Goal: Transaction & Acquisition: Purchase product/service

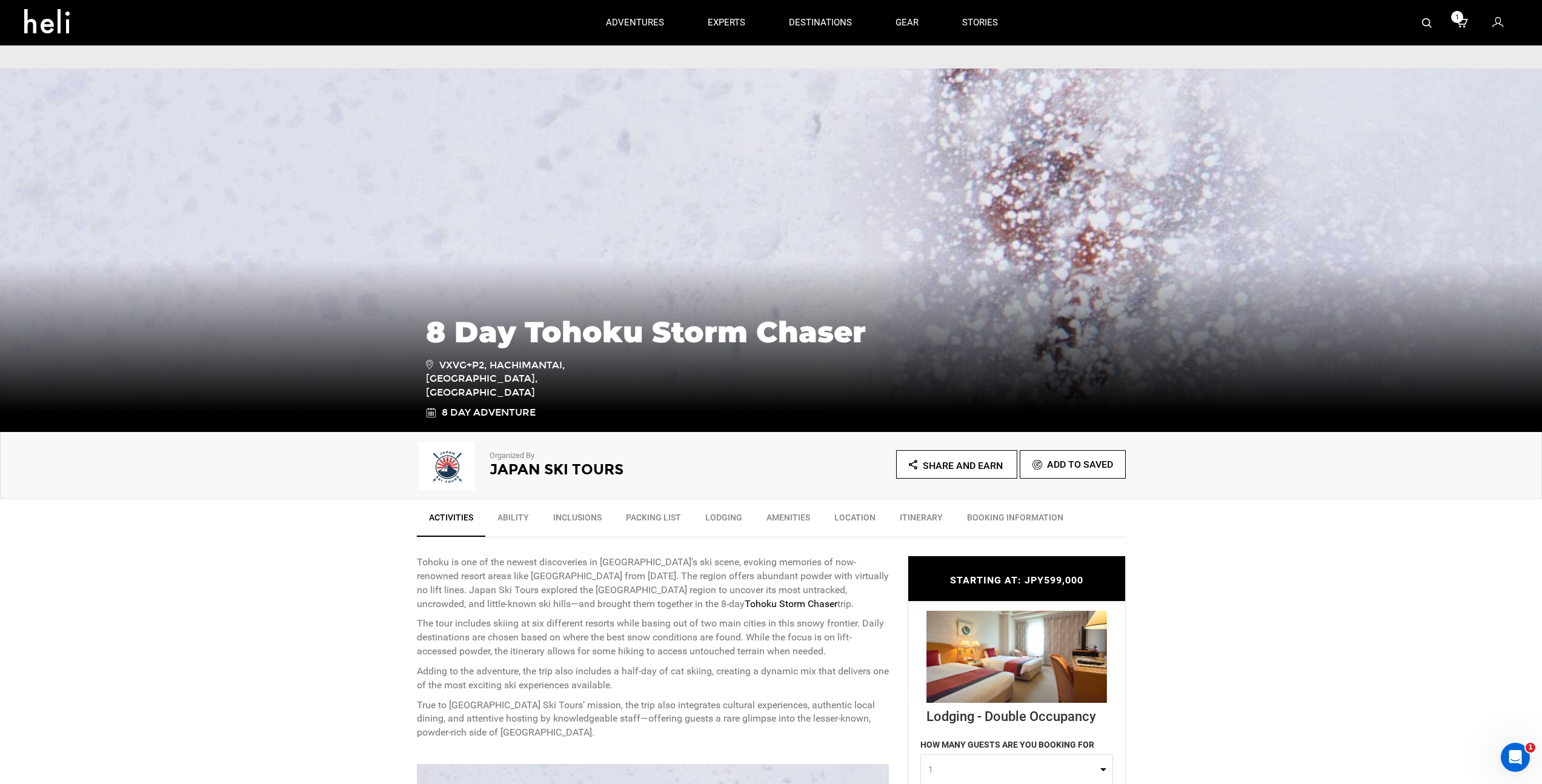
click at [685, 321] on h1 "8 Day Tohoku Storm Chaser" at bounding box center [771, 332] width 691 height 33
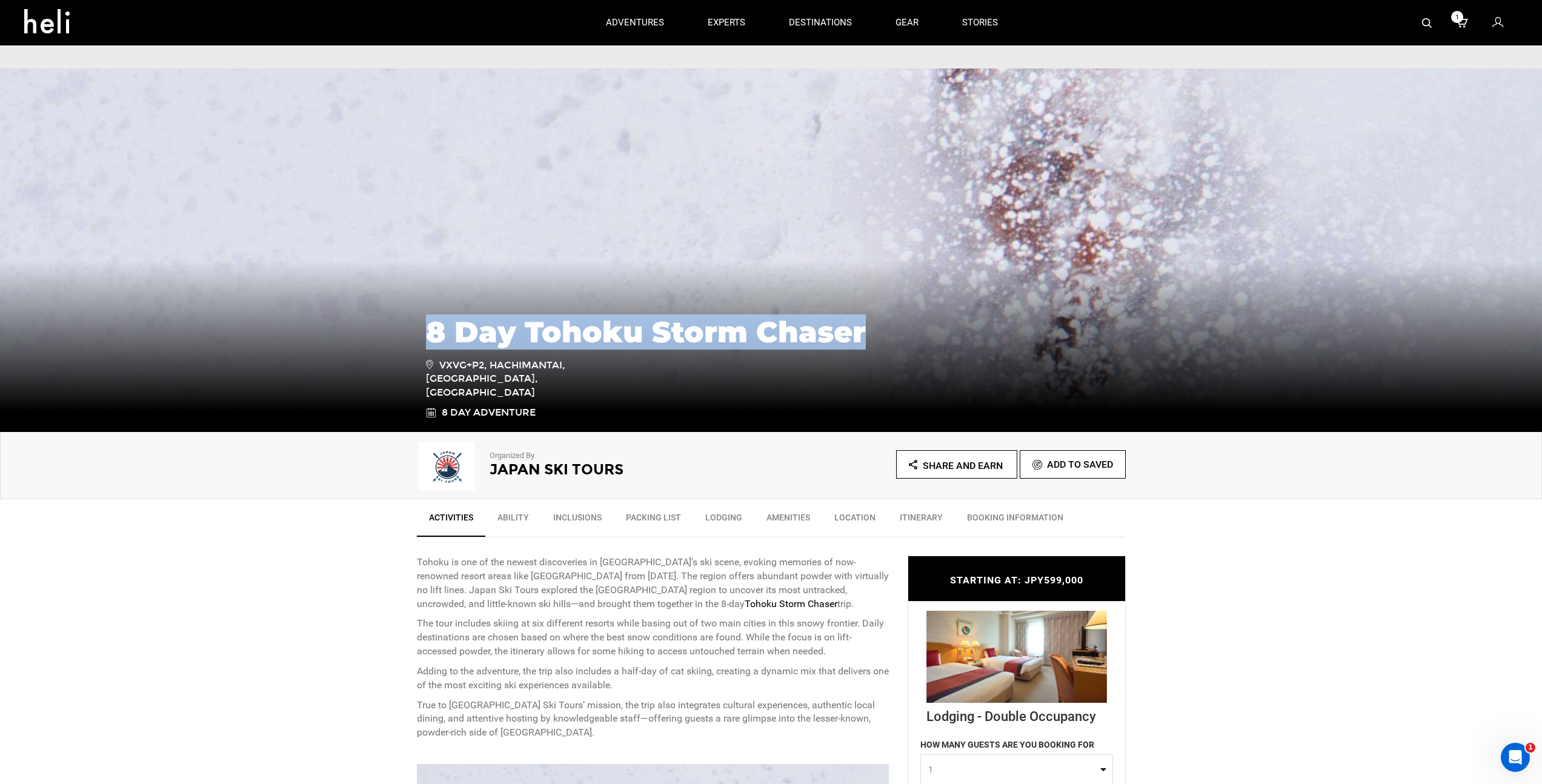
click at [685, 321] on h1 "8 Day Tohoku Storm Chaser" at bounding box center [771, 332] width 691 height 33
copy div "8 Day Tohoku Storm Chaser"
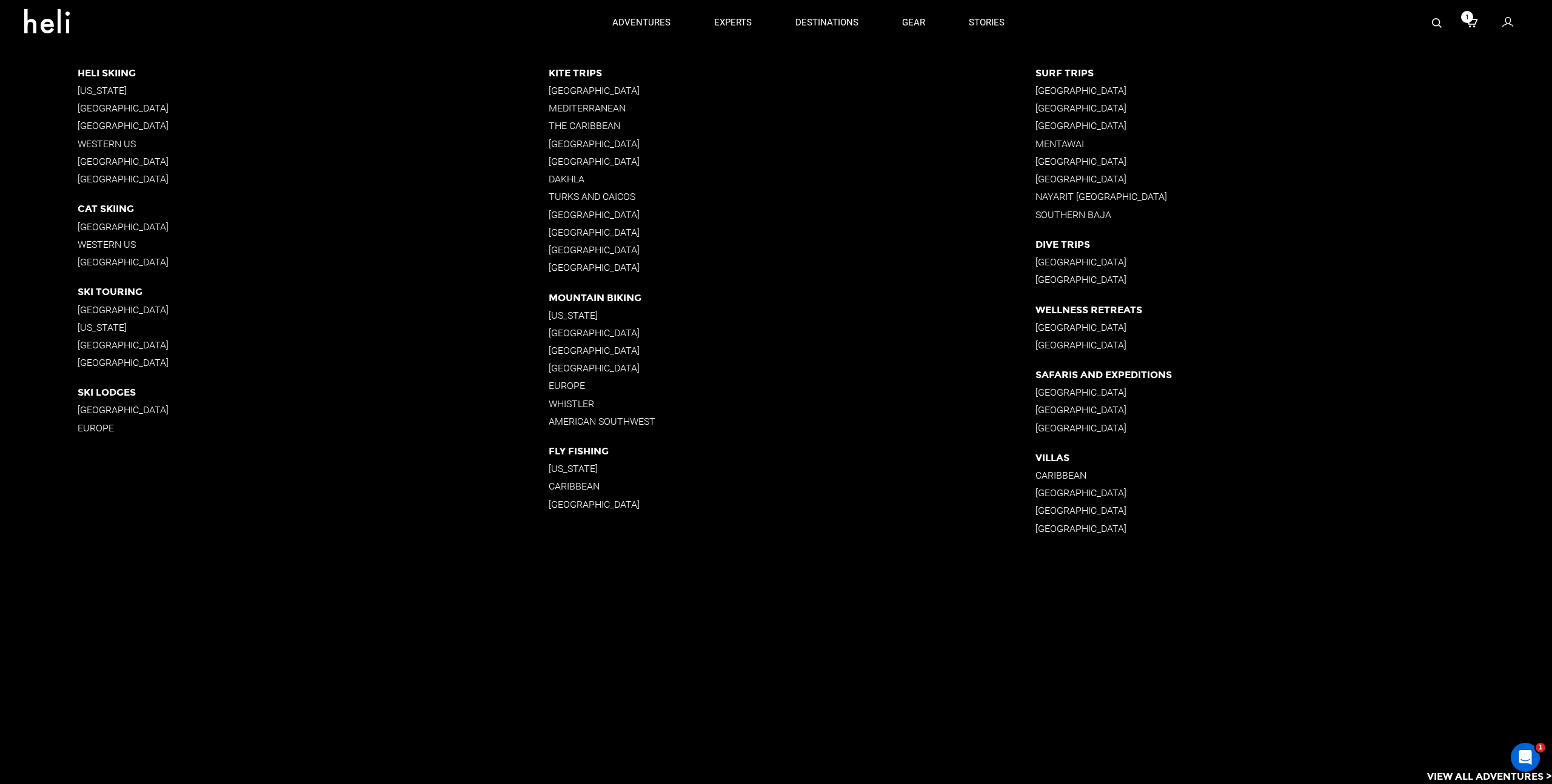
click at [1356, 264] on p "Indonesia" at bounding box center [1294, 262] width 517 height 11
click at [1274, 104] on p "Nicaragua" at bounding box center [1294, 108] width 517 height 11
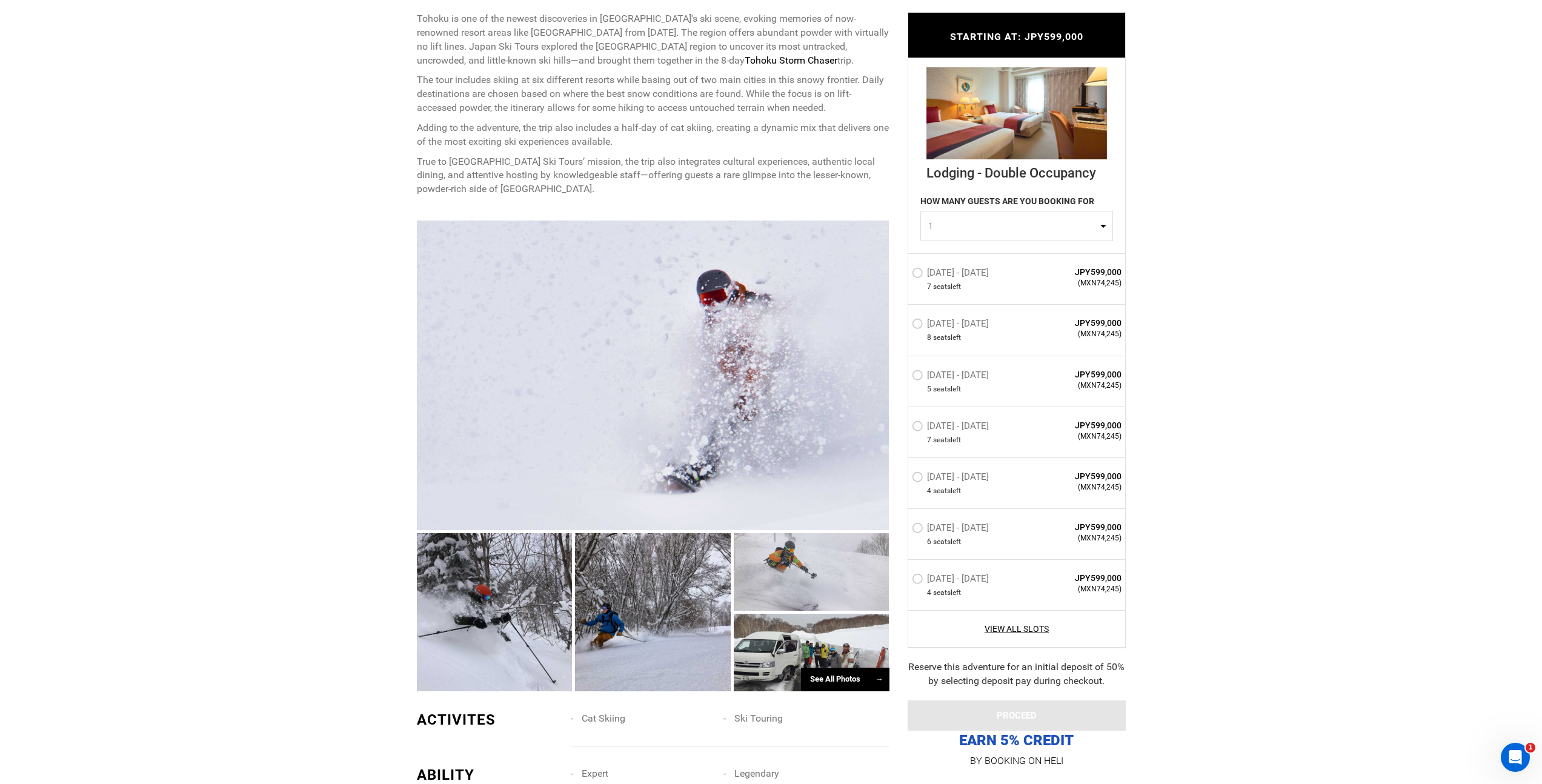
scroll to position [552, 0]
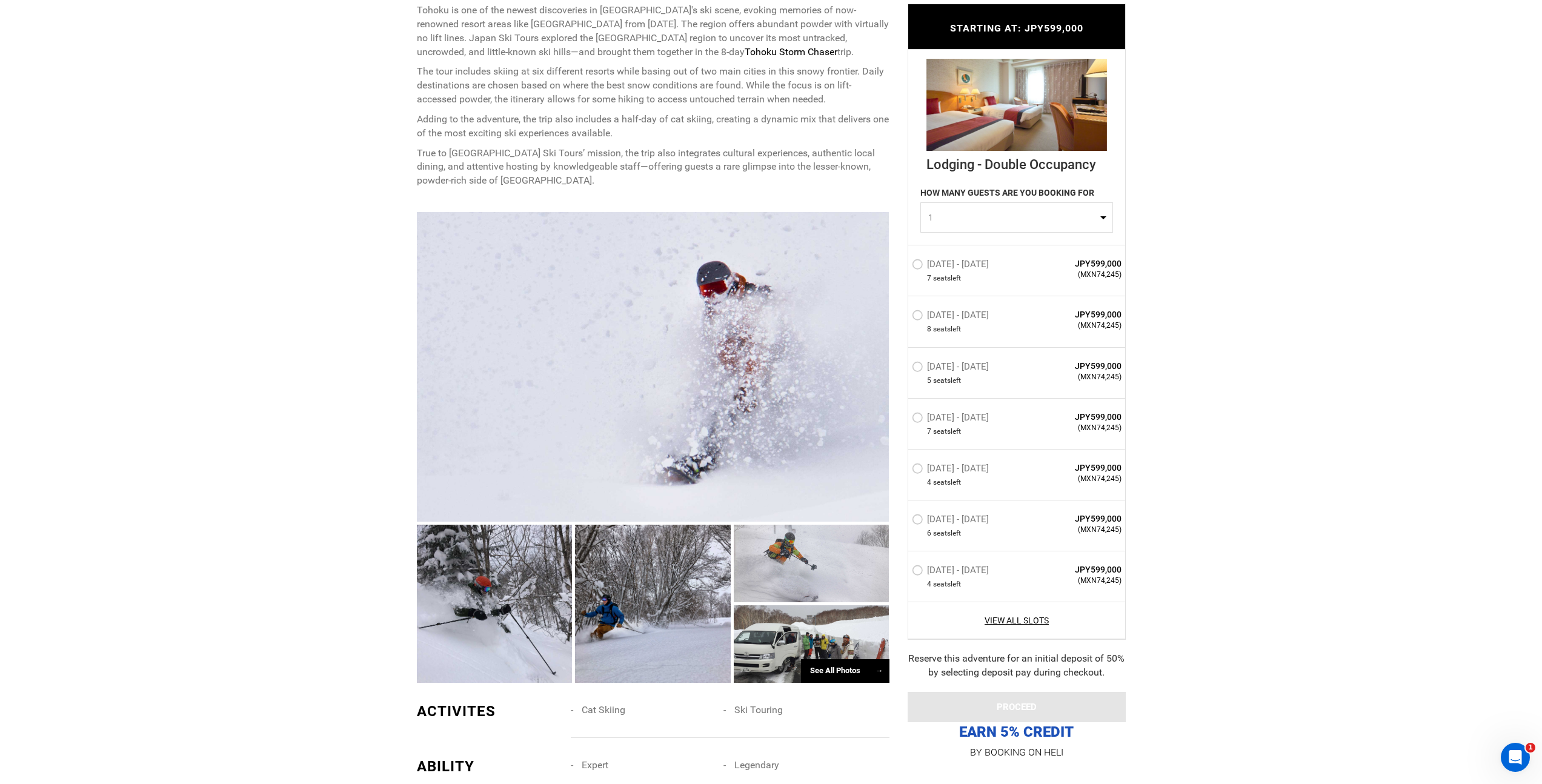
click at [677, 334] on div at bounding box center [653, 367] width 473 height 310
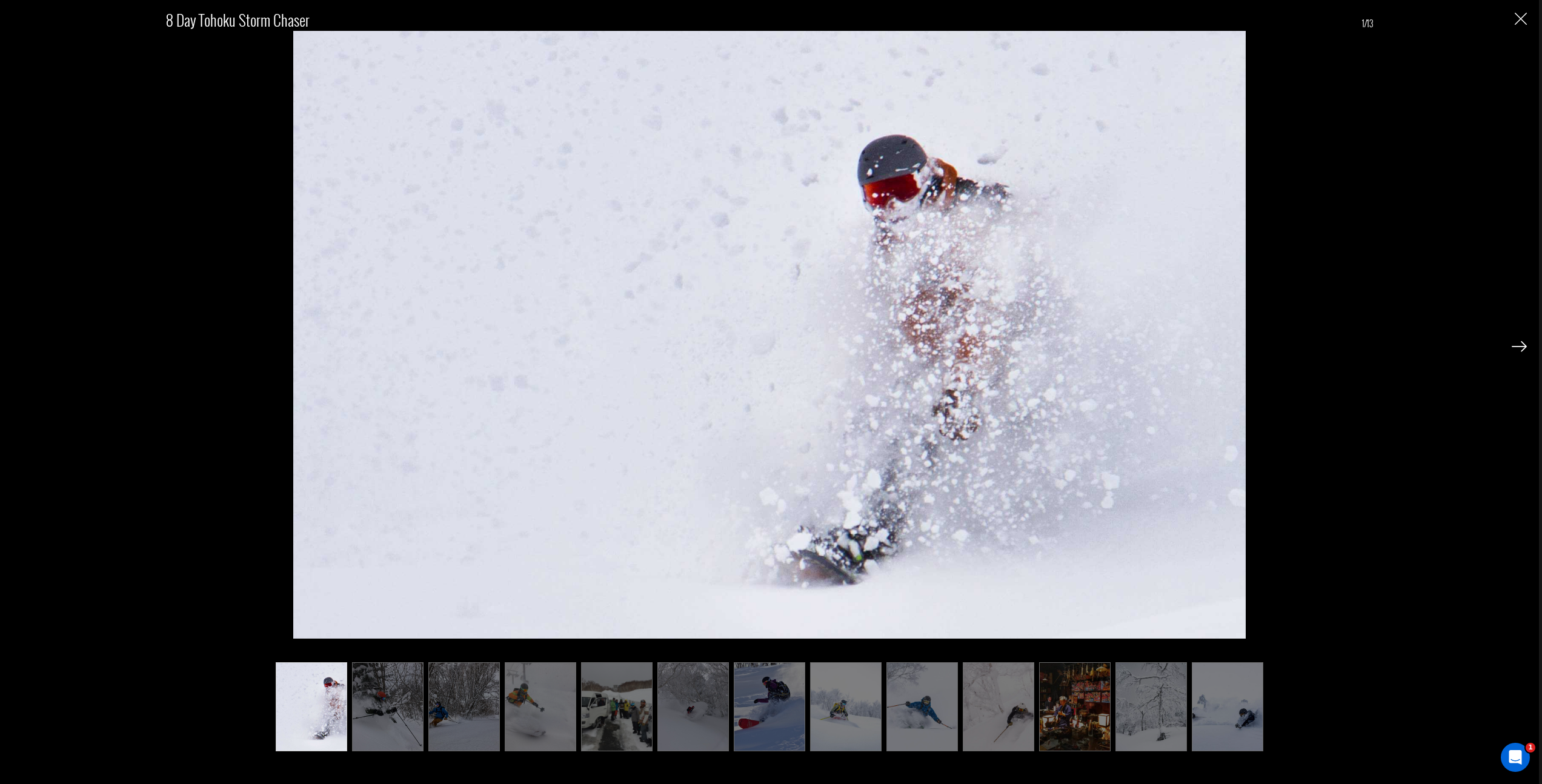
scroll to position [573, 0]
click at [413, 711] on img at bounding box center [388, 706] width 72 height 88
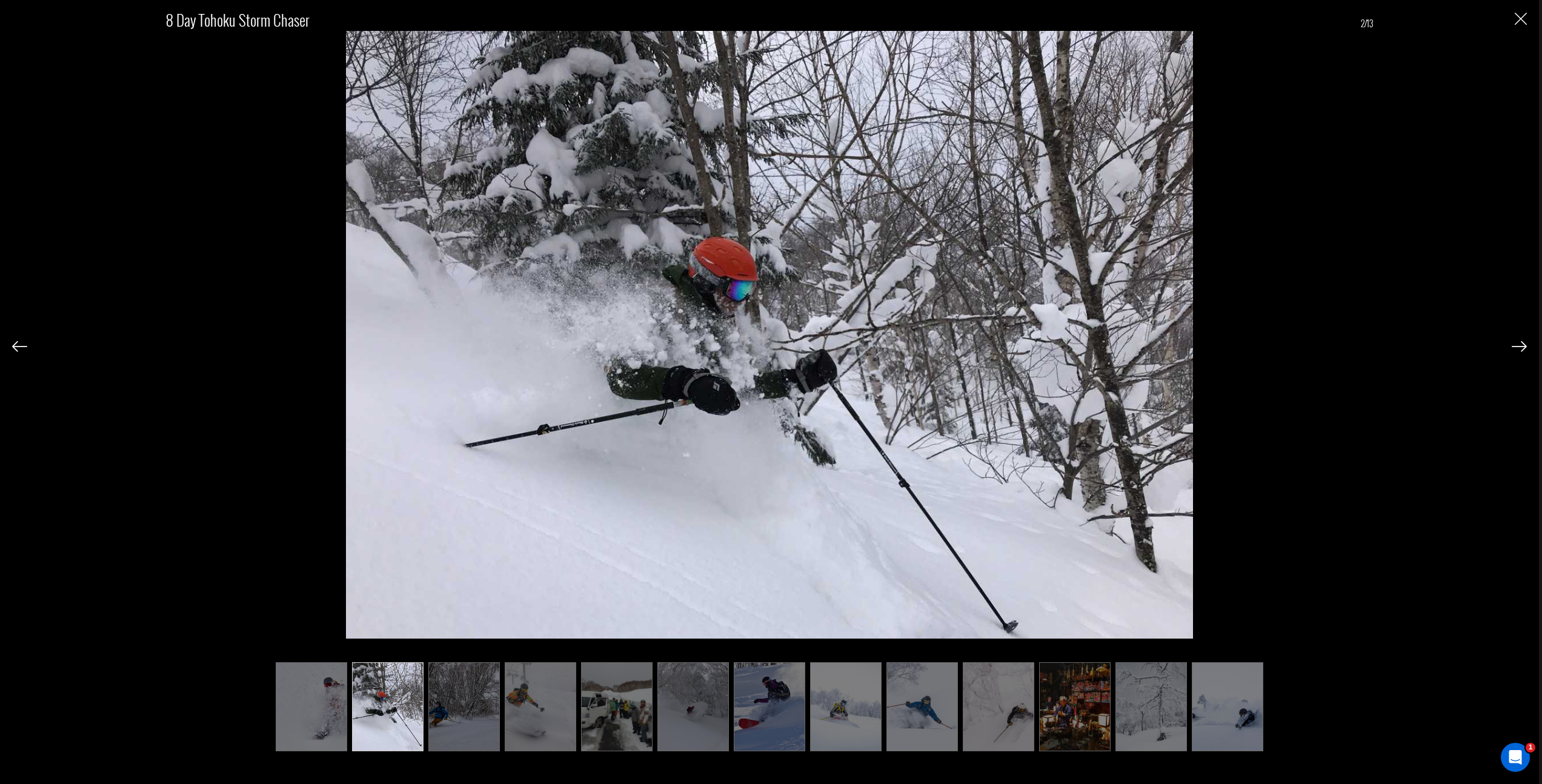
click at [454, 704] on img at bounding box center [464, 706] width 72 height 88
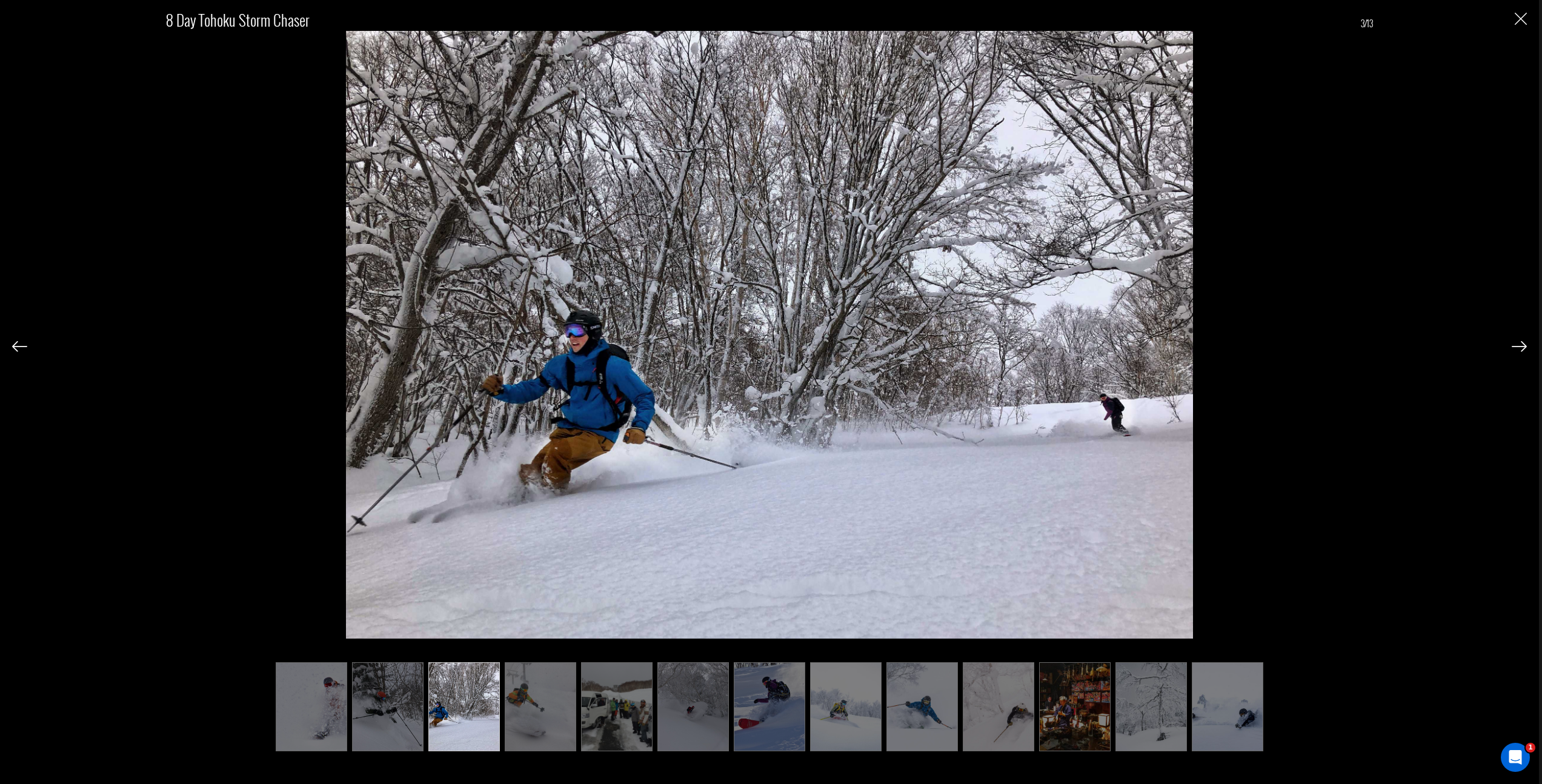
click at [522, 699] on img at bounding box center [541, 706] width 72 height 88
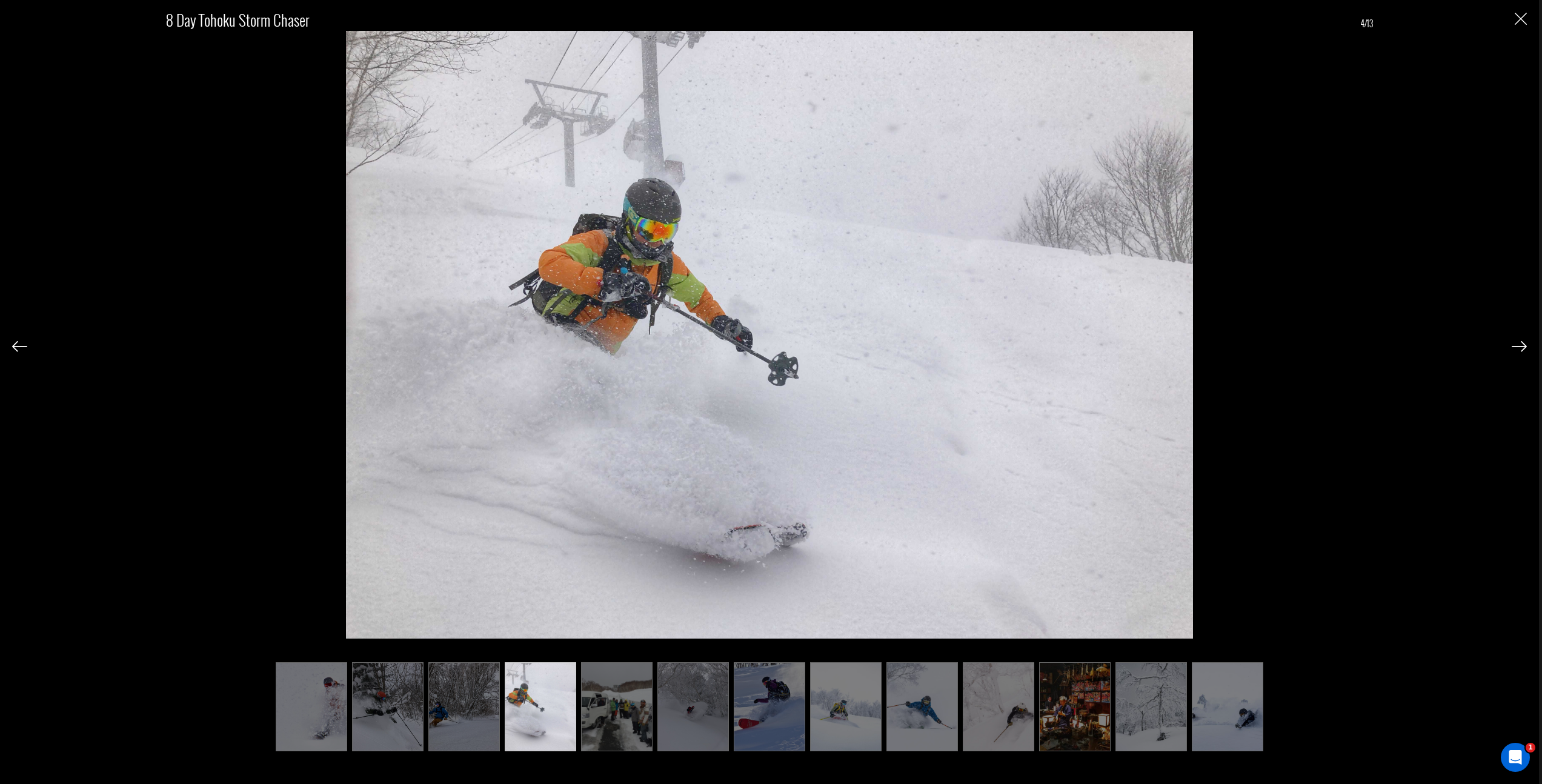
click at [610, 697] on img at bounding box center [616, 706] width 72 height 88
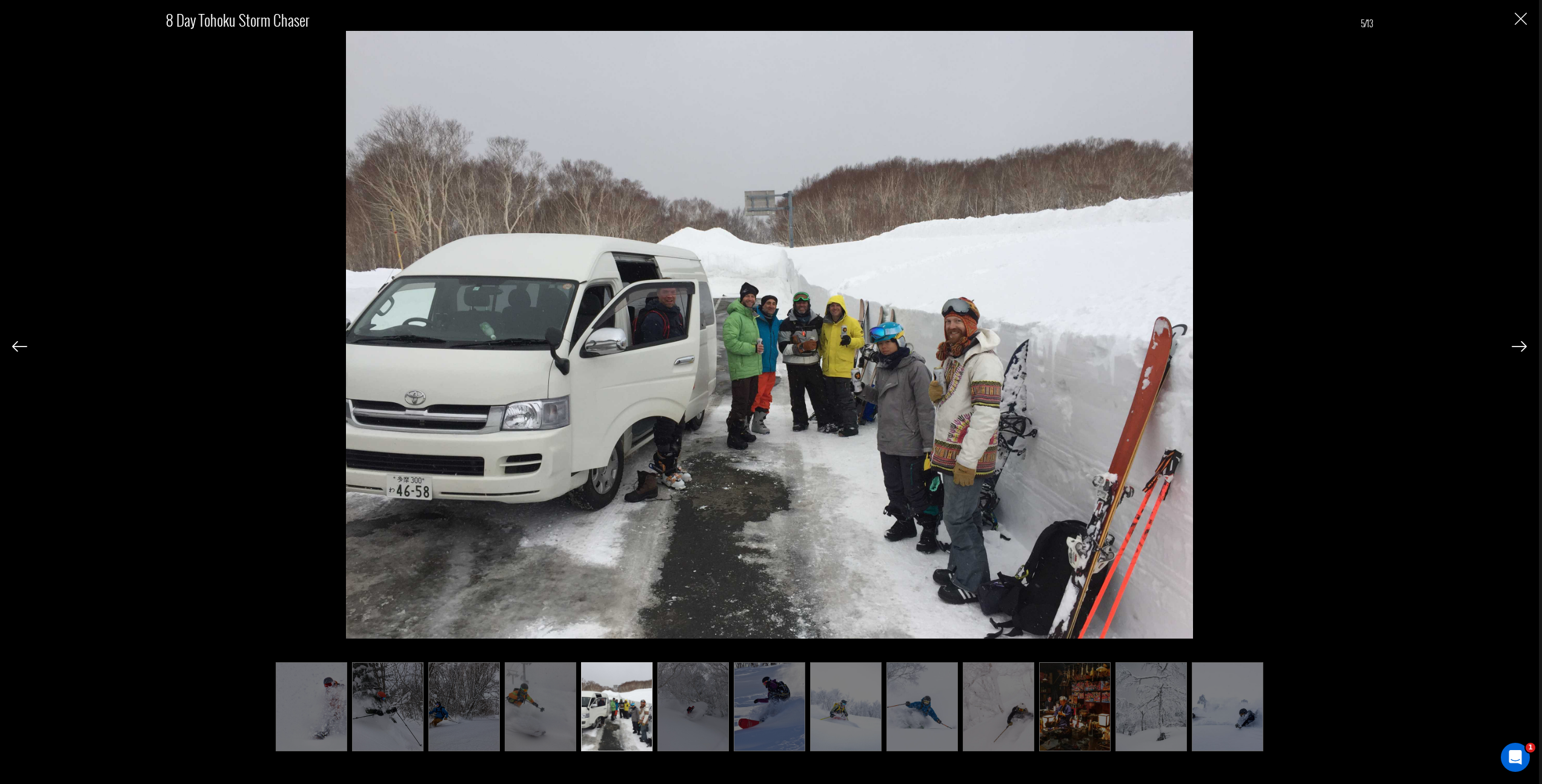
click at [500, 683] on img at bounding box center [464, 706] width 72 height 88
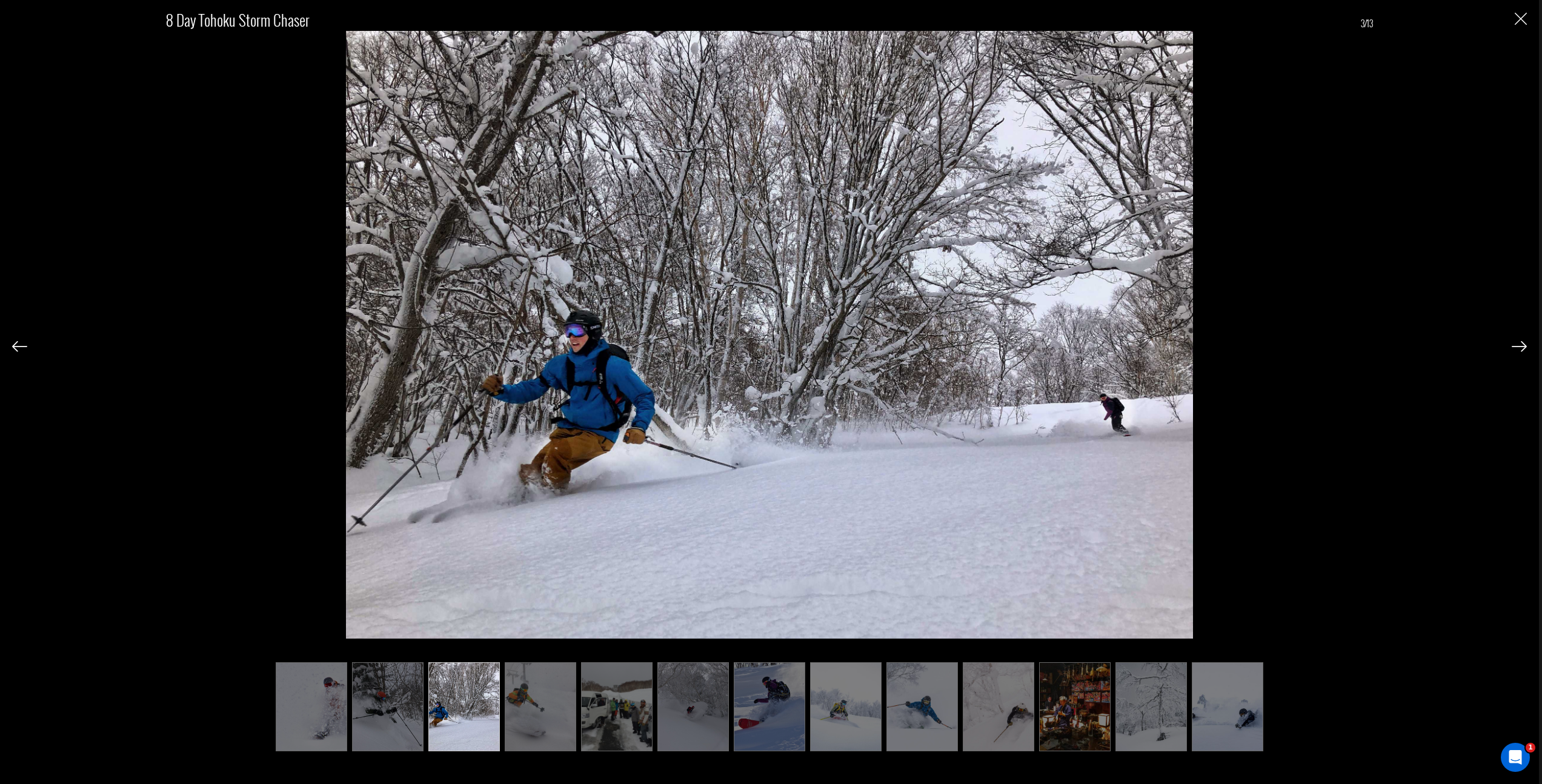
click at [538, 676] on img at bounding box center [541, 706] width 72 height 88
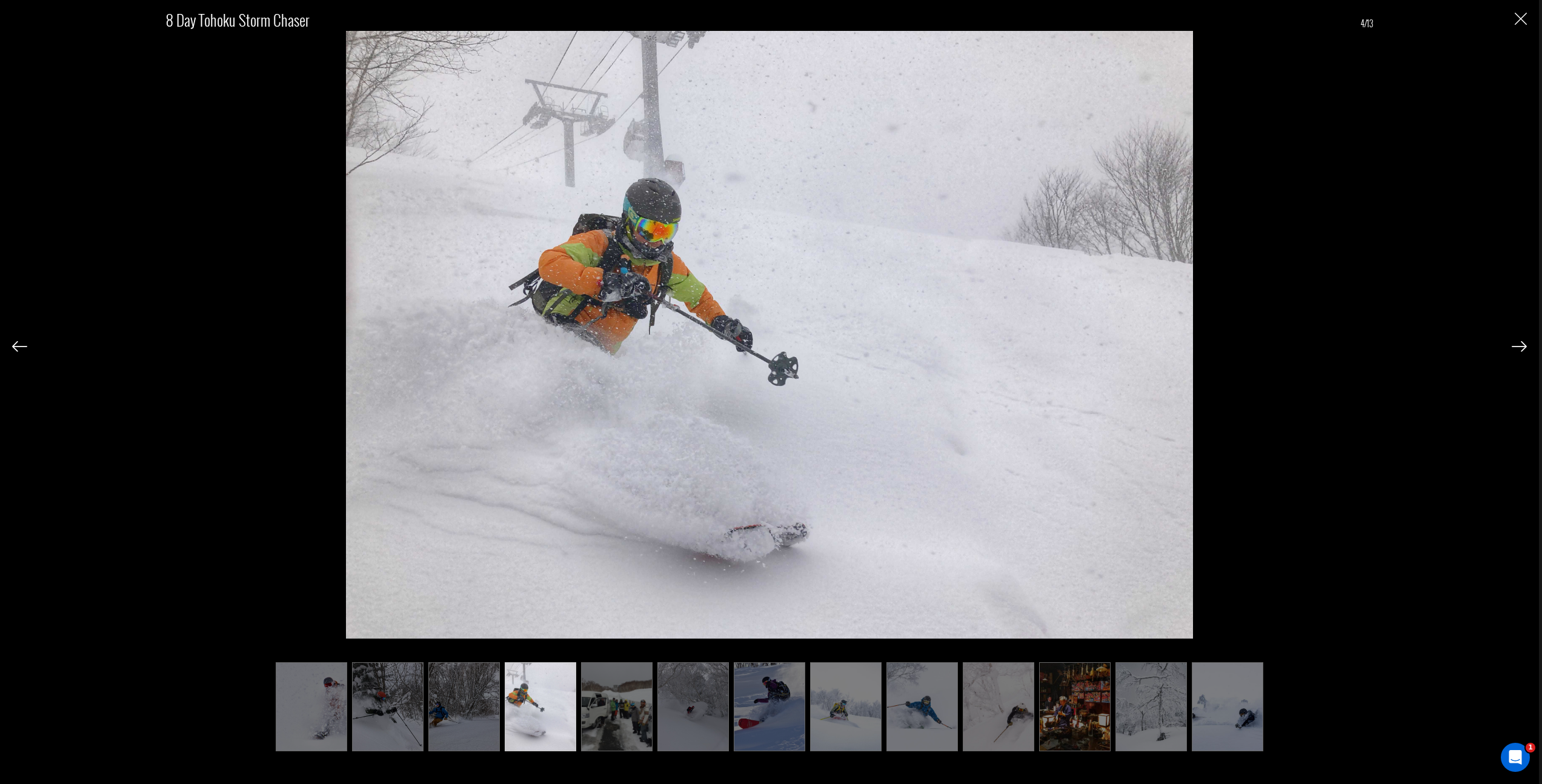
click at [618, 690] on img at bounding box center [616, 706] width 72 height 88
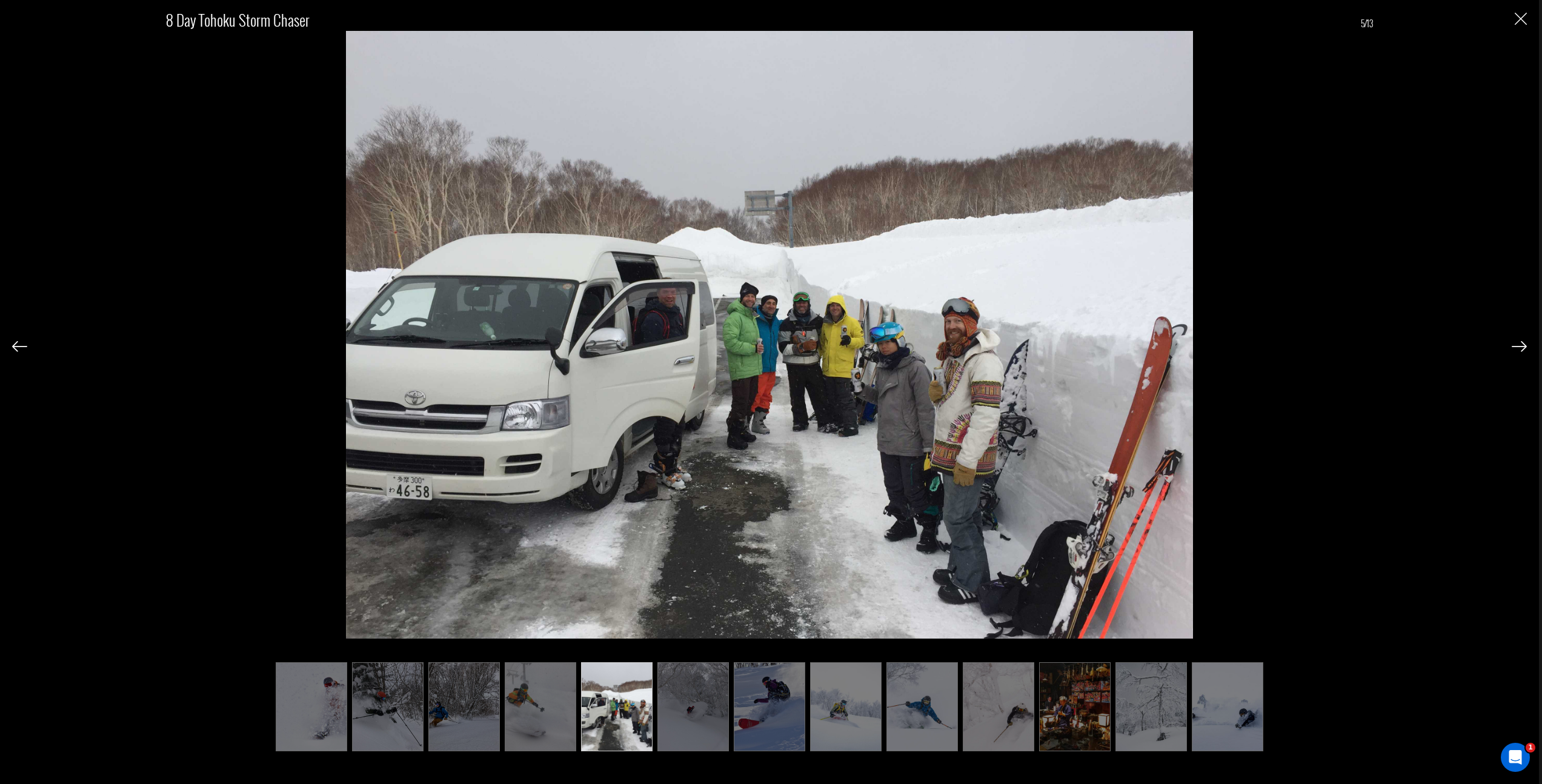
click at [708, 690] on img at bounding box center [693, 706] width 72 height 88
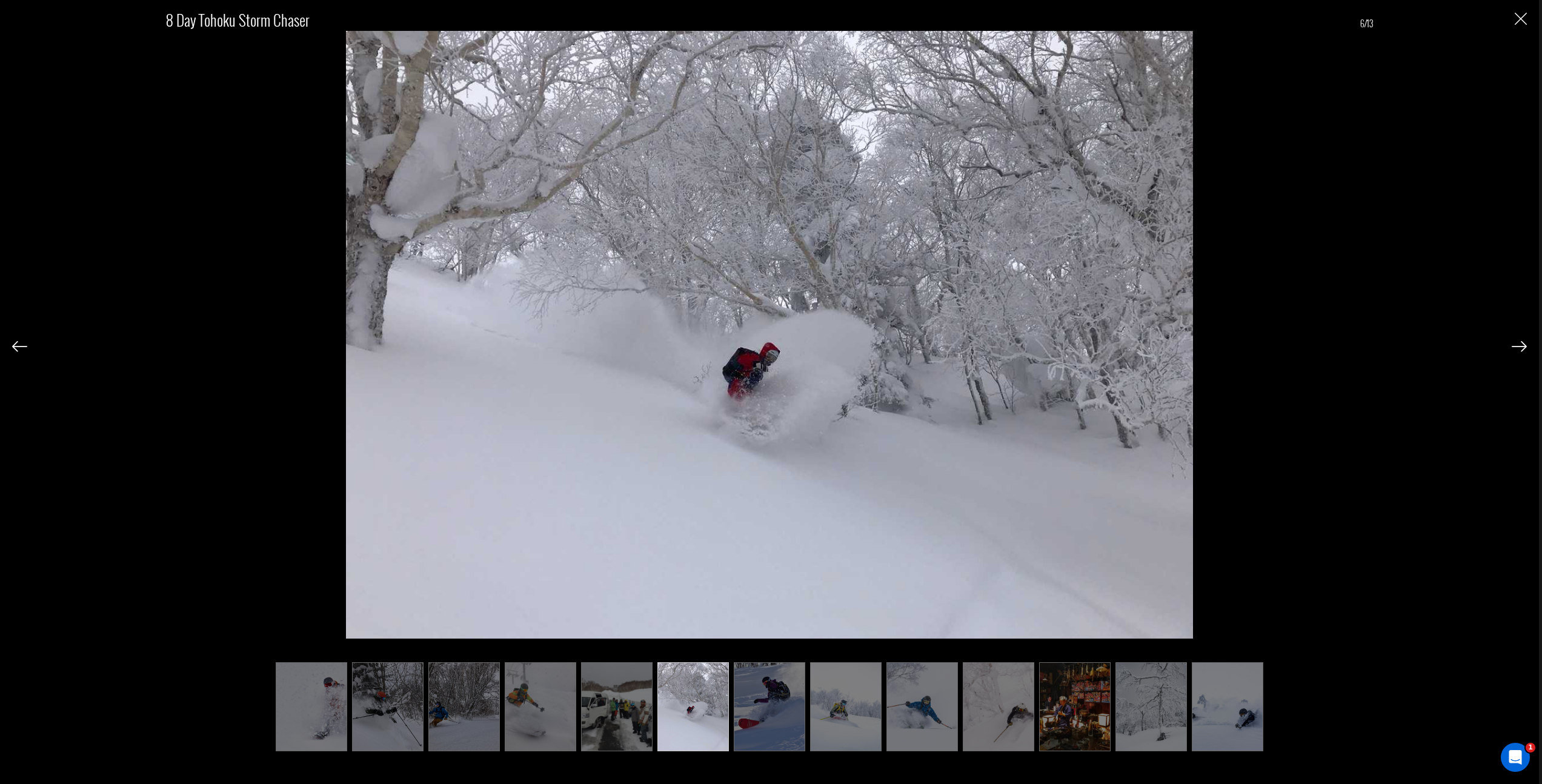
click at [775, 689] on img at bounding box center [769, 706] width 72 height 88
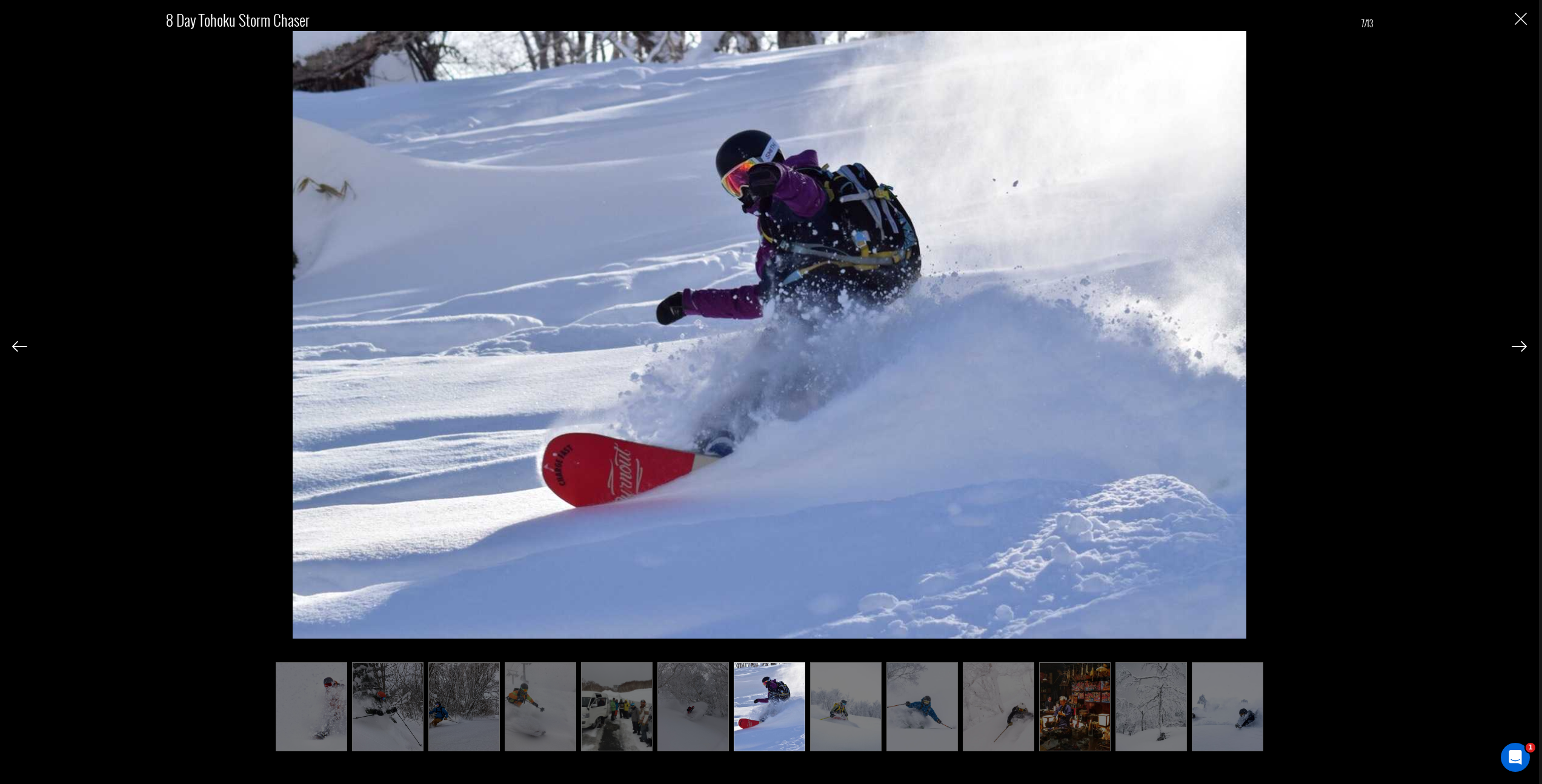
click at [864, 697] on img at bounding box center [845, 706] width 72 height 88
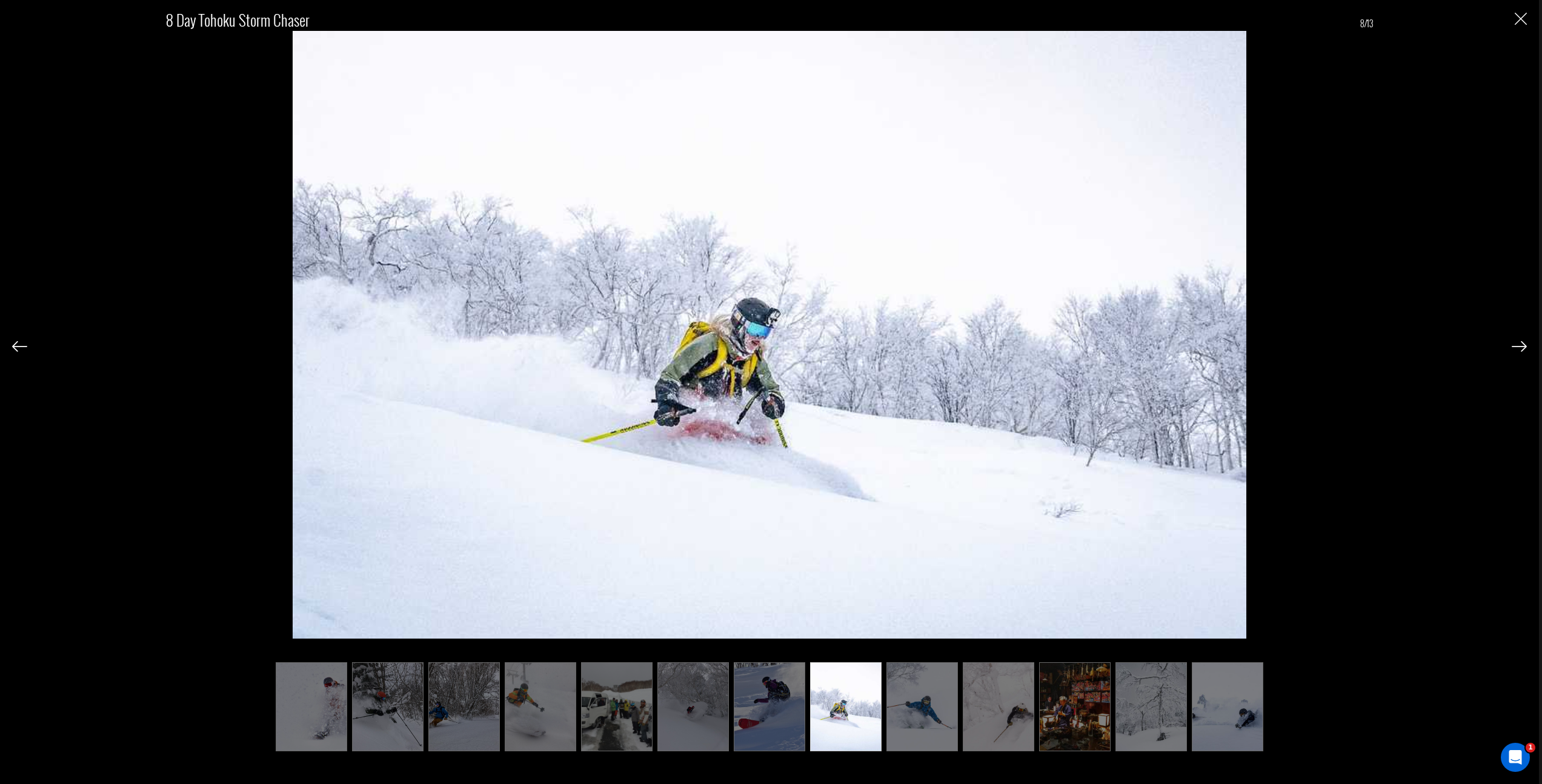
click at [1010, 700] on img at bounding box center [998, 706] width 72 height 88
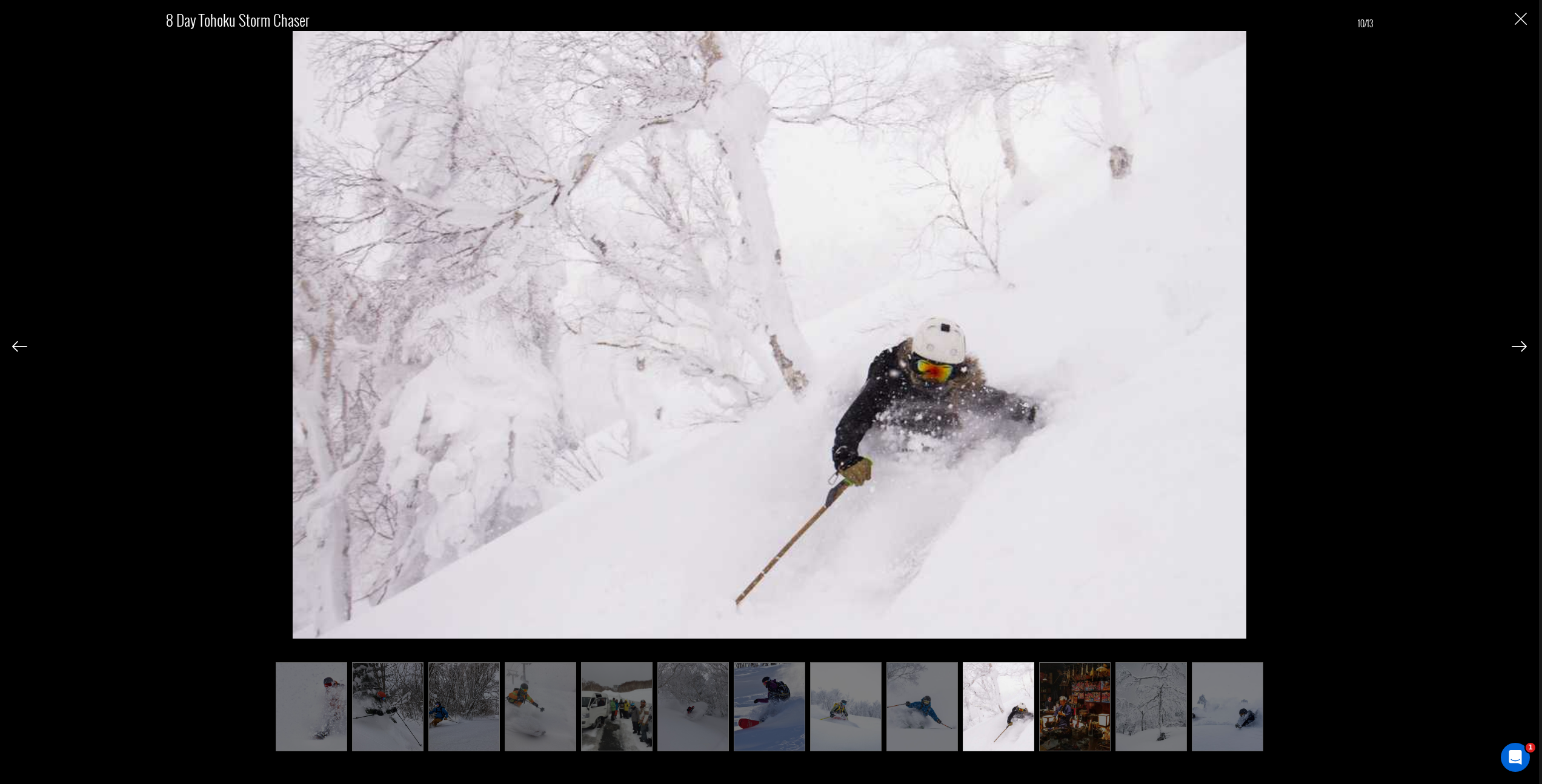
click at [1060, 699] on img at bounding box center [1075, 706] width 72 height 88
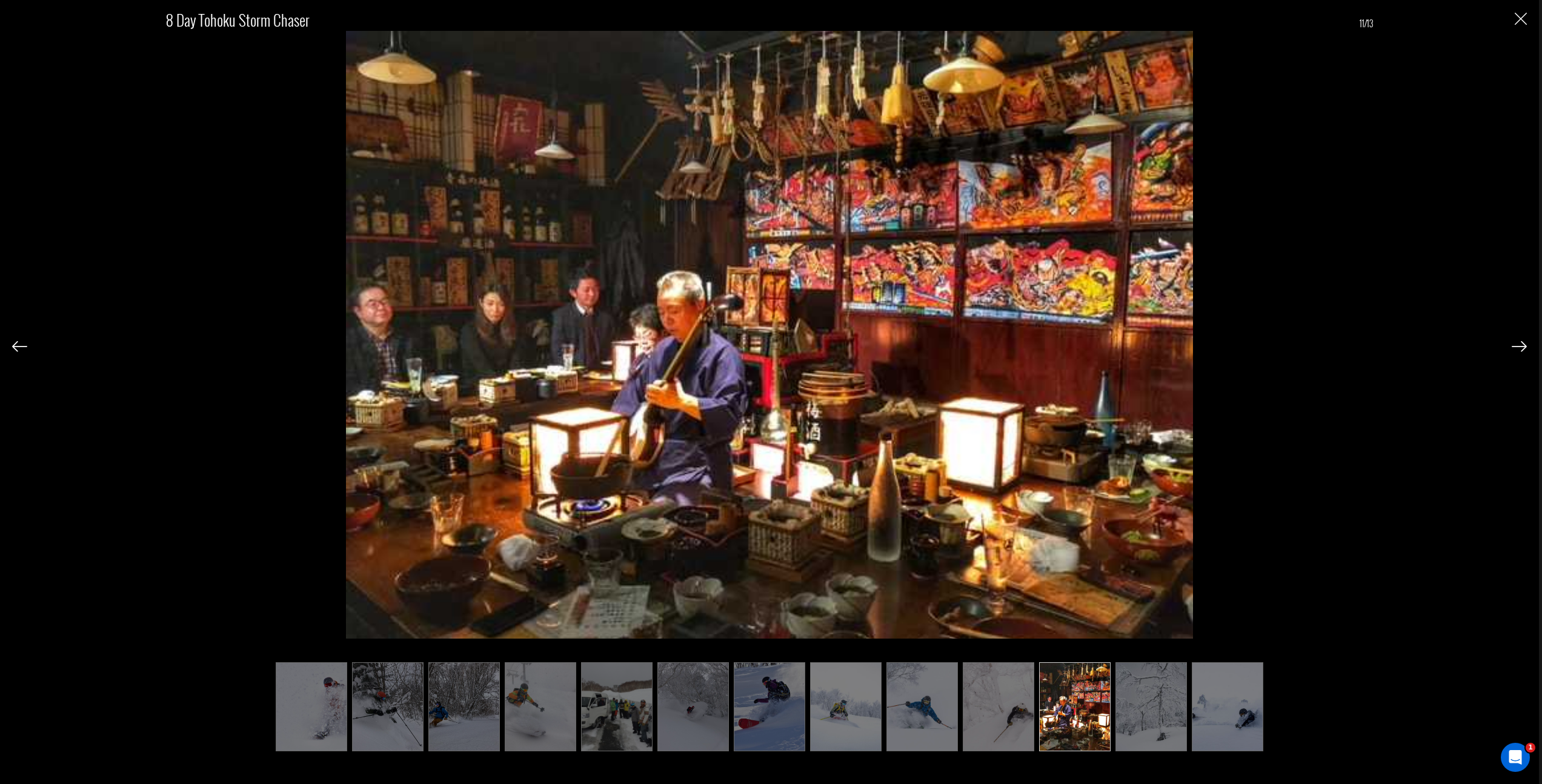
click at [1112, 703] on ul at bounding box center [769, 706] width 1207 height 88
click at [1157, 700] on img at bounding box center [1151, 706] width 72 height 88
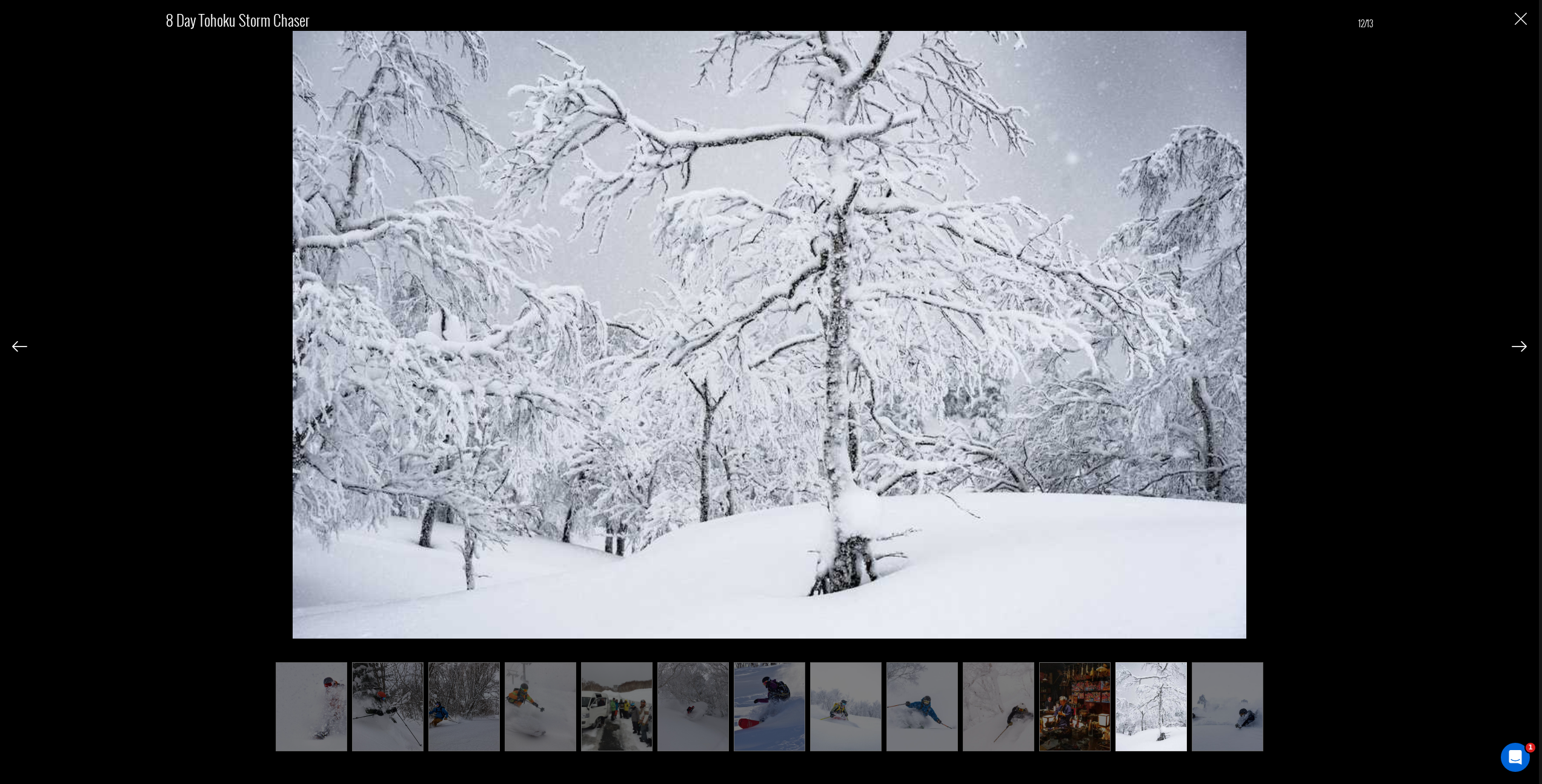
click at [1211, 695] on img at bounding box center [1227, 706] width 72 height 88
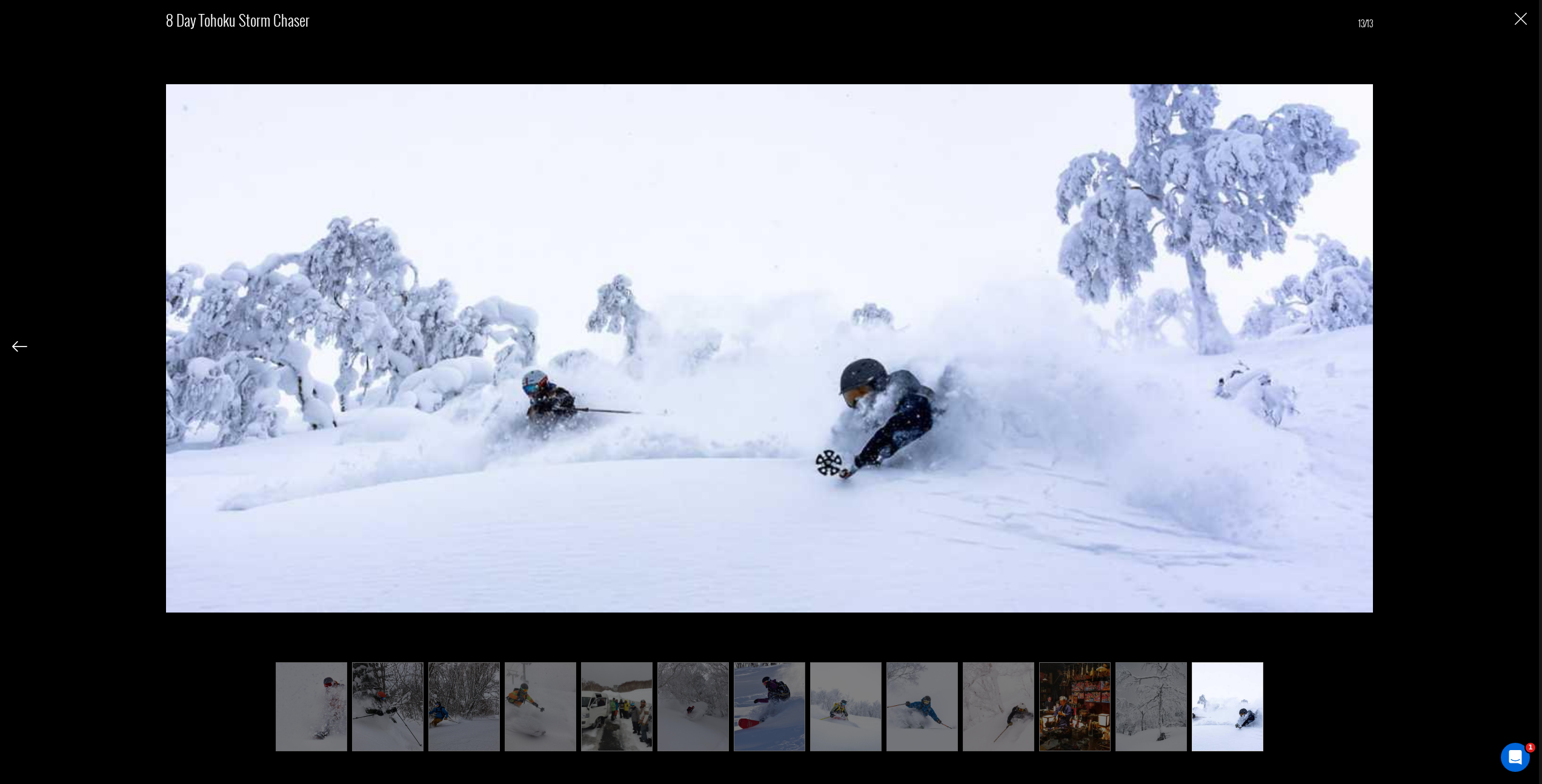
click at [1175, 698] on img at bounding box center [1151, 706] width 72 height 88
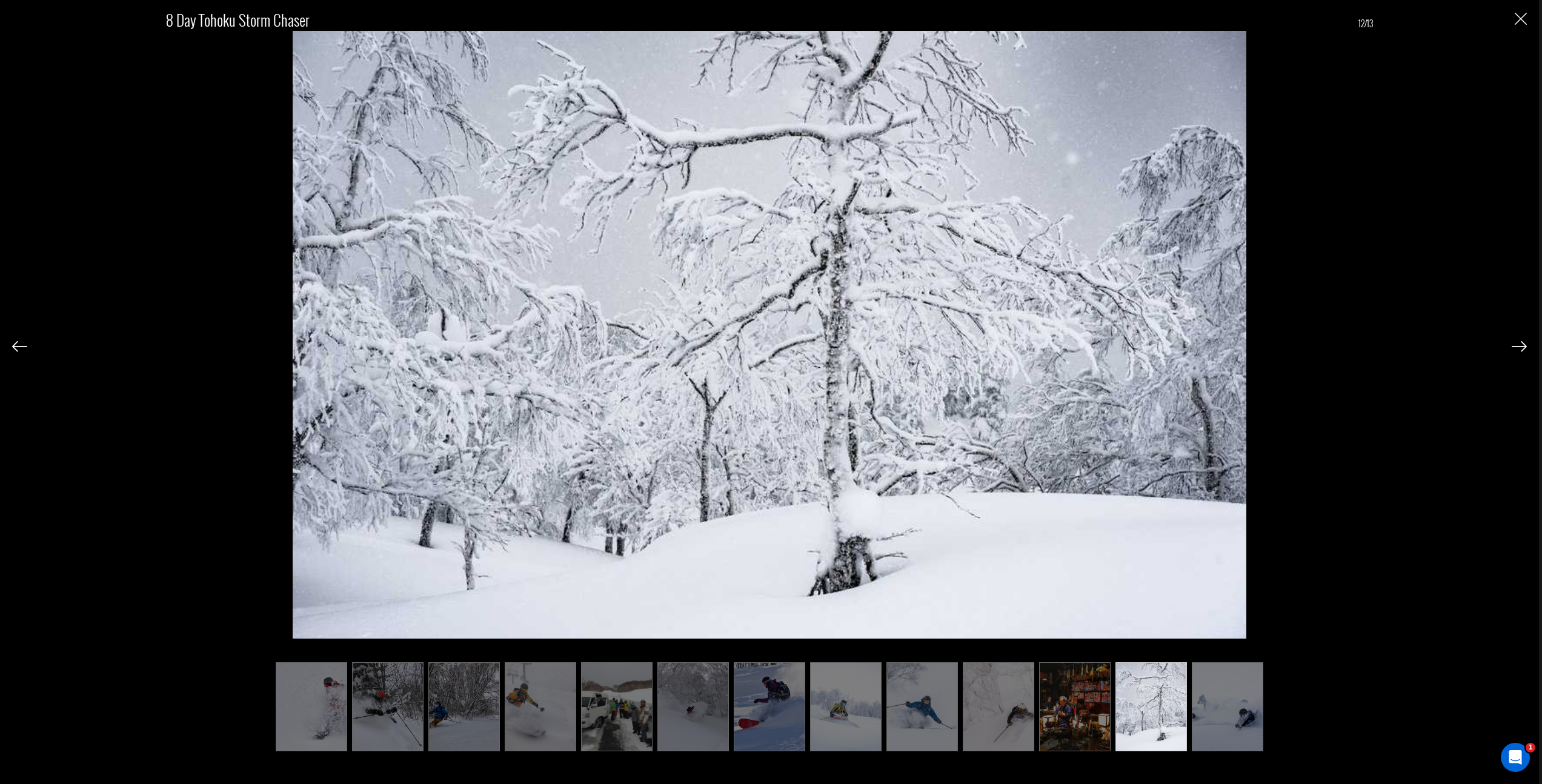
click at [1095, 701] on img at bounding box center [1075, 706] width 72 height 88
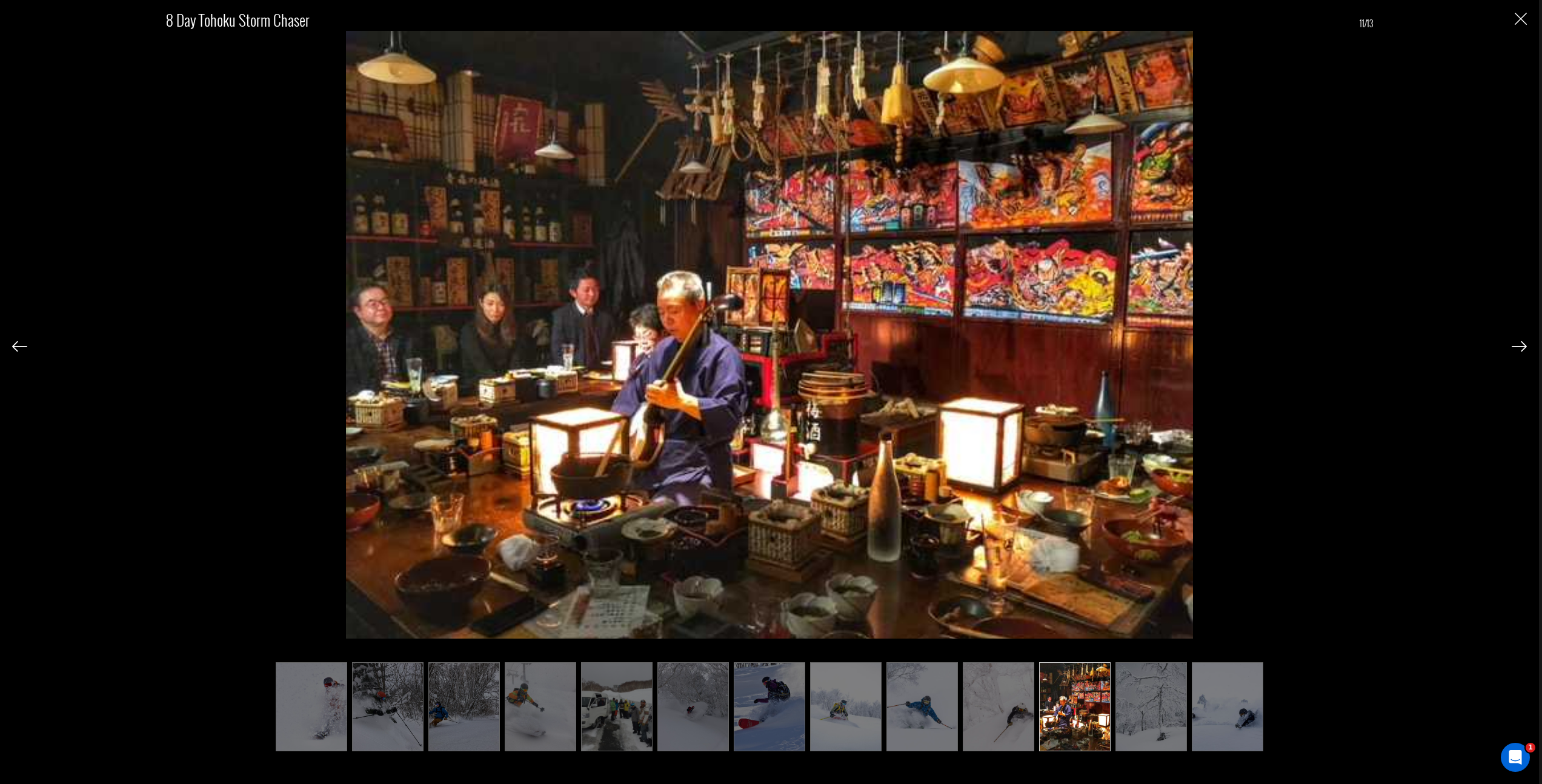
click at [844, 704] on img at bounding box center [845, 706] width 72 height 88
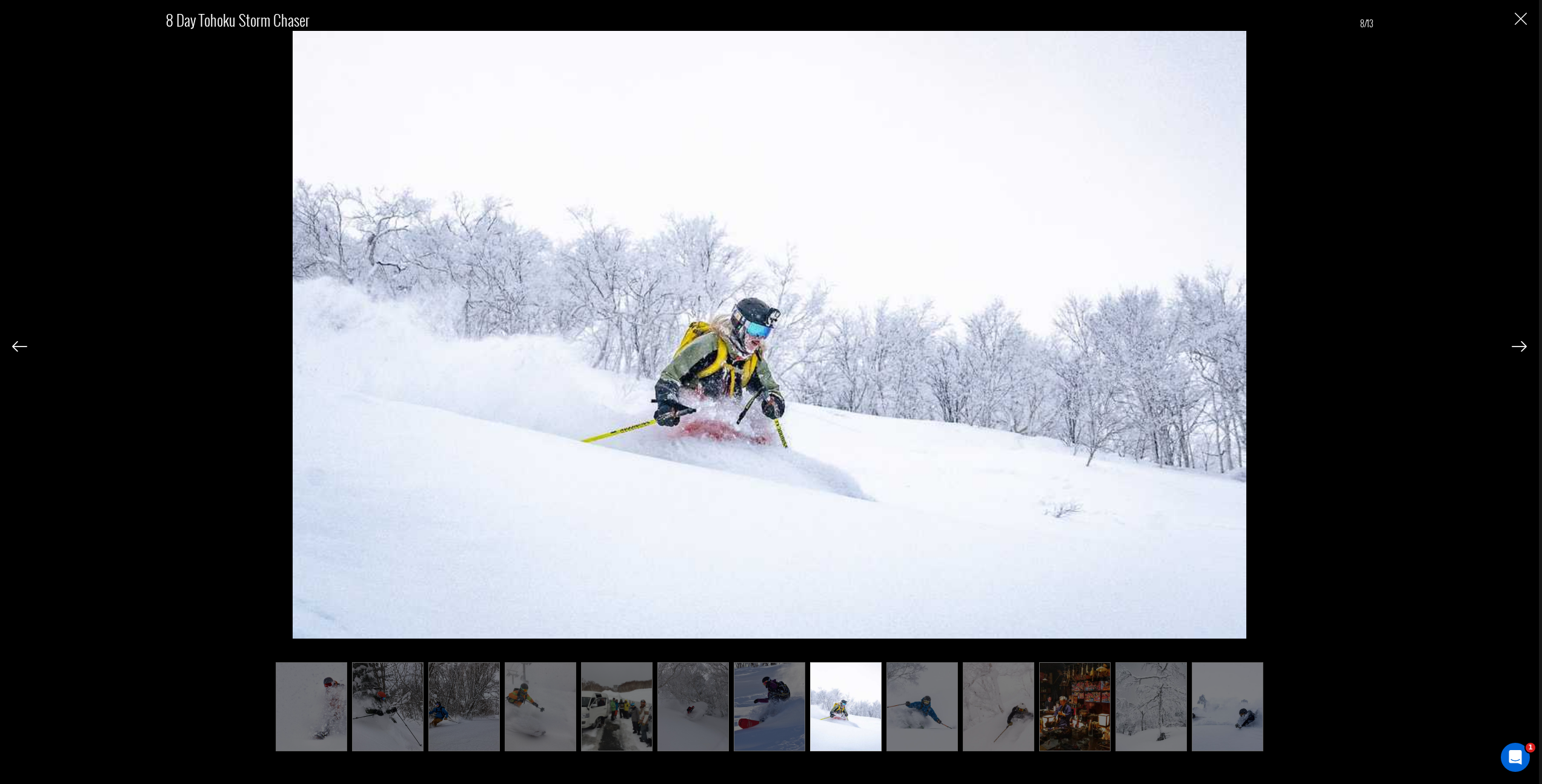
click at [780, 696] on img at bounding box center [769, 706] width 72 height 88
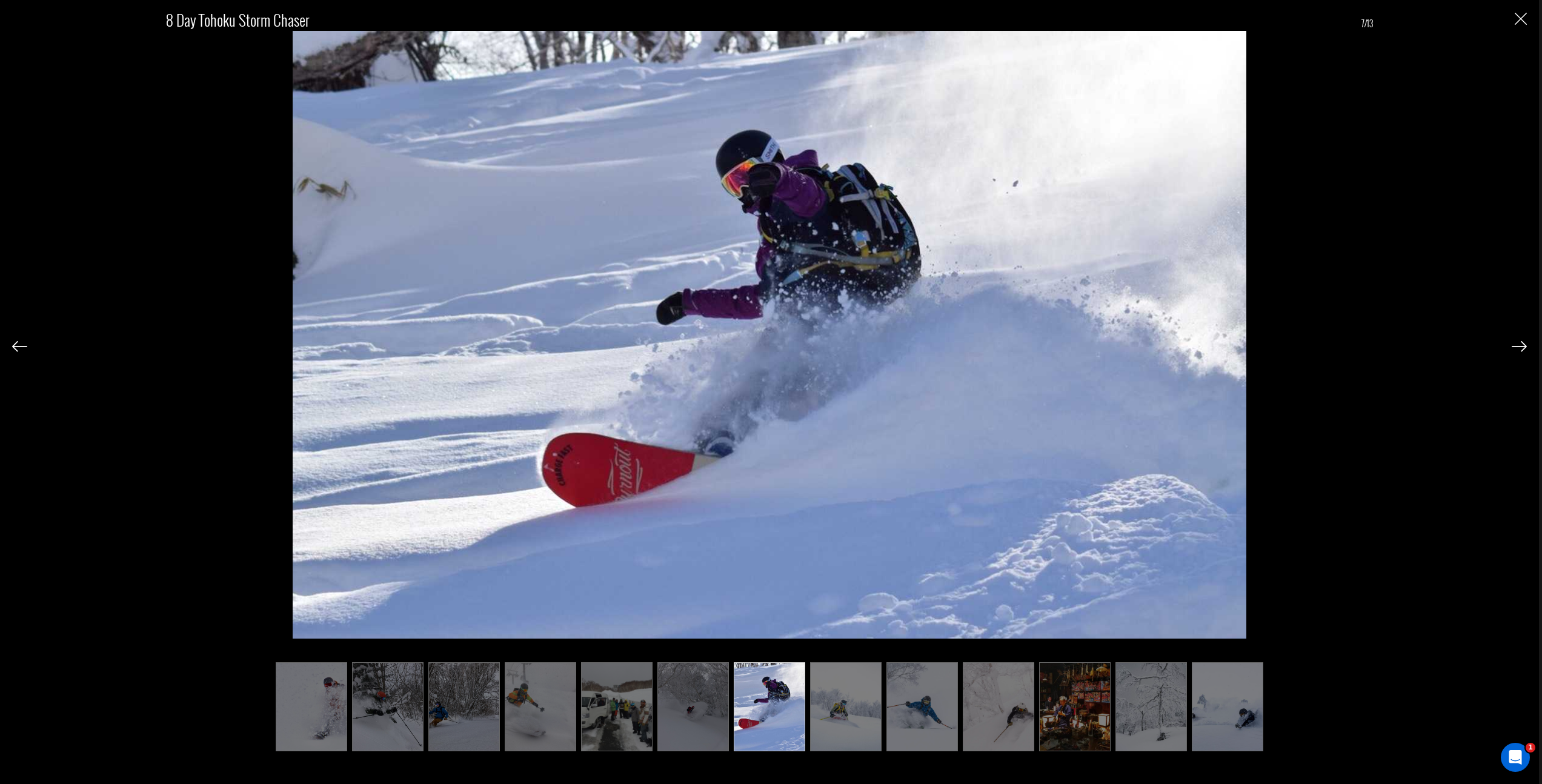
click at [635, 677] on img at bounding box center [616, 706] width 72 height 88
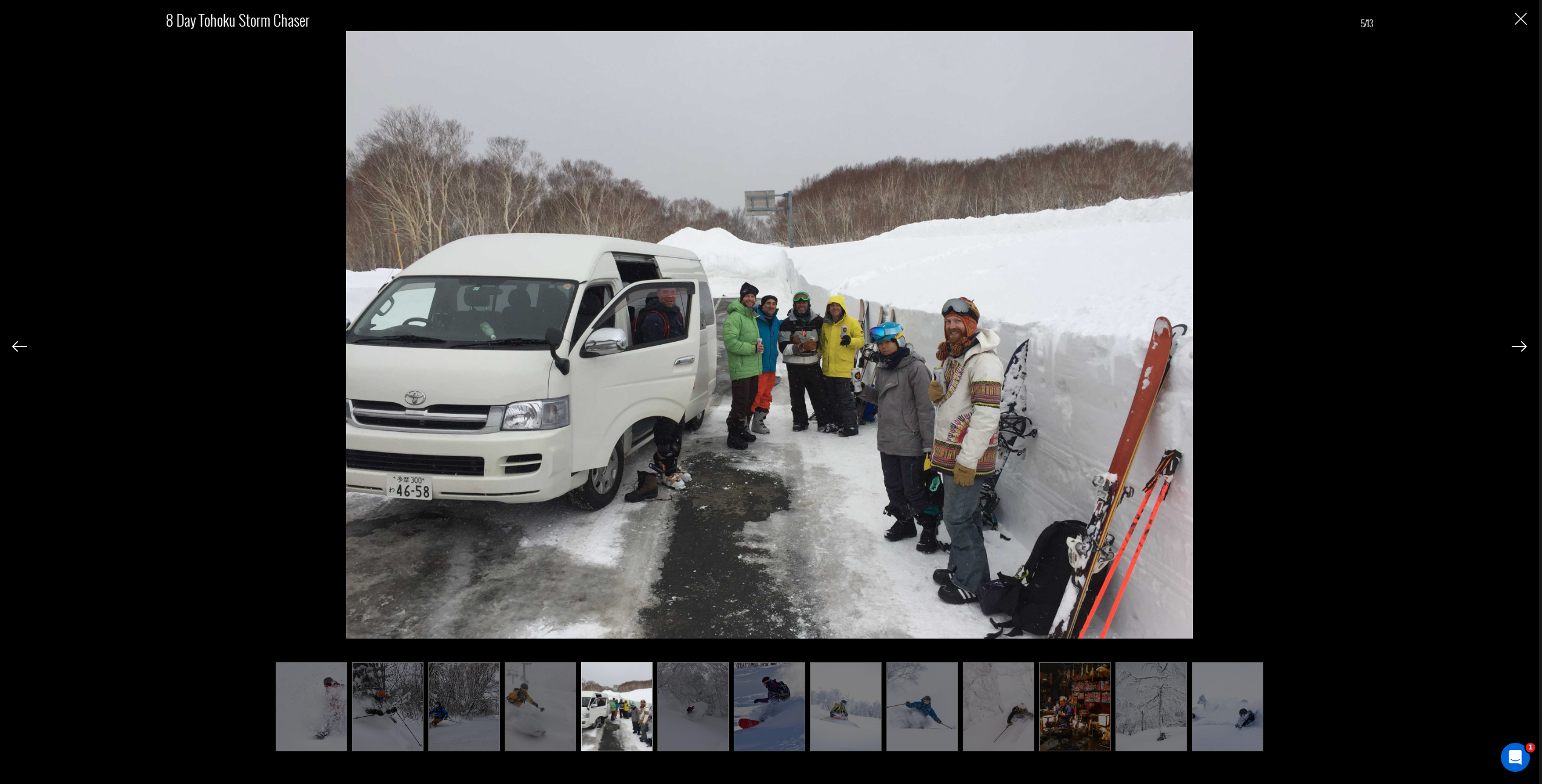
click at [697, 706] on img at bounding box center [693, 706] width 72 height 88
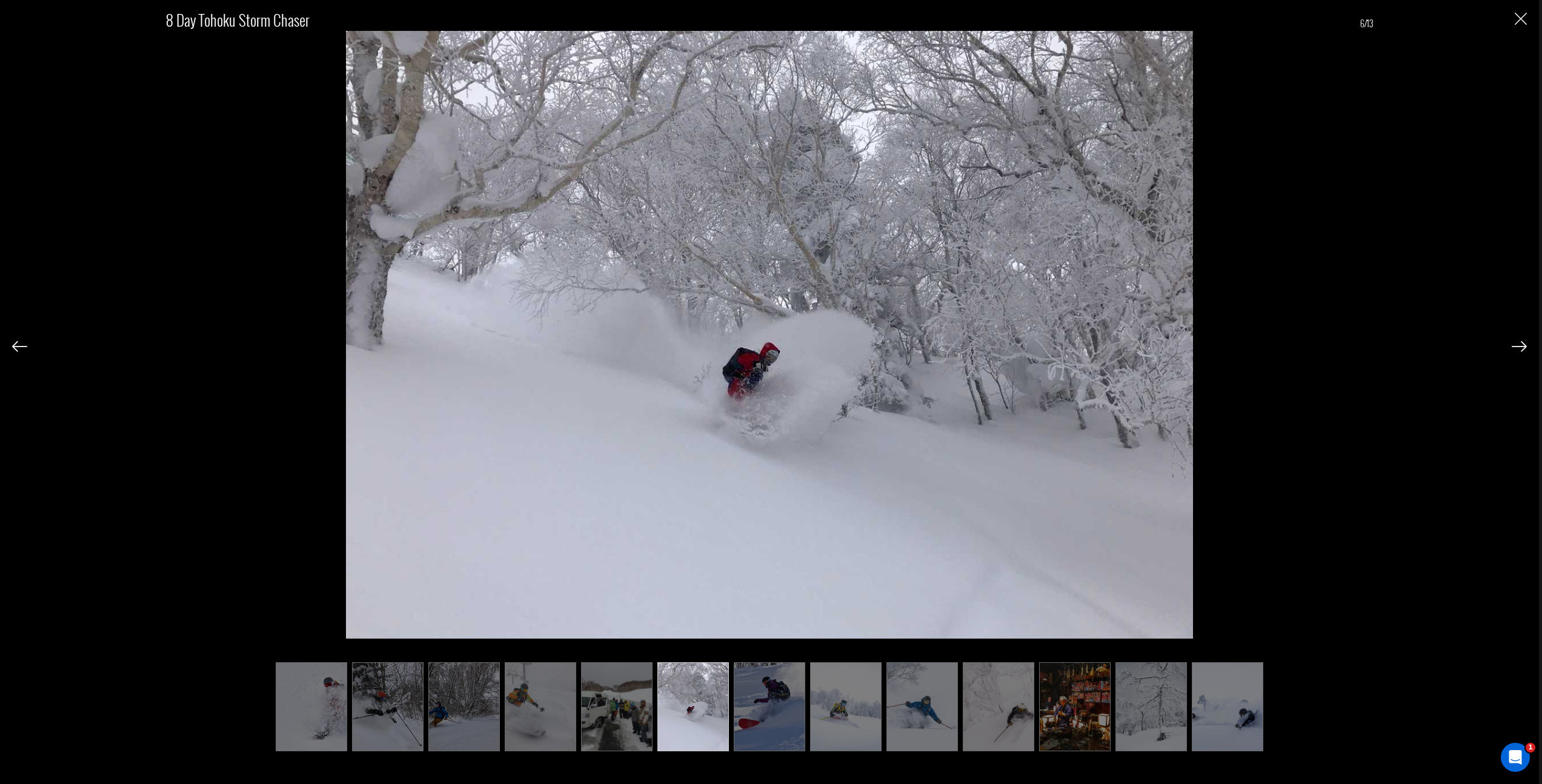
click at [1218, 333] on div "8 Day Tohoku Storm Chaser 6/13" at bounding box center [769, 321] width 1207 height 635
click at [1243, 349] on div "8 Day Tohoku Storm Chaser 6/13" at bounding box center [769, 321] width 1207 height 635
click at [1519, 25] on img "Close" at bounding box center [1520, 18] width 12 height 12
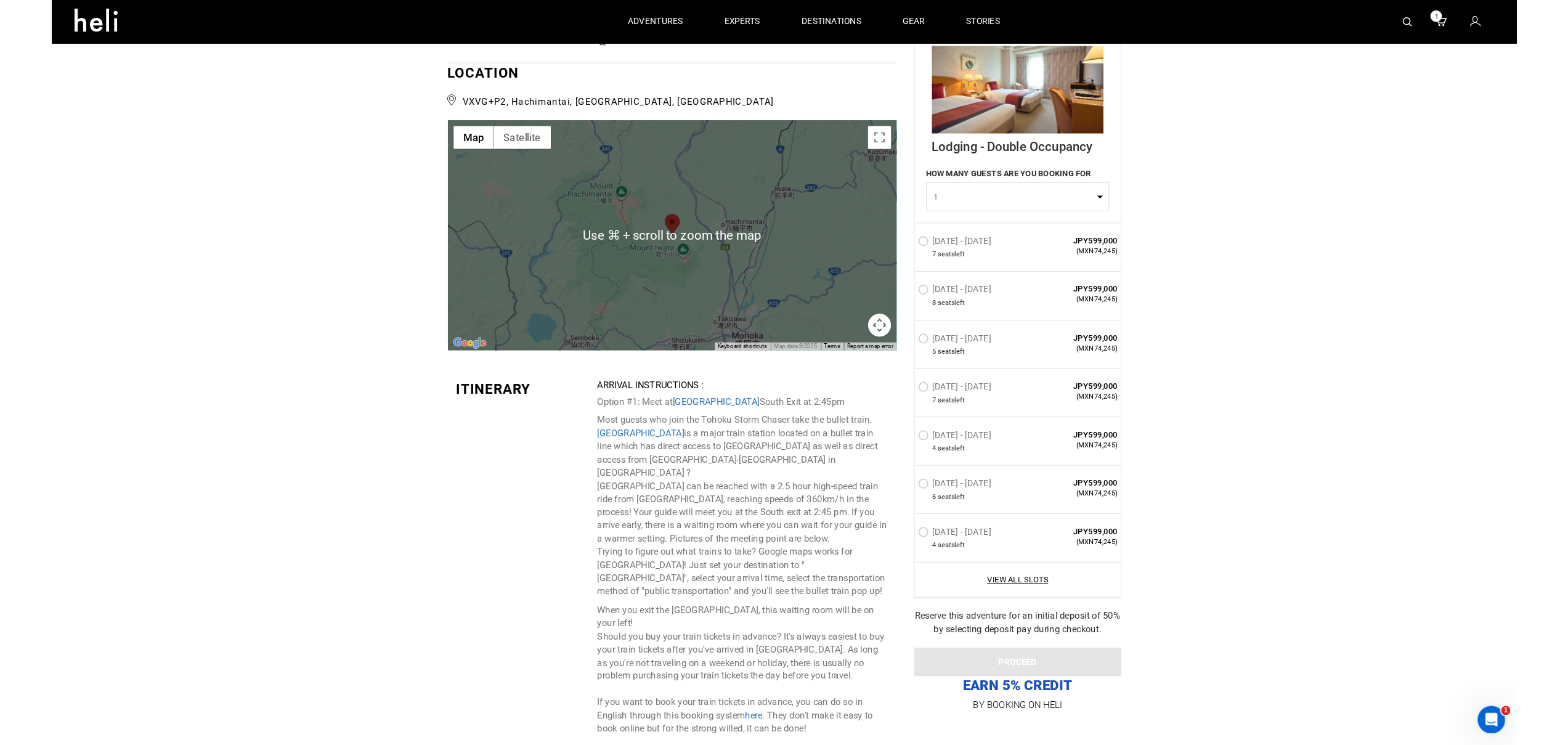
scroll to position [3027, 0]
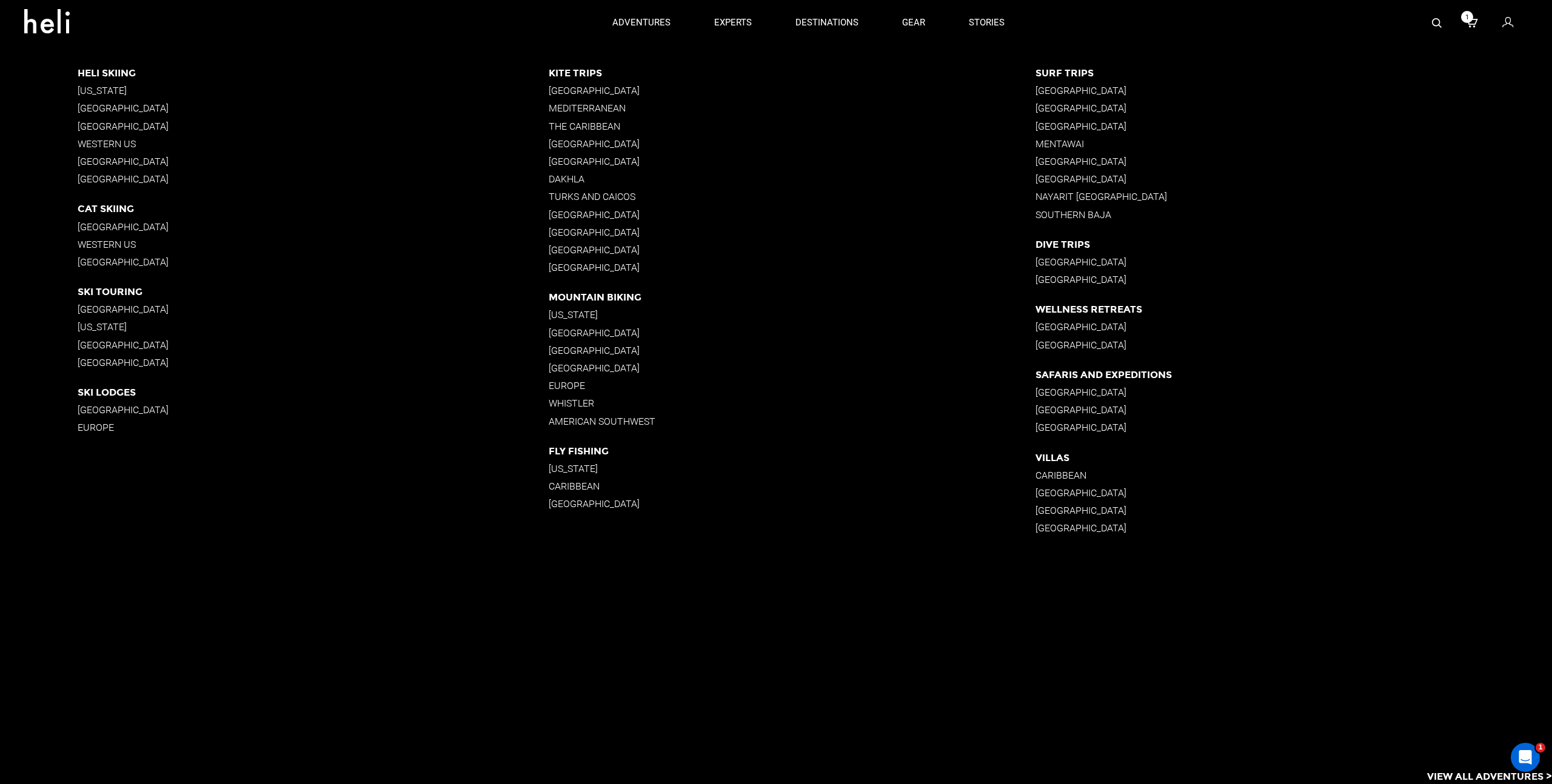
click at [924, 679] on app-destinations-list "Heli Skiing Alaska British Columbia South America Western US New Zealand Icelan…" at bounding box center [776, 415] width 1552 height 738
click at [1378, 55] on div "Heli Skiing Alaska British Columbia South America Western US New Zealand Icelan…" at bounding box center [814, 304] width 1474 height 517
click at [824, 20] on p "destinations" at bounding box center [826, 23] width 63 height 13
click at [833, 14] on link "destinations" at bounding box center [826, 23] width 63 height 46
click at [731, 14] on link "experts" at bounding box center [732, 23] width 38 height 46
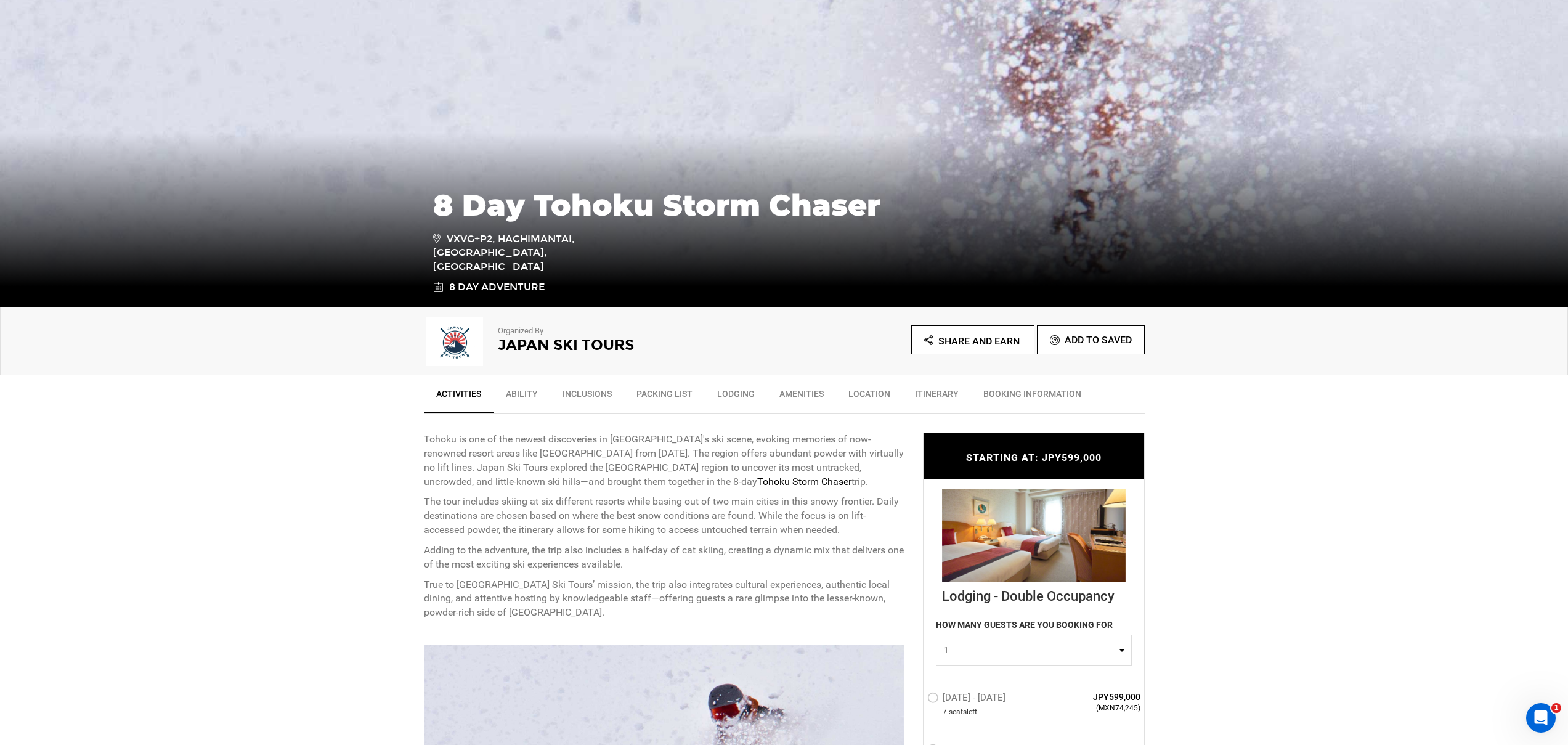
scroll to position [263, 0]
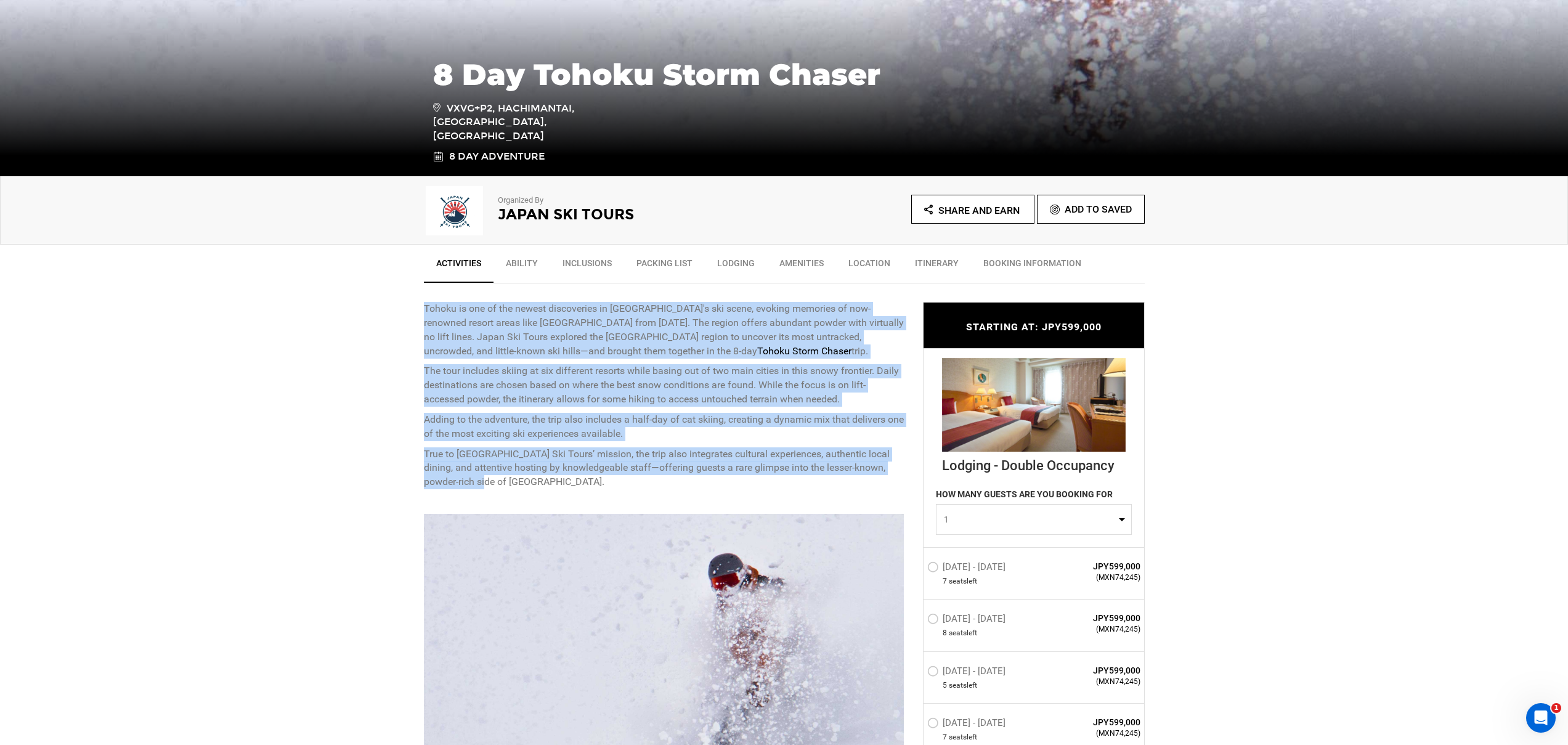
drag, startPoint x: 388, startPoint y: 279, endPoint x: 739, endPoint y: 460, distance: 394.9
copy div "Tohoku is one of the newest discoveries in Japan's ski scene, evoking memories …"
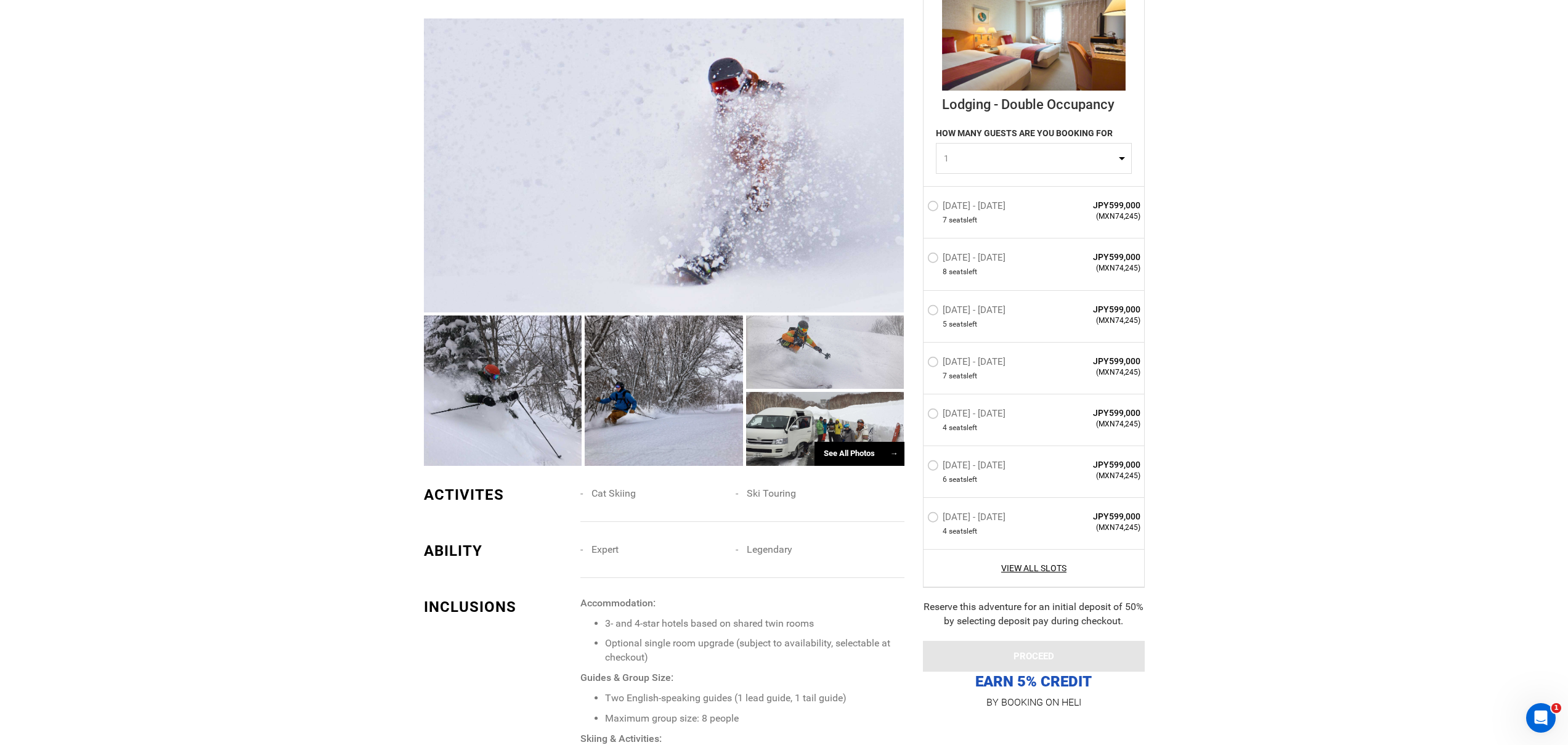
scroll to position [971, 0]
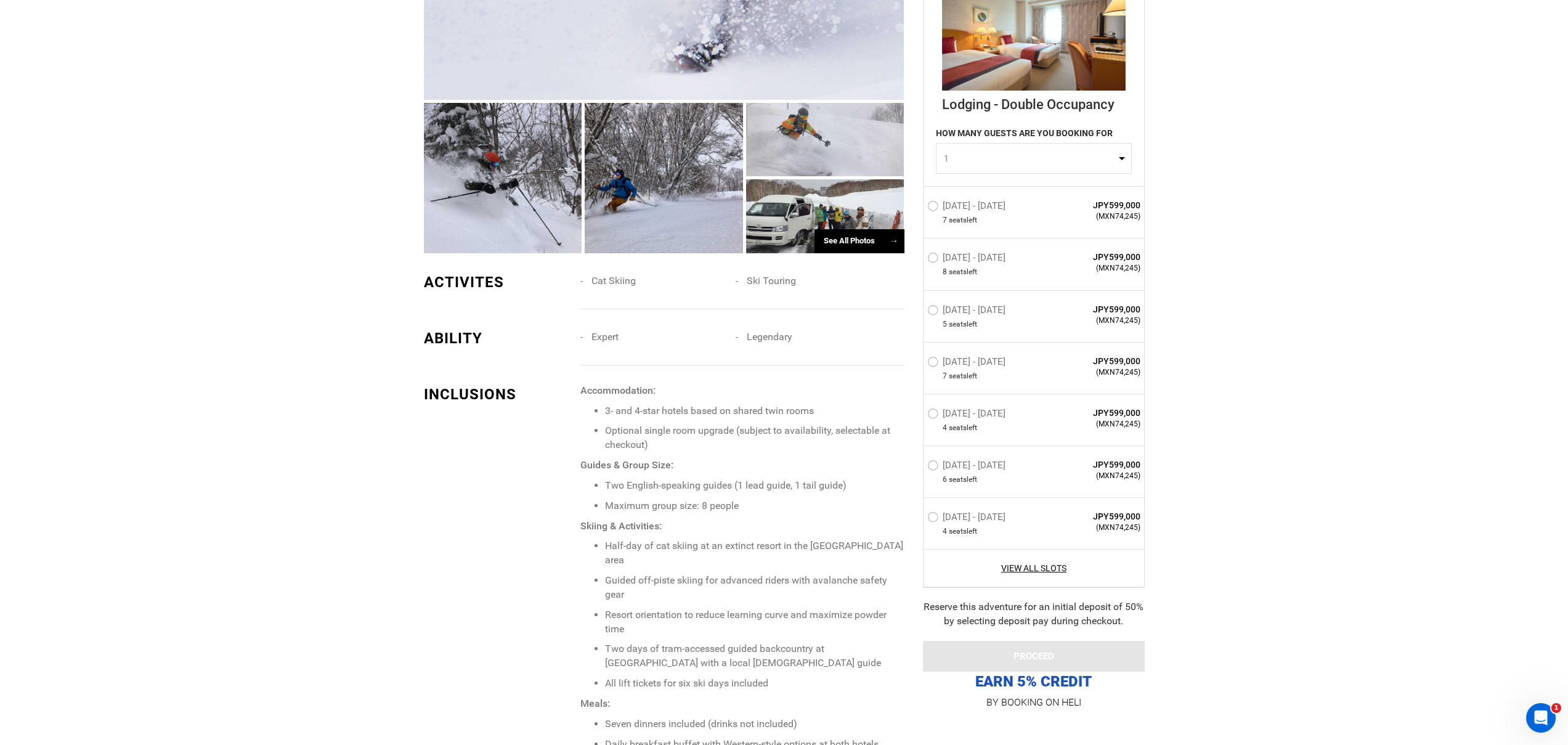
click at [939, 207] on label "Jan 8 - Jan 15, 2026" at bounding box center [968, 208] width 81 height 15
click at [919, 207] on input "Jan 8 - Jan 15, 2026" at bounding box center [919, 211] width 0 height 26
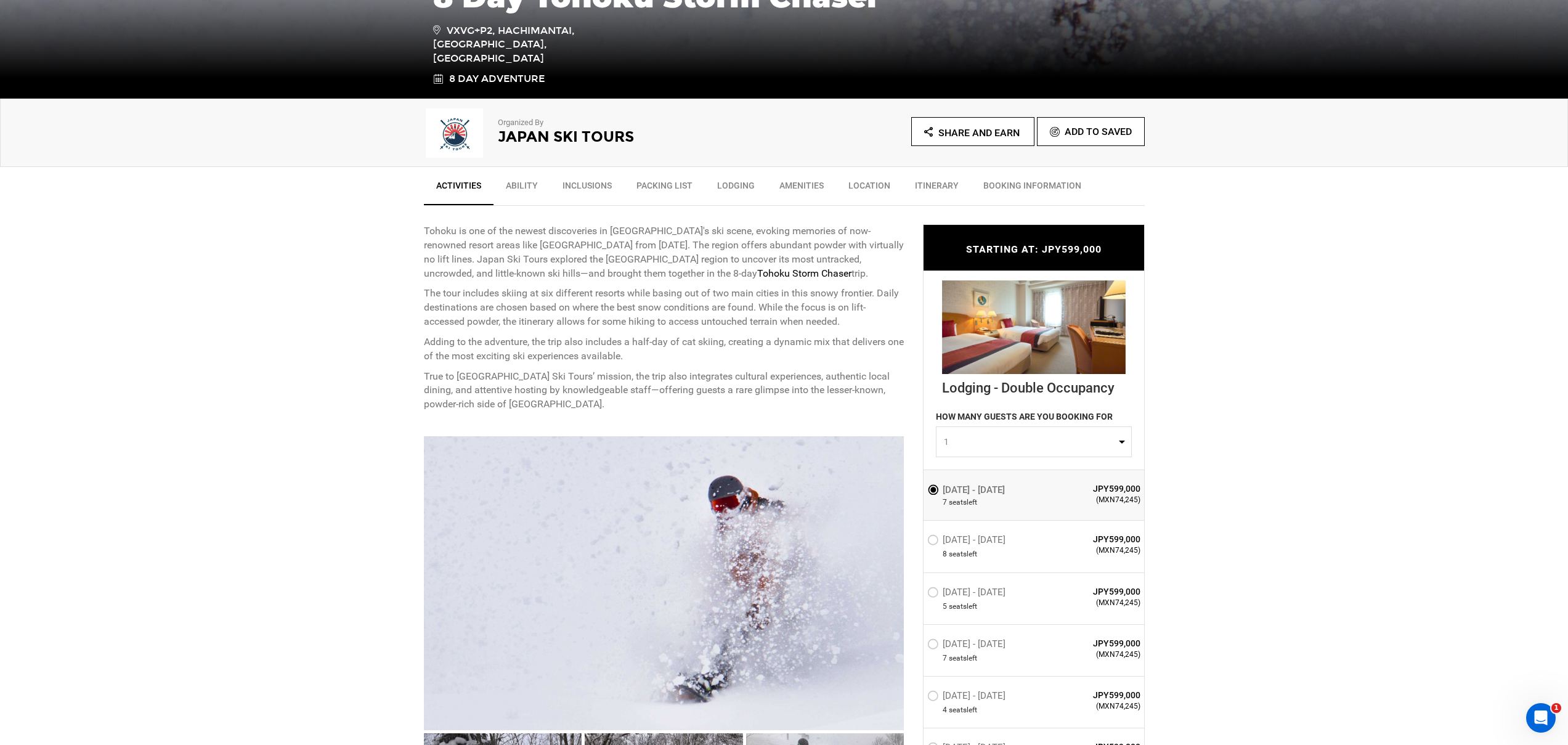
scroll to position [732, 0]
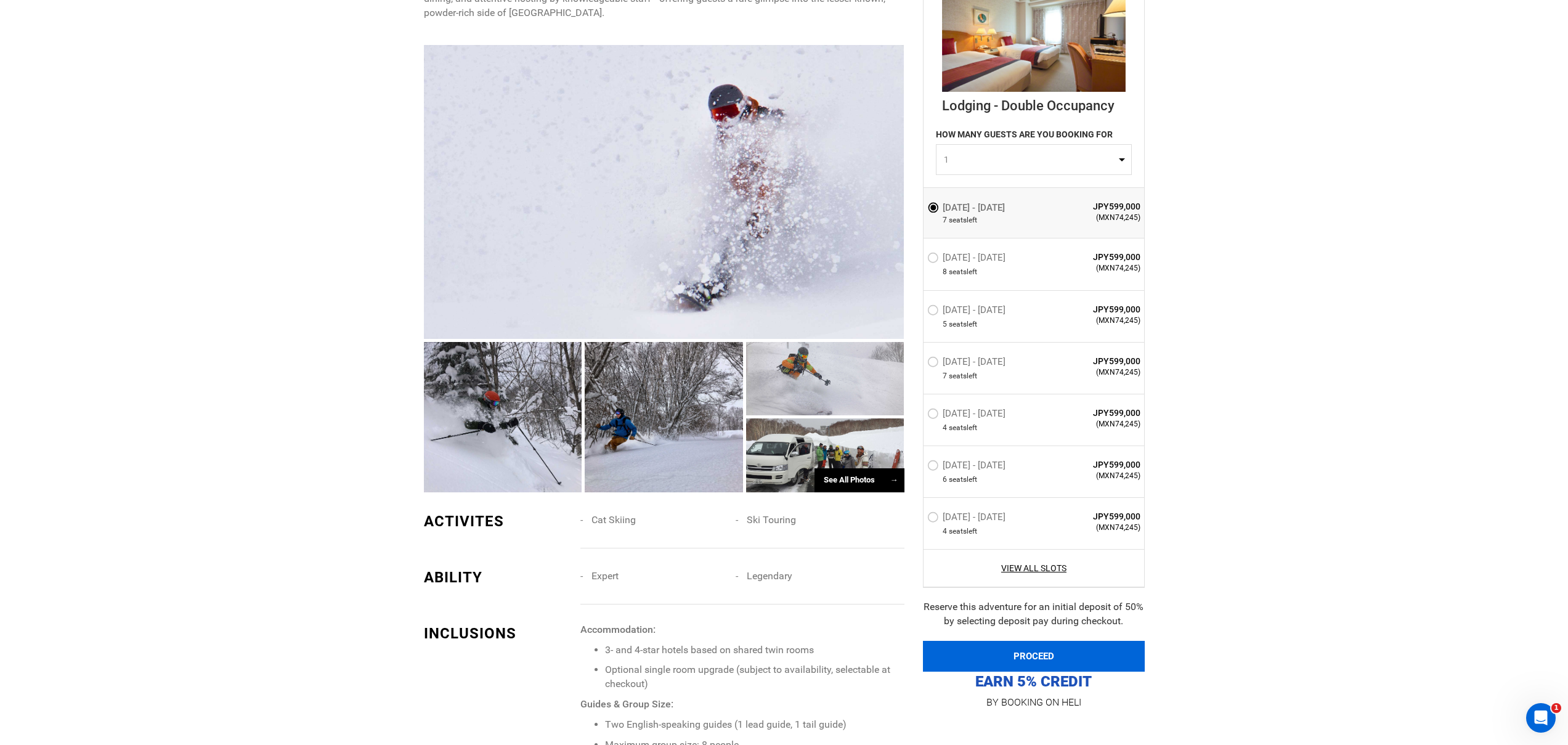
click at [1028, 663] on button "PROCEED" at bounding box center [1034, 657] width 222 height 31
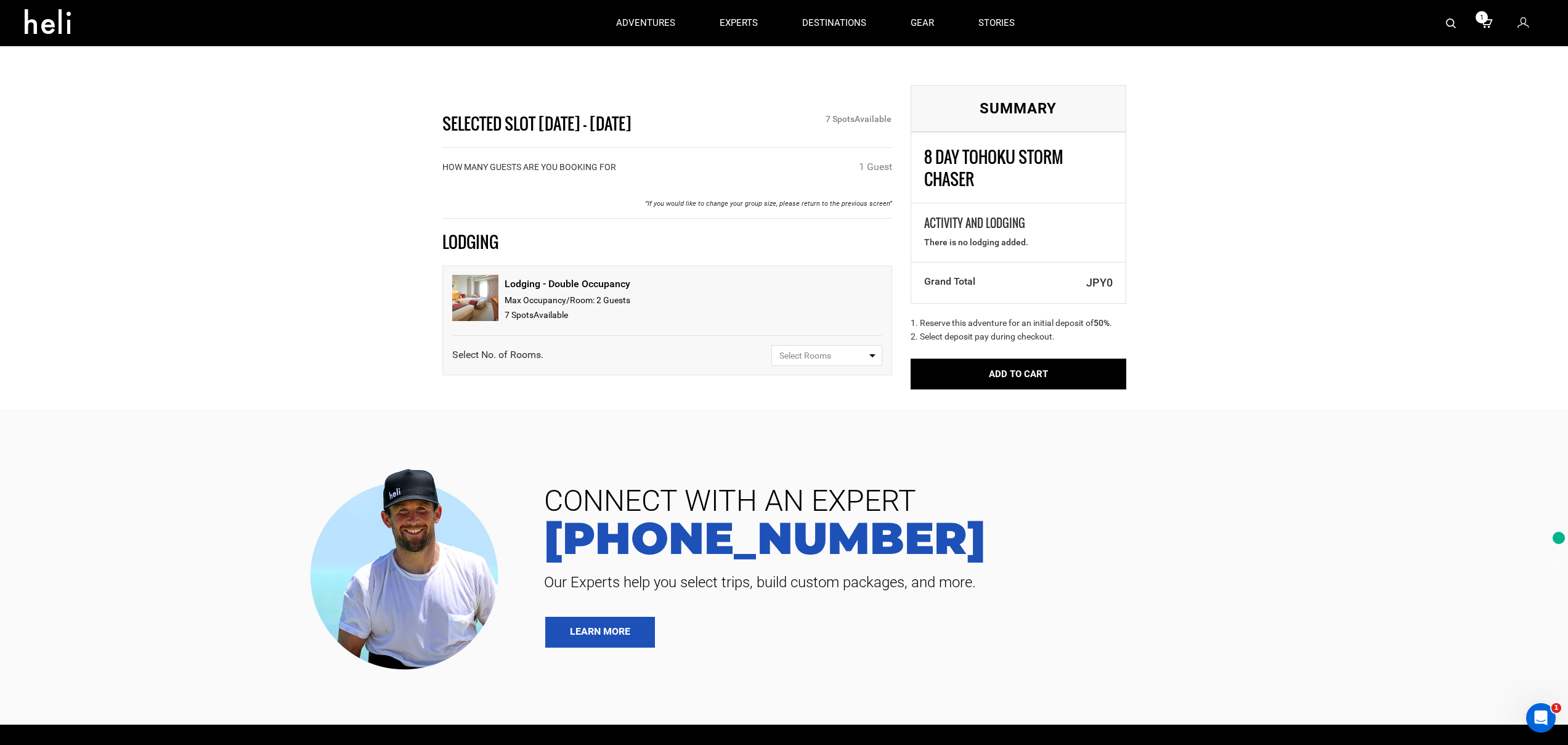
click at [619, 275] on div "Lodging - Double Occupancy" at bounding box center [568, 284] width 126 height 19
copy div "Lodging - Double Occupancy"
click at [577, 308] on div "7 Spot s Available" at bounding box center [568, 316] width 126 height 15
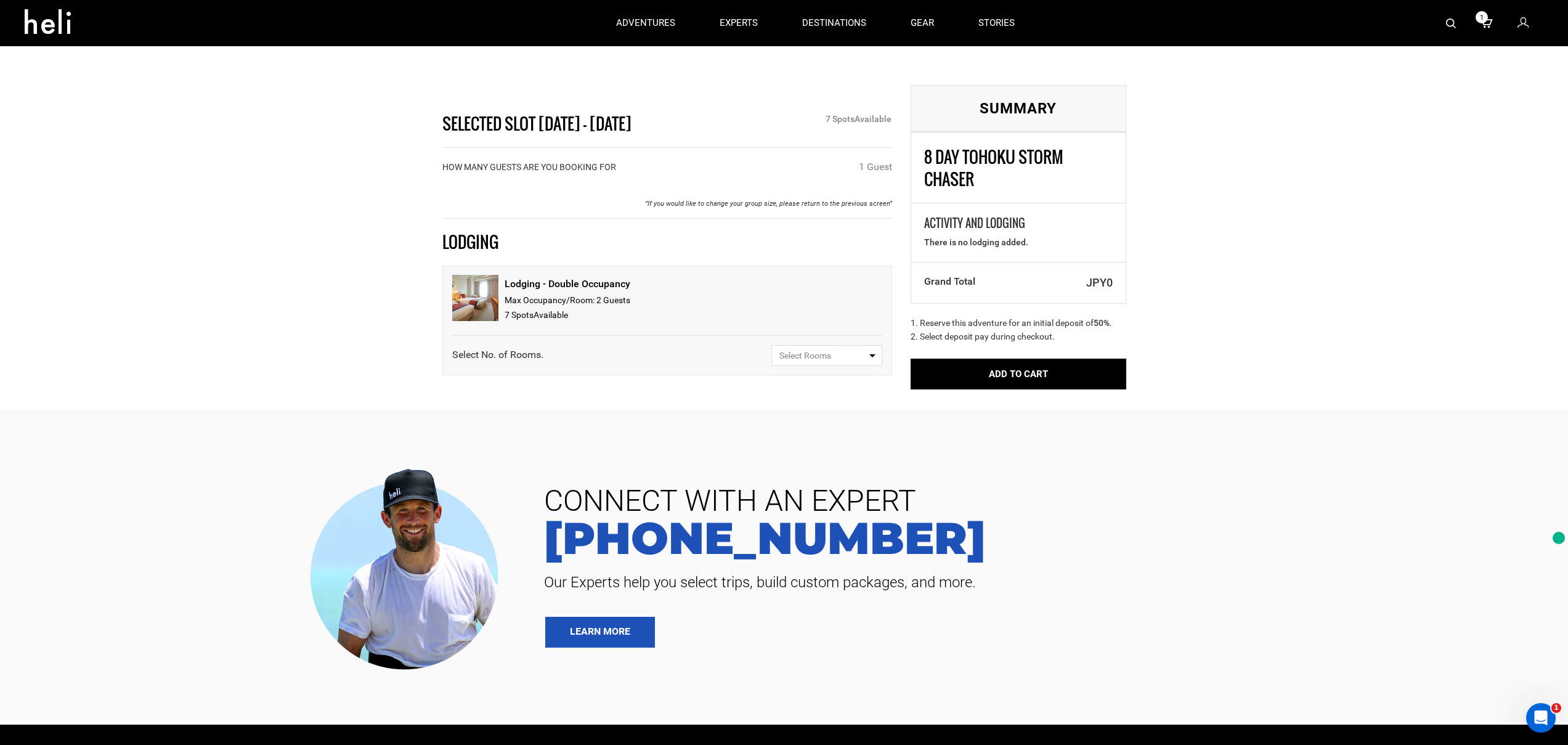
click at [851, 349] on span "Select Rooms" at bounding box center [823, 355] width 87 height 12
click at [787, 392] on link "1" at bounding box center [827, 402] width 110 height 22
select select "1"
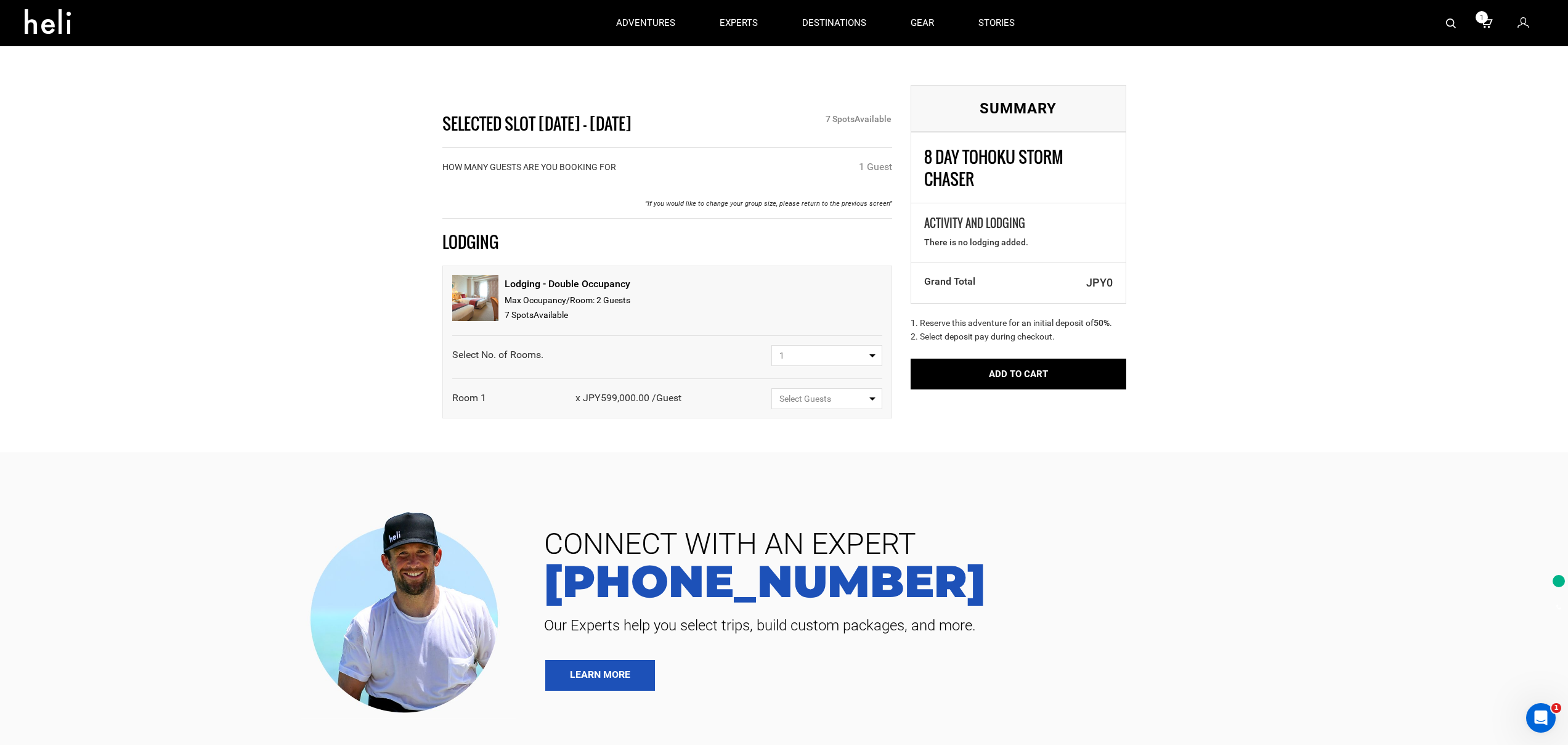
click at [613, 308] on div "7 Spot s Available" at bounding box center [568, 316] width 126 height 15
click at [1003, 358] on button "Add to Cart" at bounding box center [1018, 374] width 216 height 31
click at [1035, 275] on span "JPY0" at bounding box center [1063, 283] width 103 height 16
click at [829, 388] on button "Select Guests" at bounding box center [827, 399] width 111 height 21
click at [799, 441] on span "1 Guest" at bounding box center [793, 446] width 29 height 10
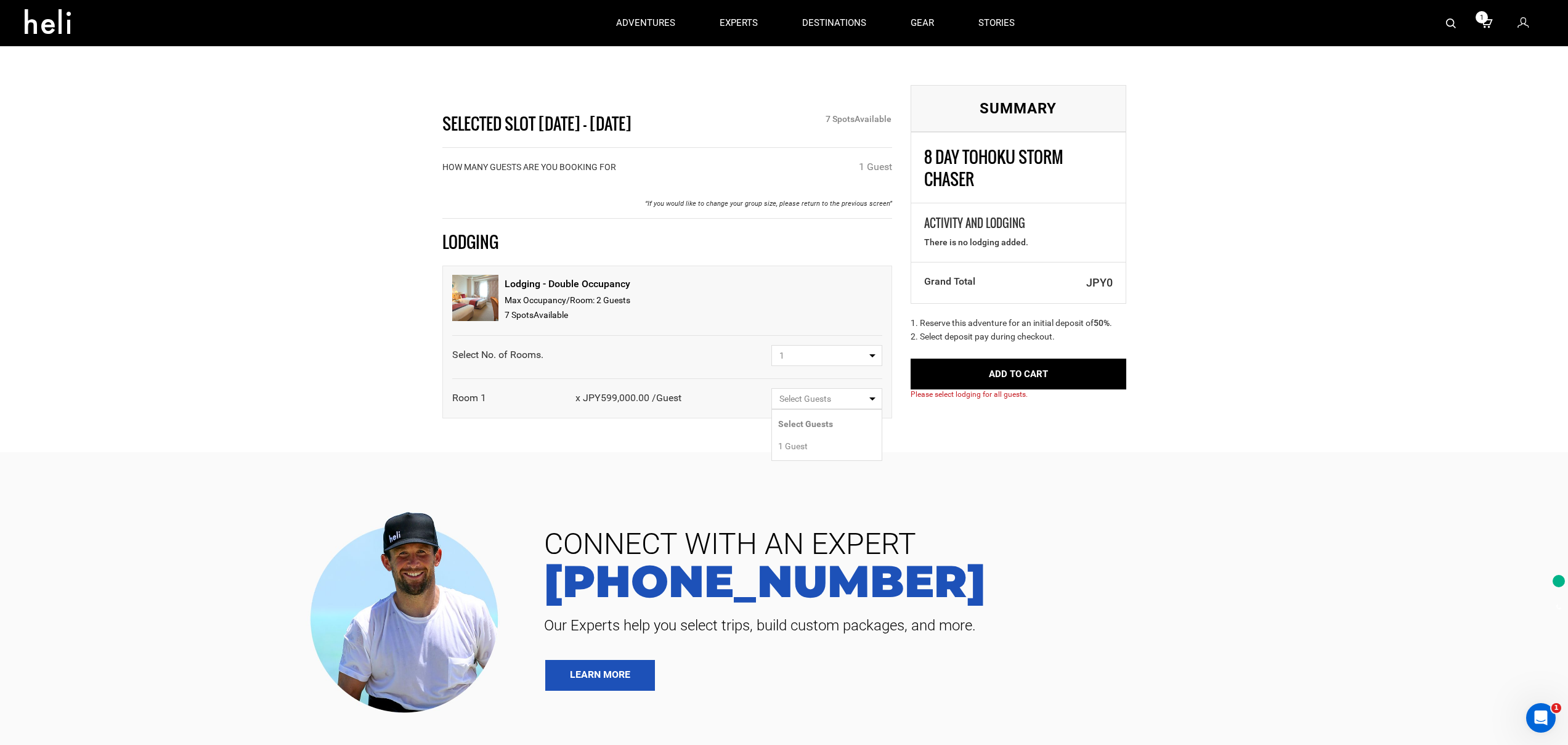
select select "1"
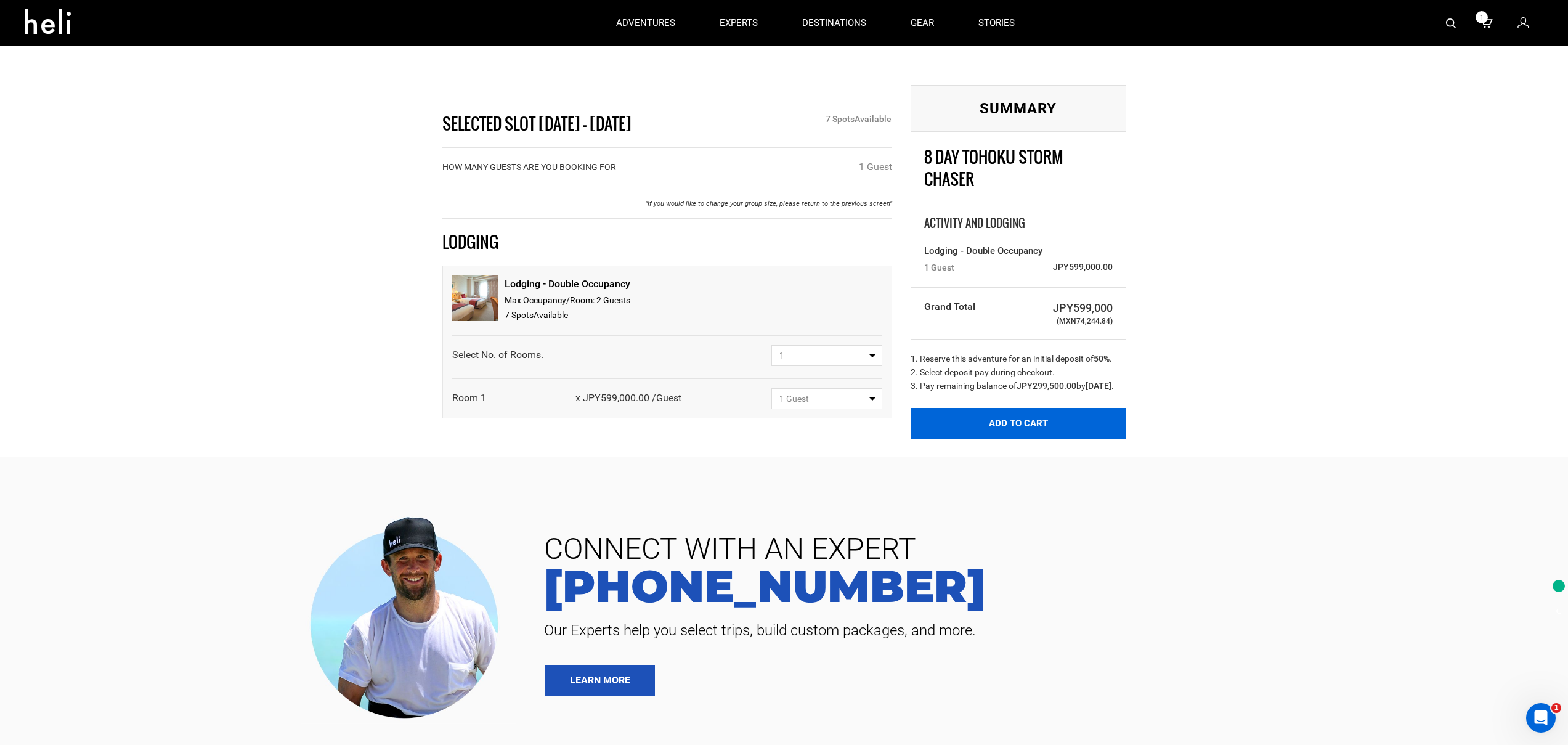
click at [947, 416] on button "Add to Cart" at bounding box center [1018, 424] width 216 height 31
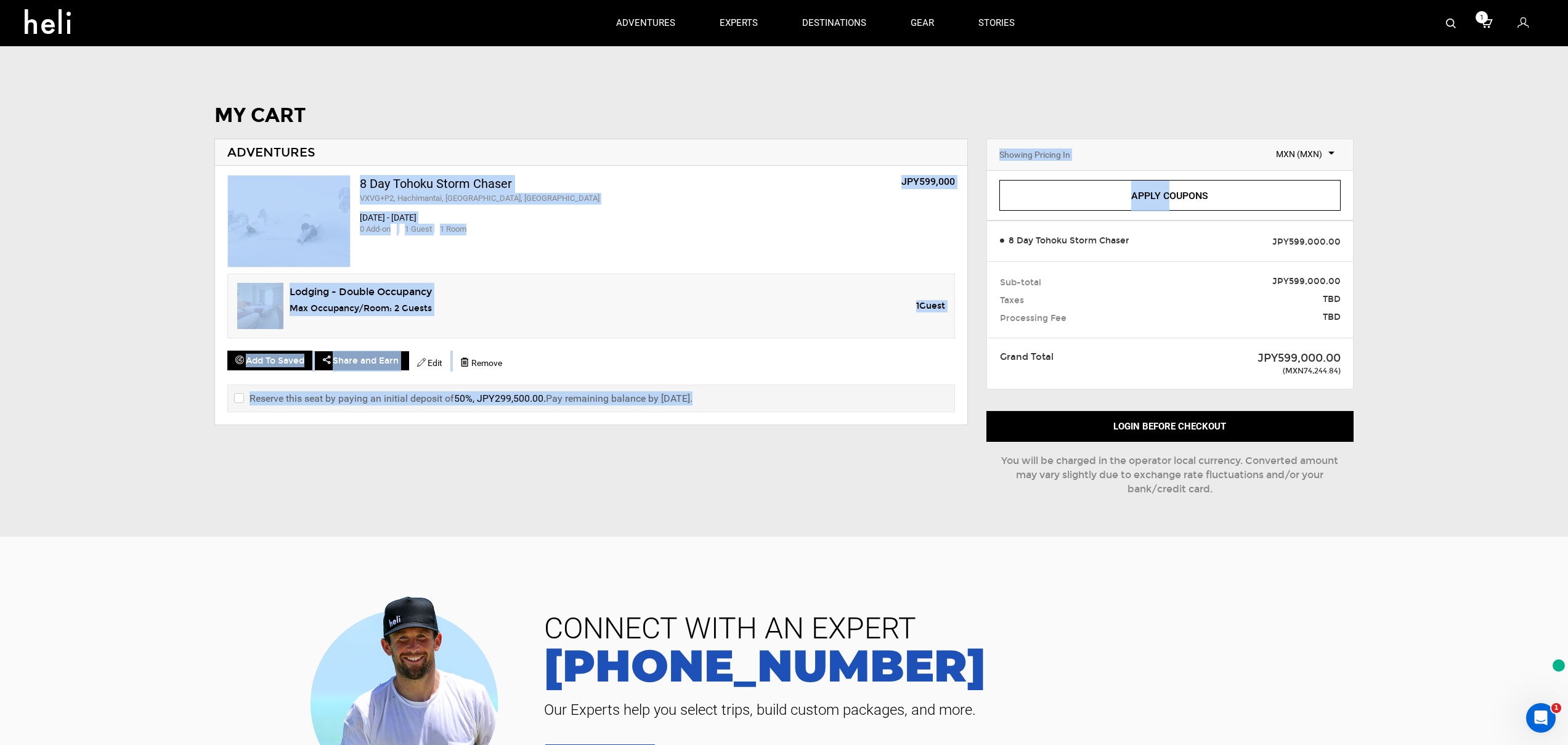
drag, startPoint x: 1172, startPoint y: 166, endPoint x: 602, endPoint y: 141, distance: 570.5
click at [666, 119] on div "MY CART ADVENTURES 8 Day Tohoku Storm Chaser VXVG+P2, Hachimantai, Iwate, Japan…" at bounding box center [784, 312] width 1176 height 414
click at [550, 184] on div "8 Day Tohoku Storm Chaser VXVG+P2, Hachimantai, Iwate, Japan JPY599,000 Jan 8, …" at bounding box center [591, 221] width 727 height 92
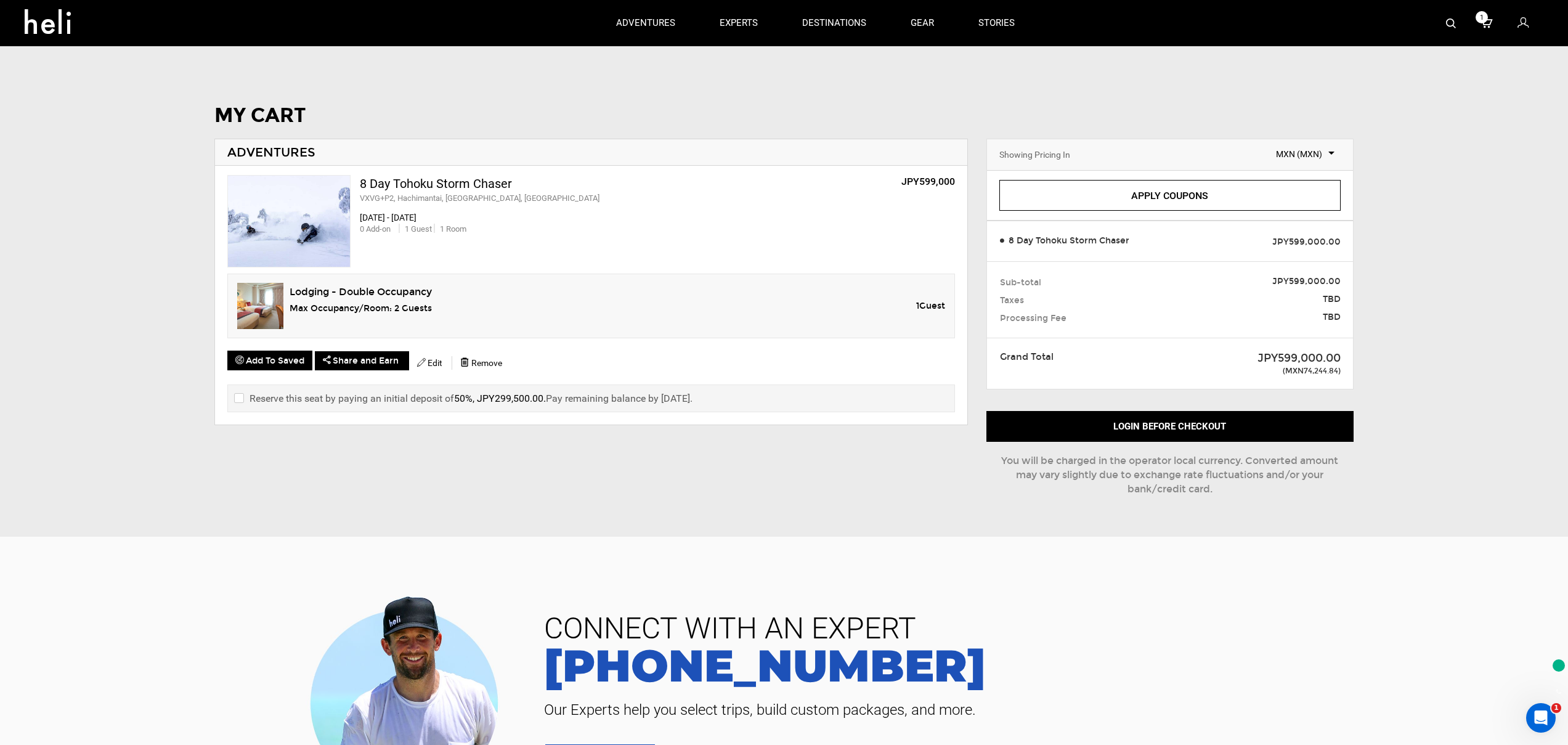
click at [1308, 148] on span "MXN (MXN)" at bounding box center [1299, 154] width 71 height 12
click at [1296, 165] on span "(AUD)" at bounding box center [1296, 170] width 23 height 10
click at [1318, 139] on div "Showing Pricing In Select Currency AUD (AUD)" at bounding box center [1170, 155] width 366 height 31
click at [1310, 148] on span "AUD (AUD)" at bounding box center [1299, 154] width 71 height 12
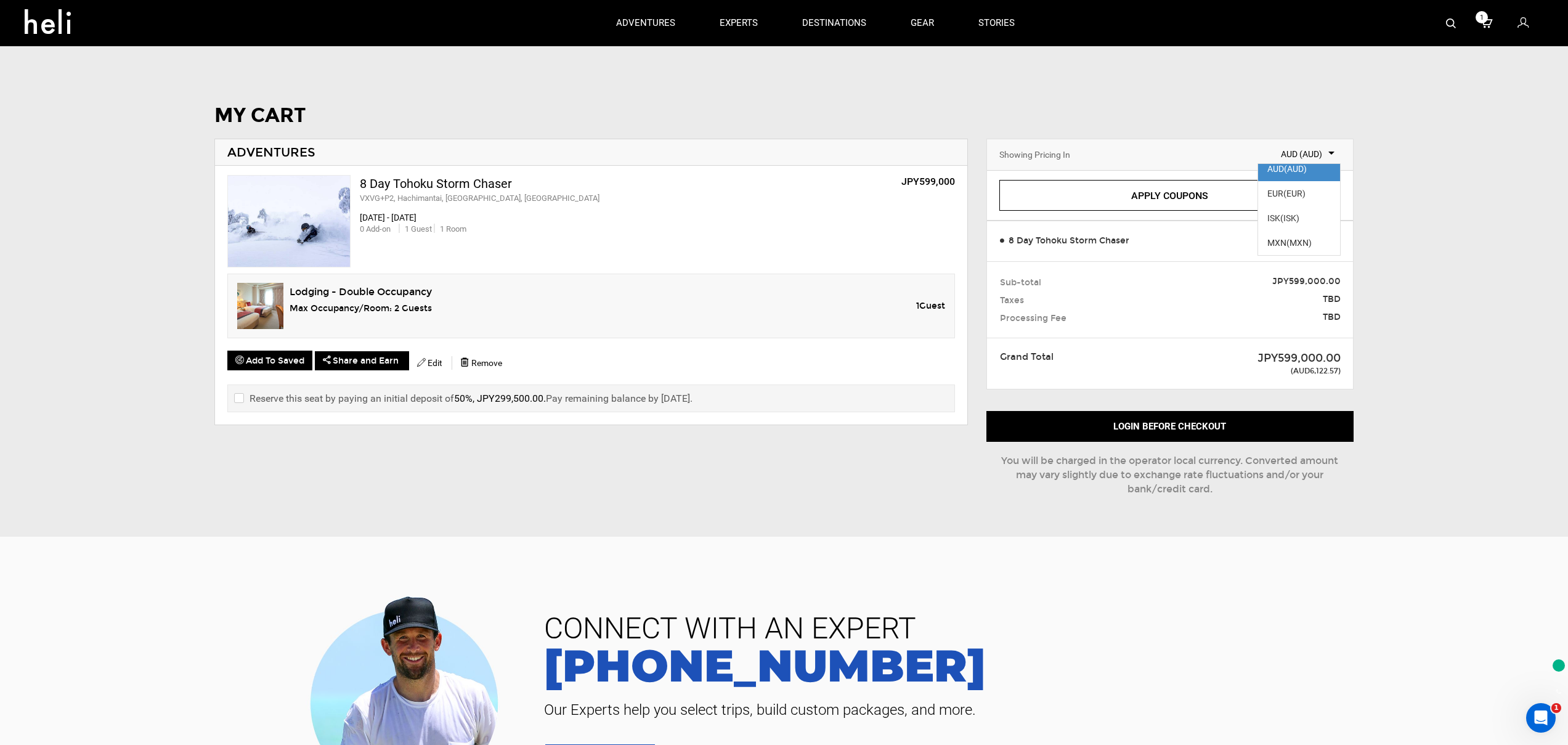
scroll to position [0, 0]
click at [1300, 199] on span "(BRL)" at bounding box center [1294, 204] width 22 height 10
click at [1292, 148] on span "BRL (BRL)" at bounding box center [1299, 154] width 71 height 12
click at [1291, 216] on span "CAD (CAD)" at bounding box center [1299, 228] width 82 height 25
click at [1297, 141] on div "Showing Pricing In Select Currency CAD (CAD)" at bounding box center [1170, 155] width 366 height 31
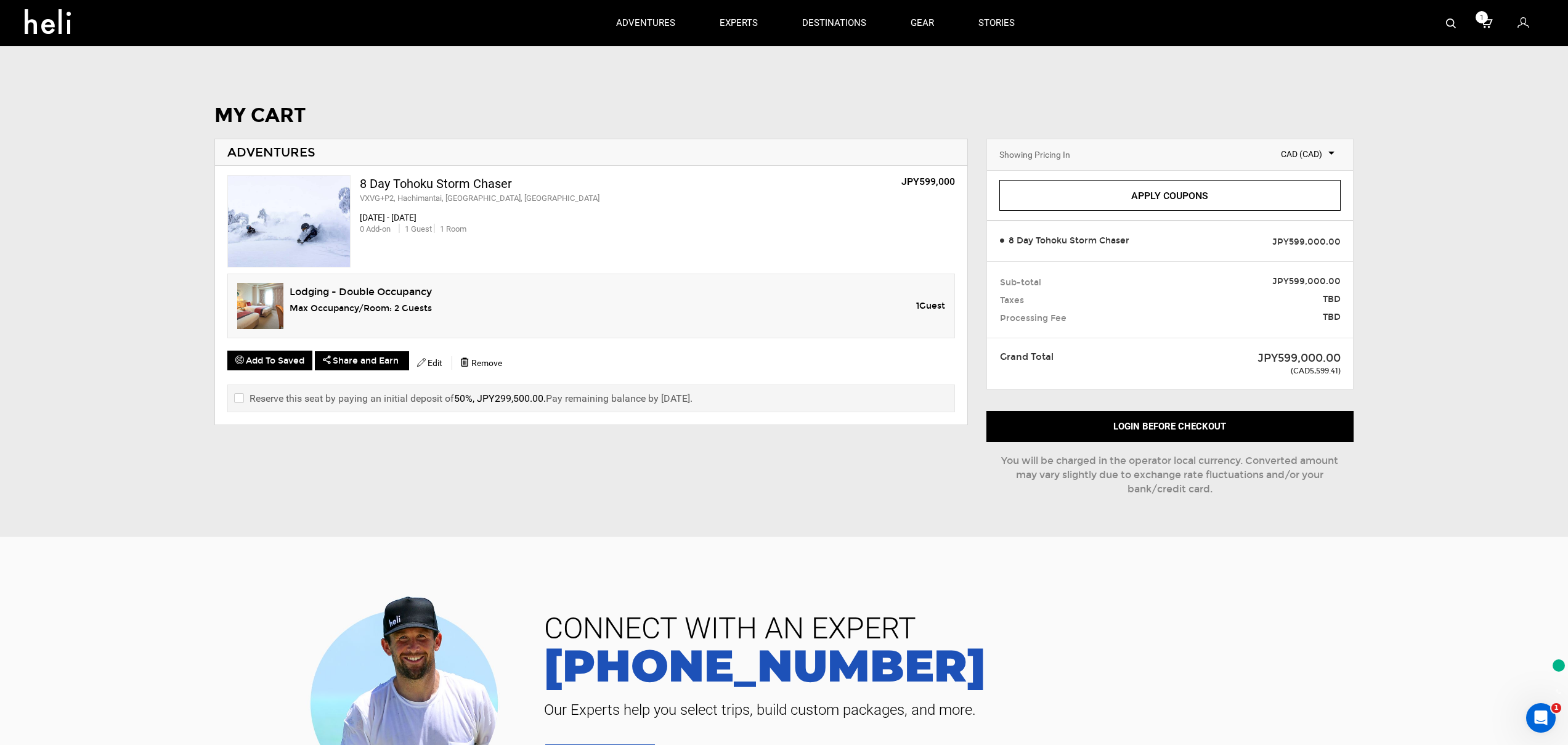
click at [1305, 148] on span "CAD (CAD)" at bounding box center [1299, 154] width 71 height 12
click at [1305, 174] on span "(USD)" at bounding box center [1294, 179] width 22 height 10
click at [937, 301] on span "Guest" at bounding box center [932, 306] width 26 height 11
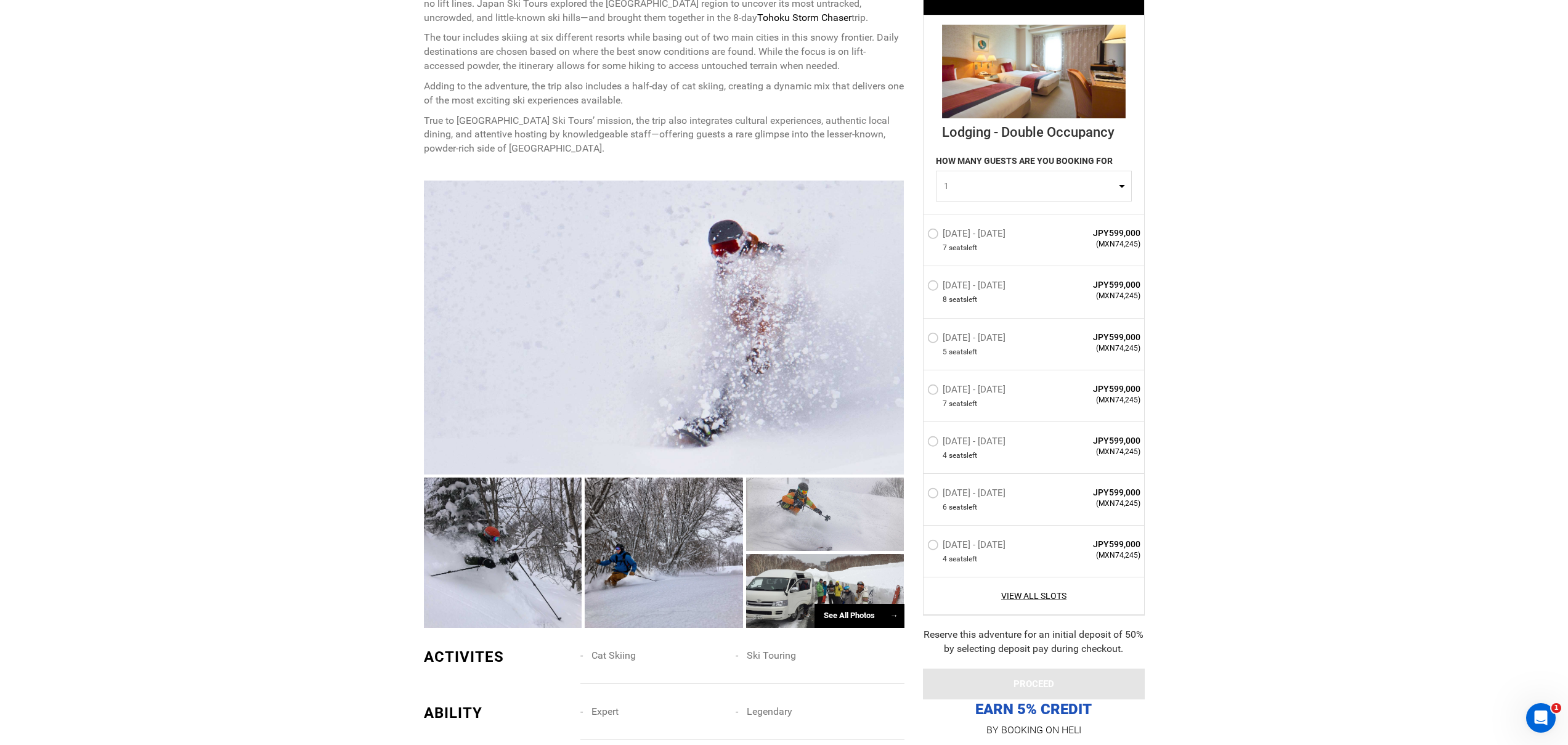
scroll to position [846, 0]
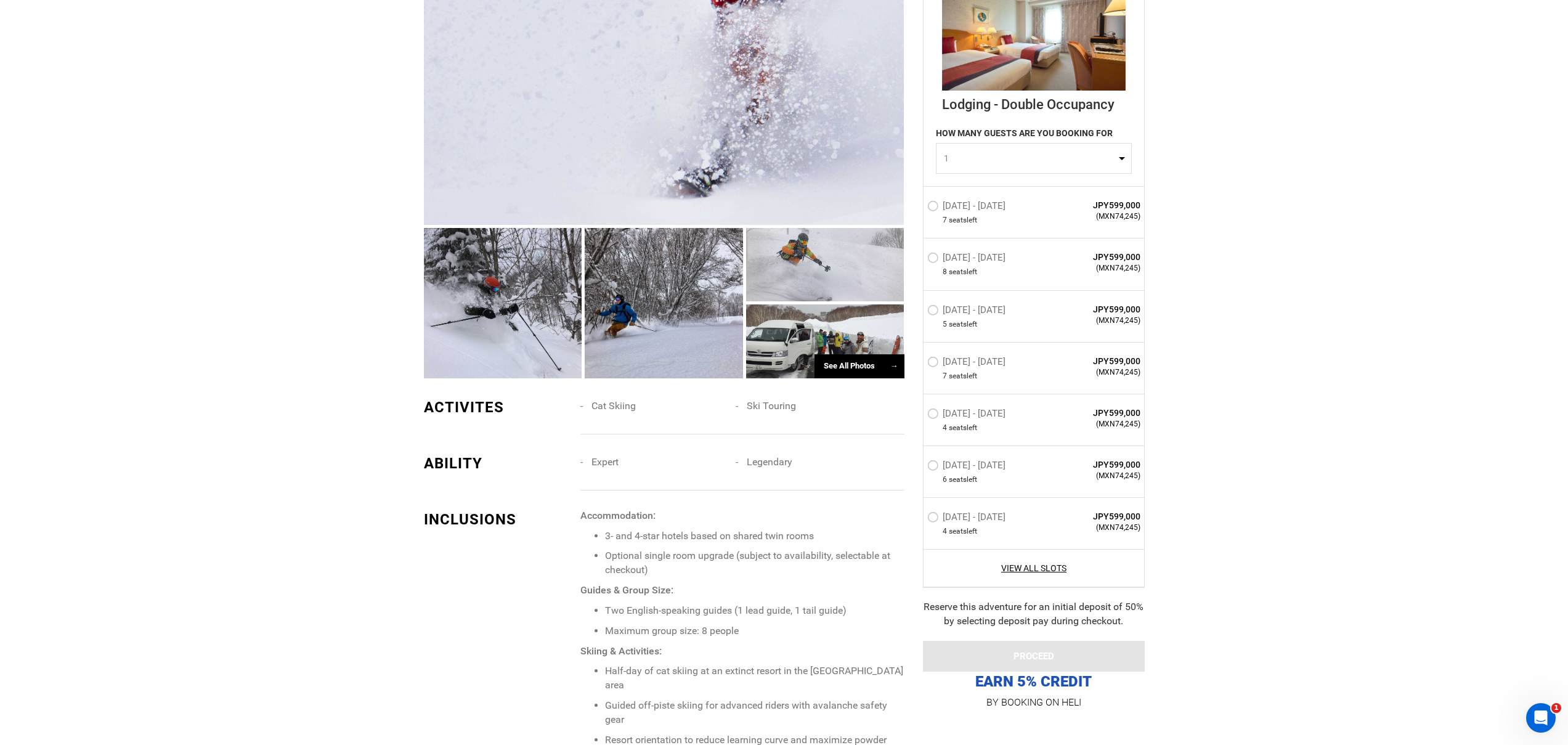
click at [934, 209] on label "Jan 8 - Jan 15, 2026" at bounding box center [968, 208] width 81 height 15
click at [919, 209] on input "Jan 8 - Jan 15, 2026" at bounding box center [919, 211] width 0 height 26
click at [993, 658] on button "PROCEED" at bounding box center [1034, 657] width 222 height 31
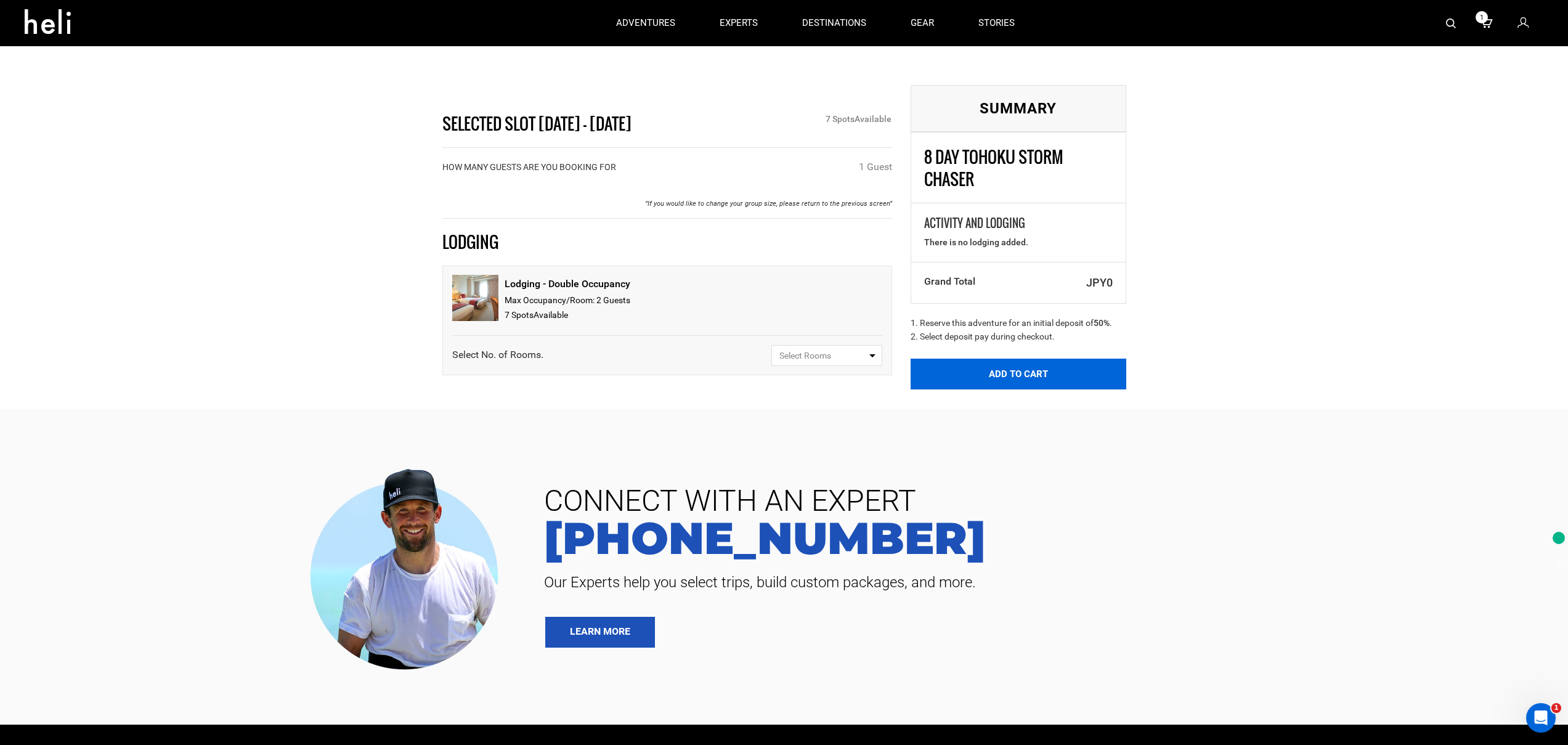
click at [1038, 358] on button "Add to Cart" at bounding box center [1018, 374] width 216 height 31
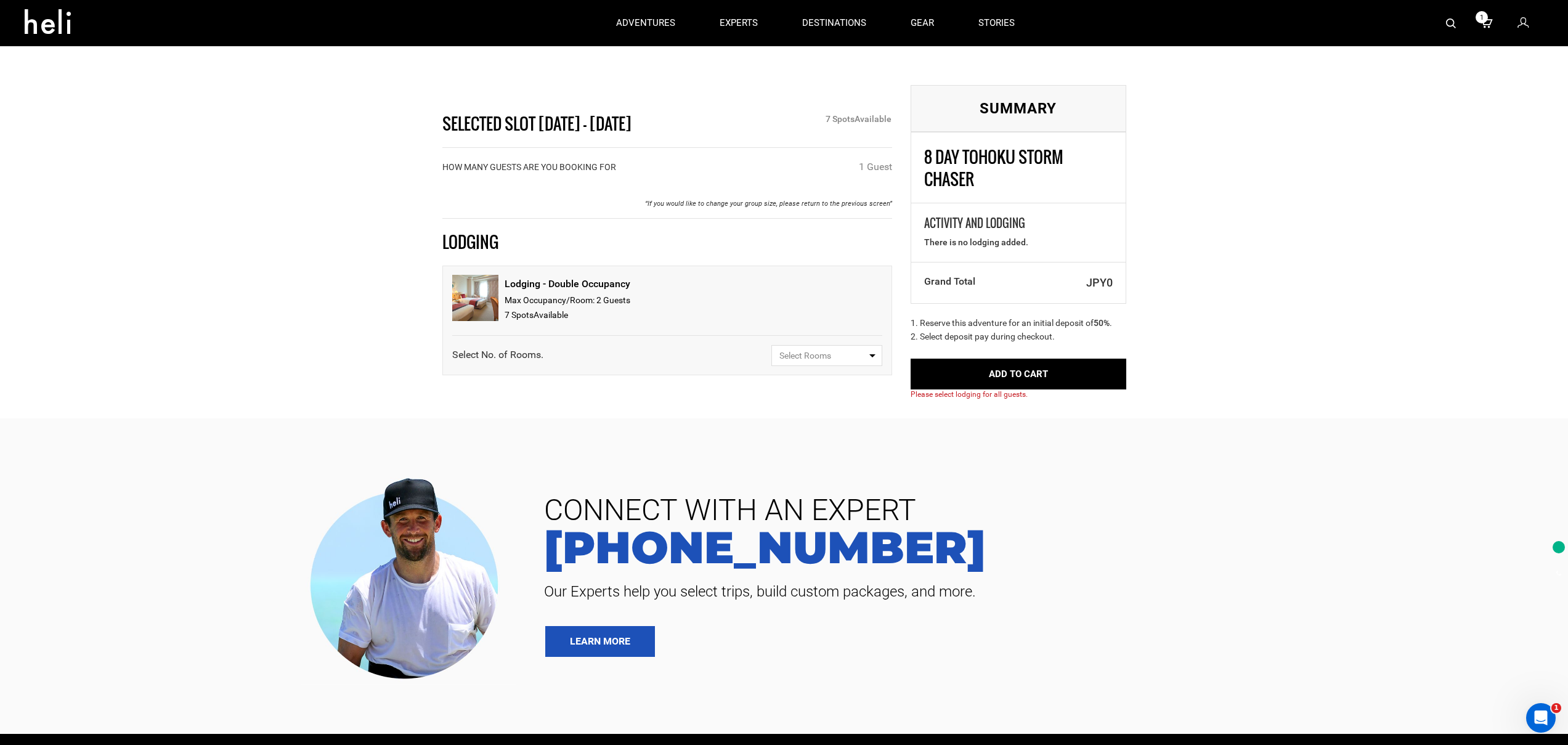
click at [833, 349] on span "Select Rooms" at bounding box center [823, 355] width 87 height 12
click at [803, 392] on link "1" at bounding box center [827, 402] width 110 height 22
select select "1"
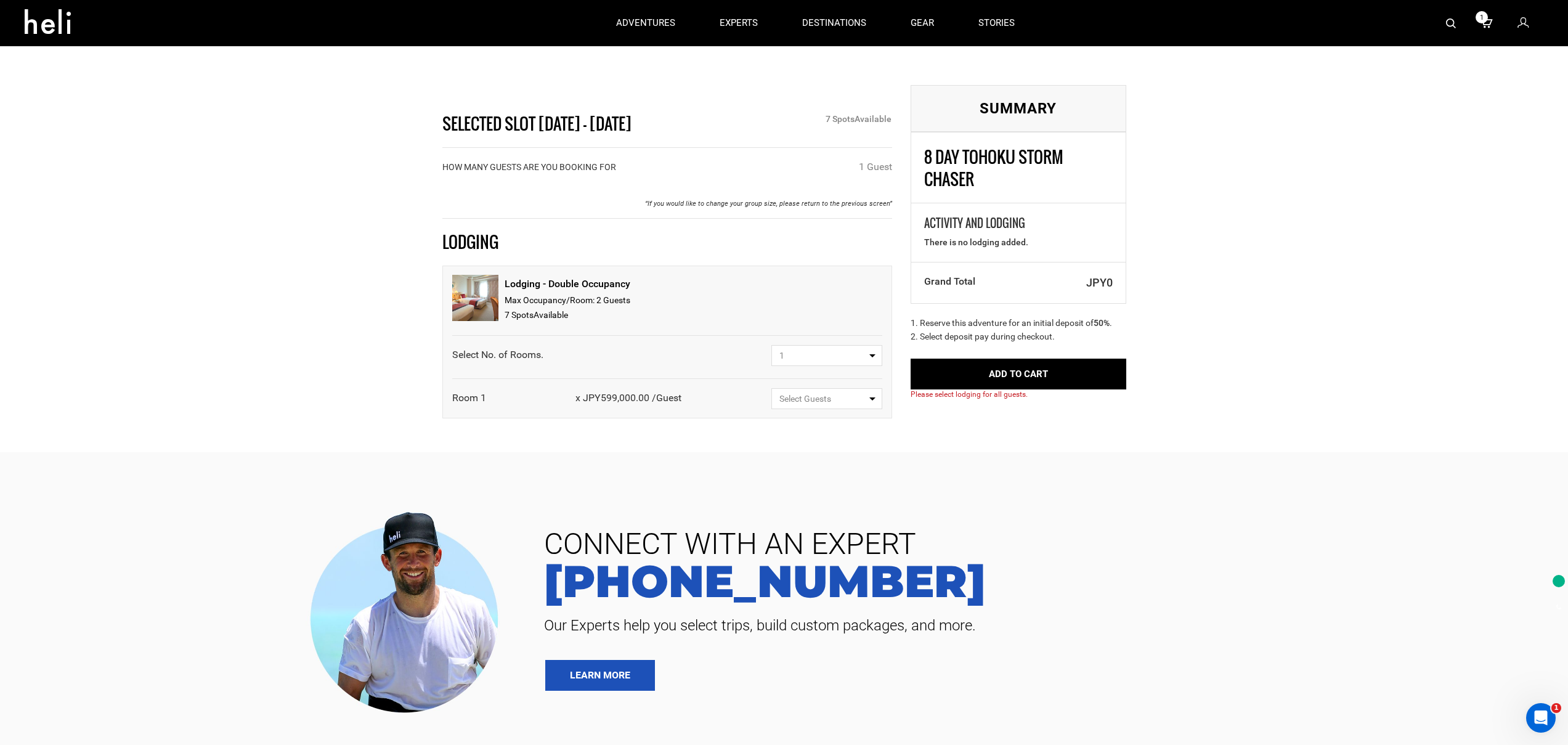
click at [835, 388] on button "Select Guests" at bounding box center [827, 399] width 111 height 21
click at [804, 441] on span "1 Guest" at bounding box center [793, 446] width 29 height 10
select select "1"
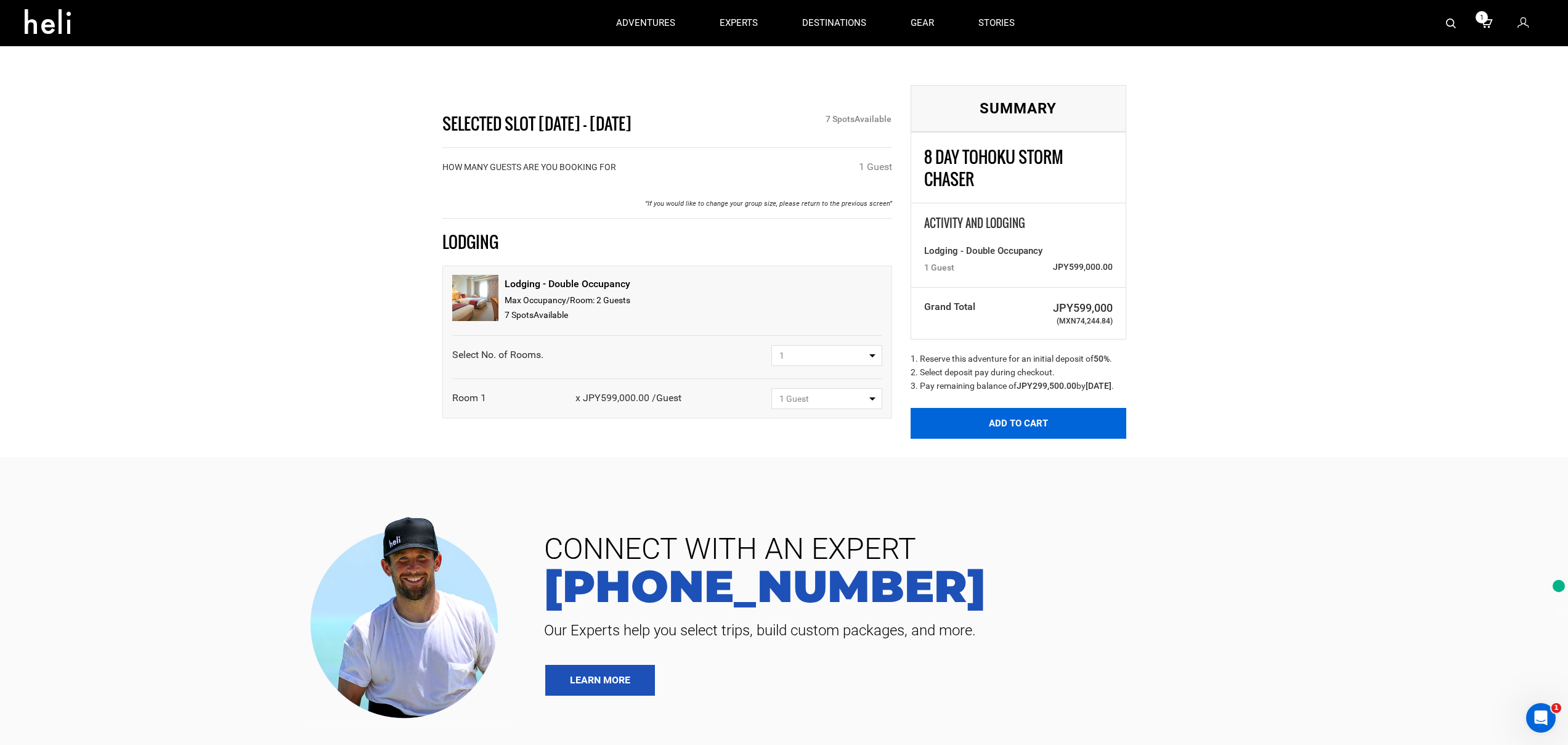
click at [1003, 408] on button "Add to Cart" at bounding box center [1018, 424] width 216 height 31
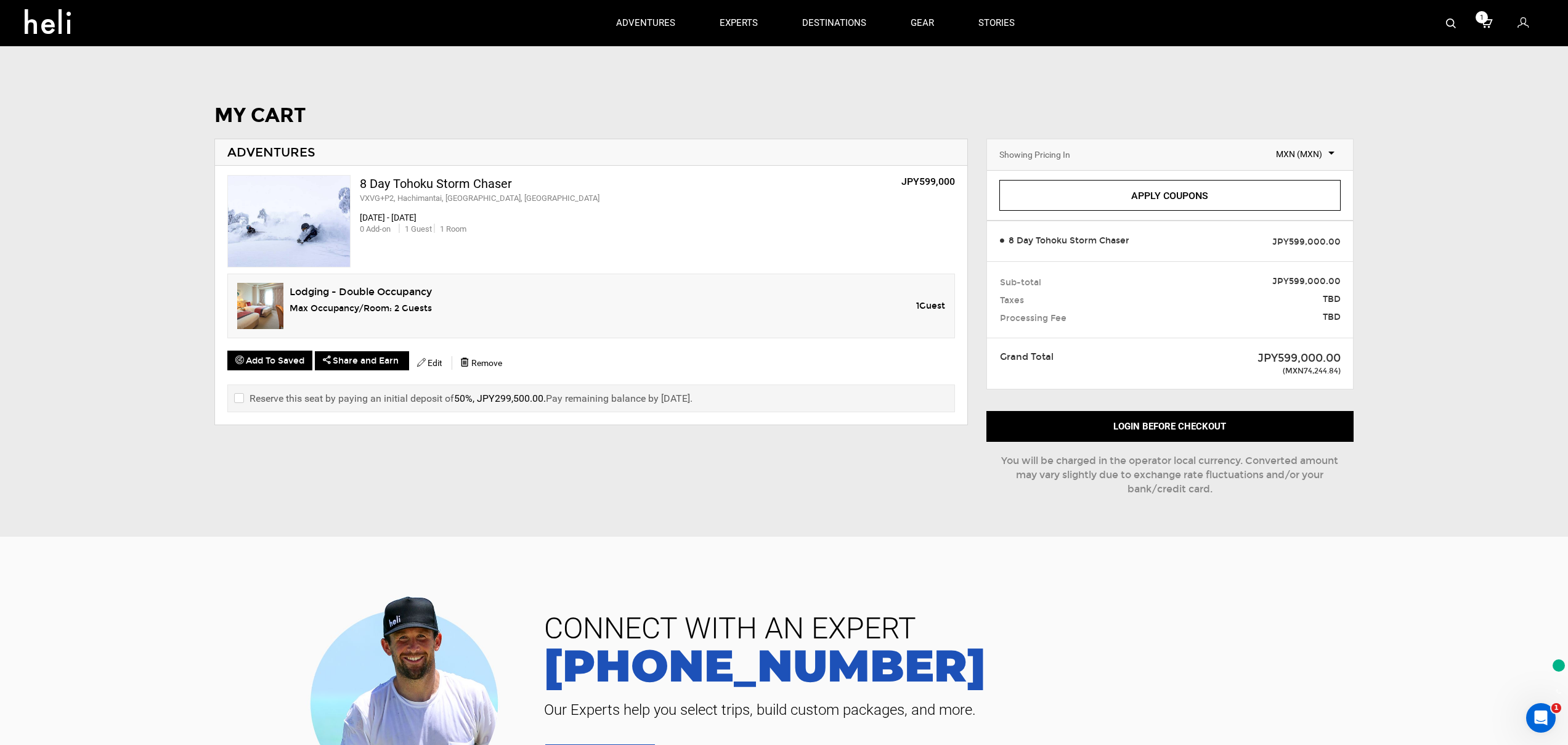
click at [1312, 146] on div "Select Currency MXN (MXN)" at bounding box center [1300, 155] width 83 height 19
click at [1313, 148] on span "MXN (MXN)" at bounding box center [1299, 154] width 71 height 12
click at [1301, 174] on span "(USD)" at bounding box center [1294, 179] width 22 height 10
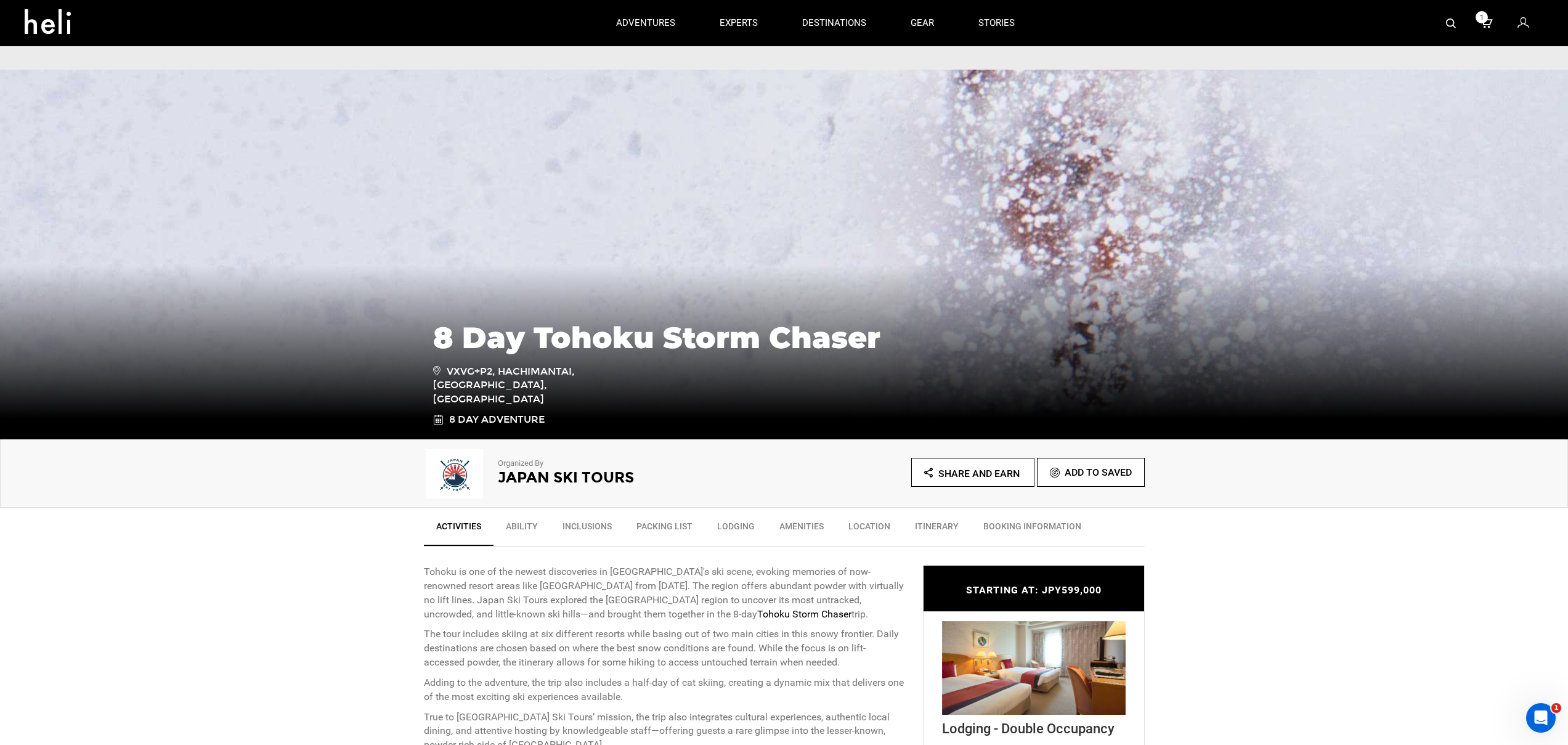
click at [619, 321] on h1 "8 Day Tohoku Storm Chaser" at bounding box center [784, 338] width 703 height 34
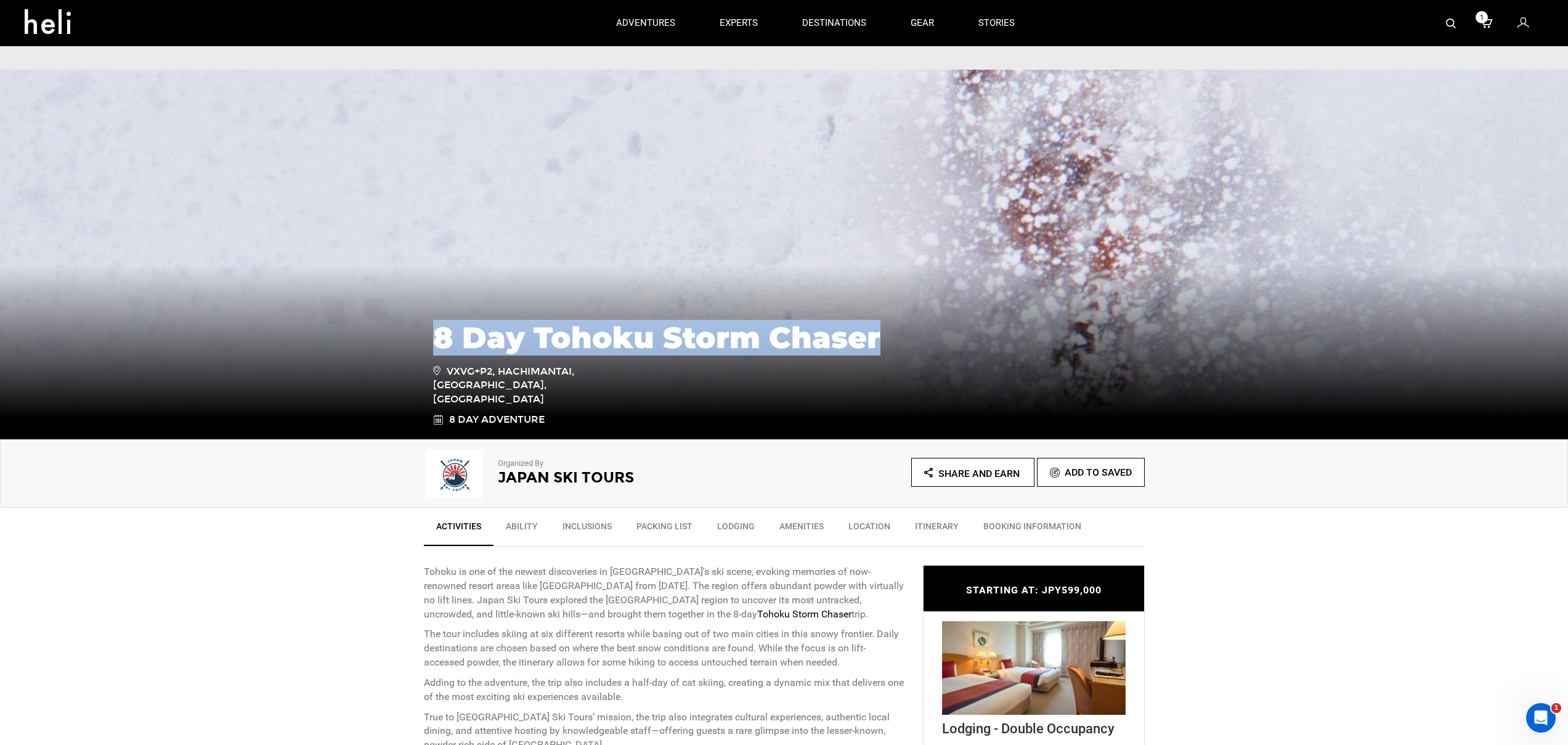
click at [619, 321] on h1 "8 Day Tohoku Storm Chaser" at bounding box center [784, 338] width 703 height 34
copy div "8 Day Tohoku Storm Chaser"
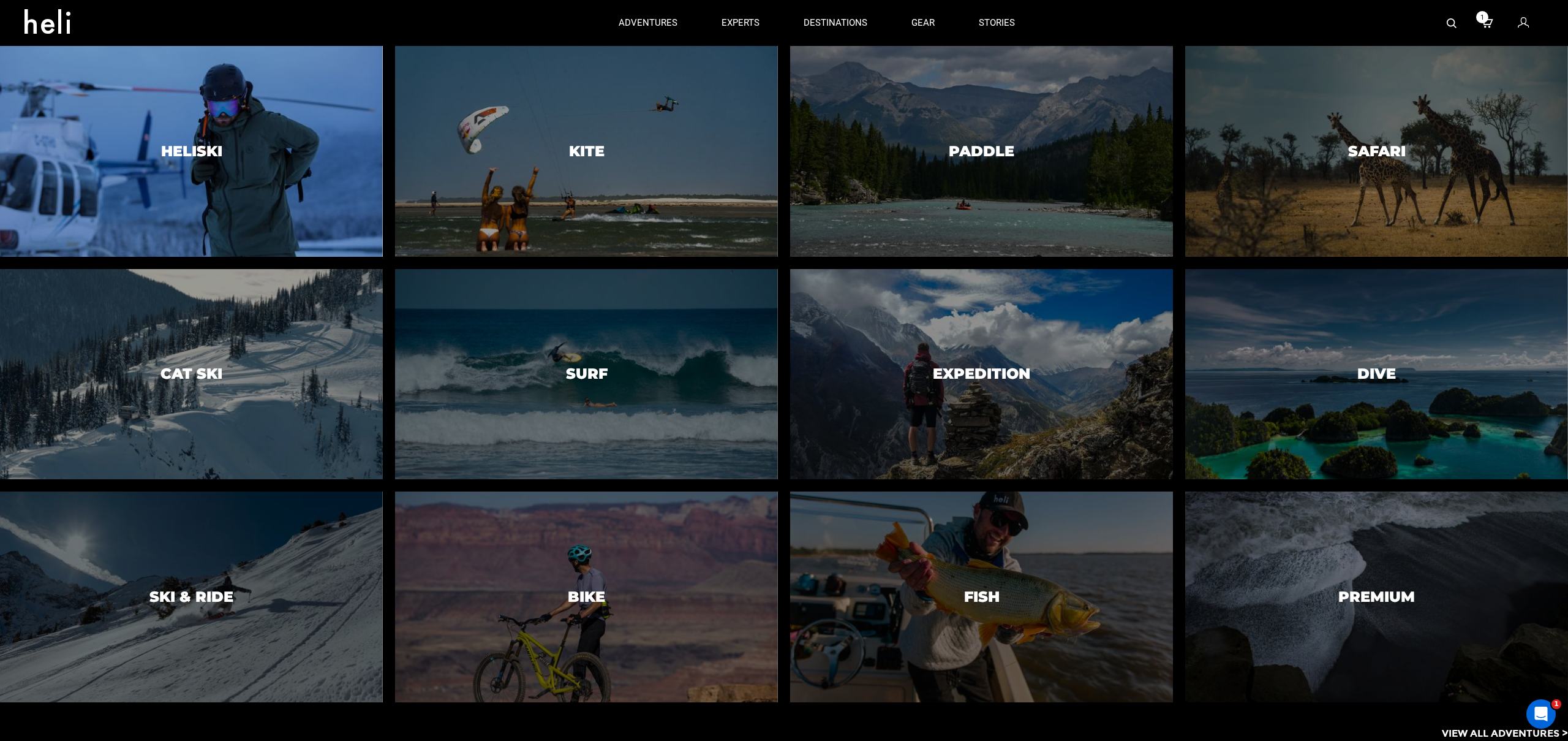
click at [322, 146] on div at bounding box center [191, 151] width 391 height 215
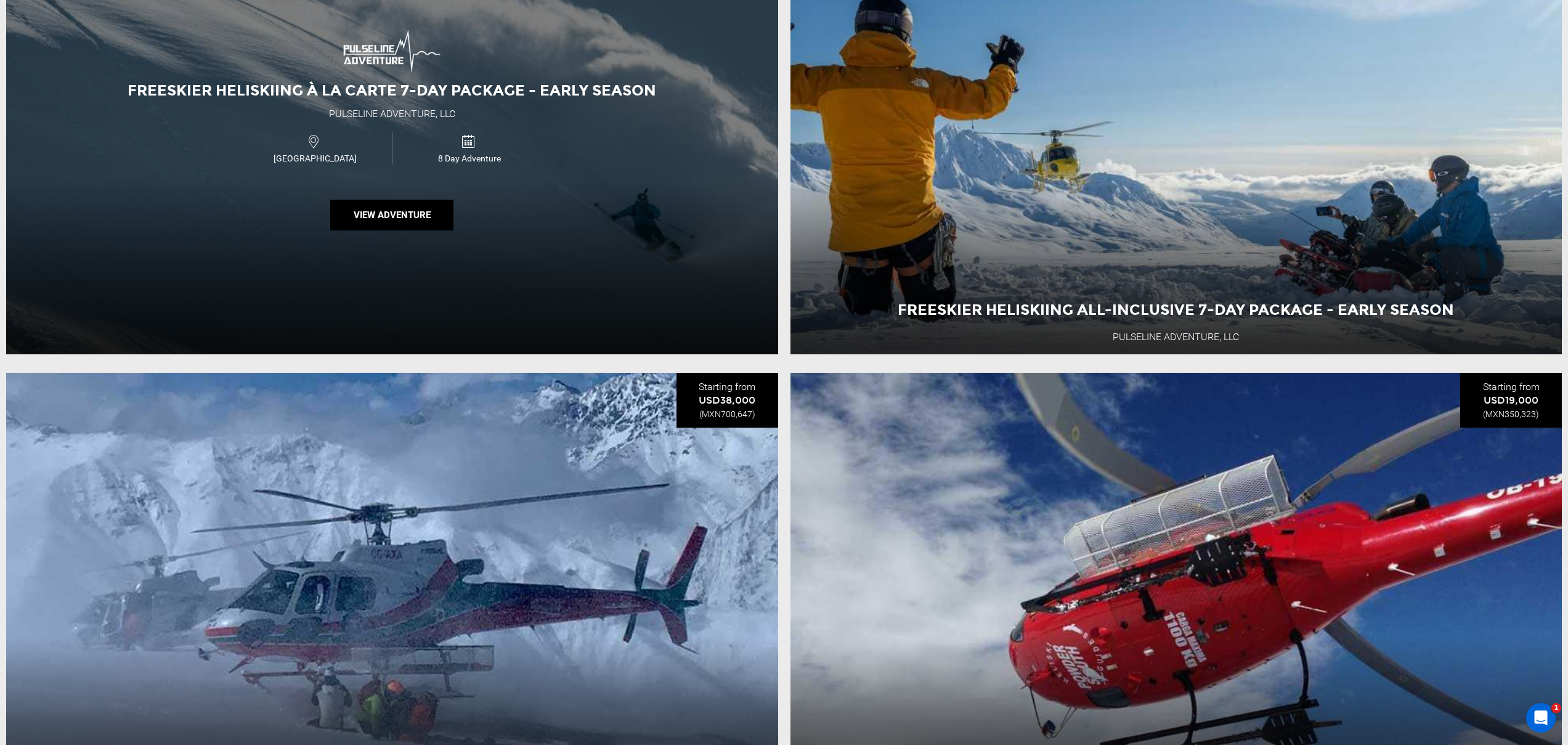
scroll to position [848, 0]
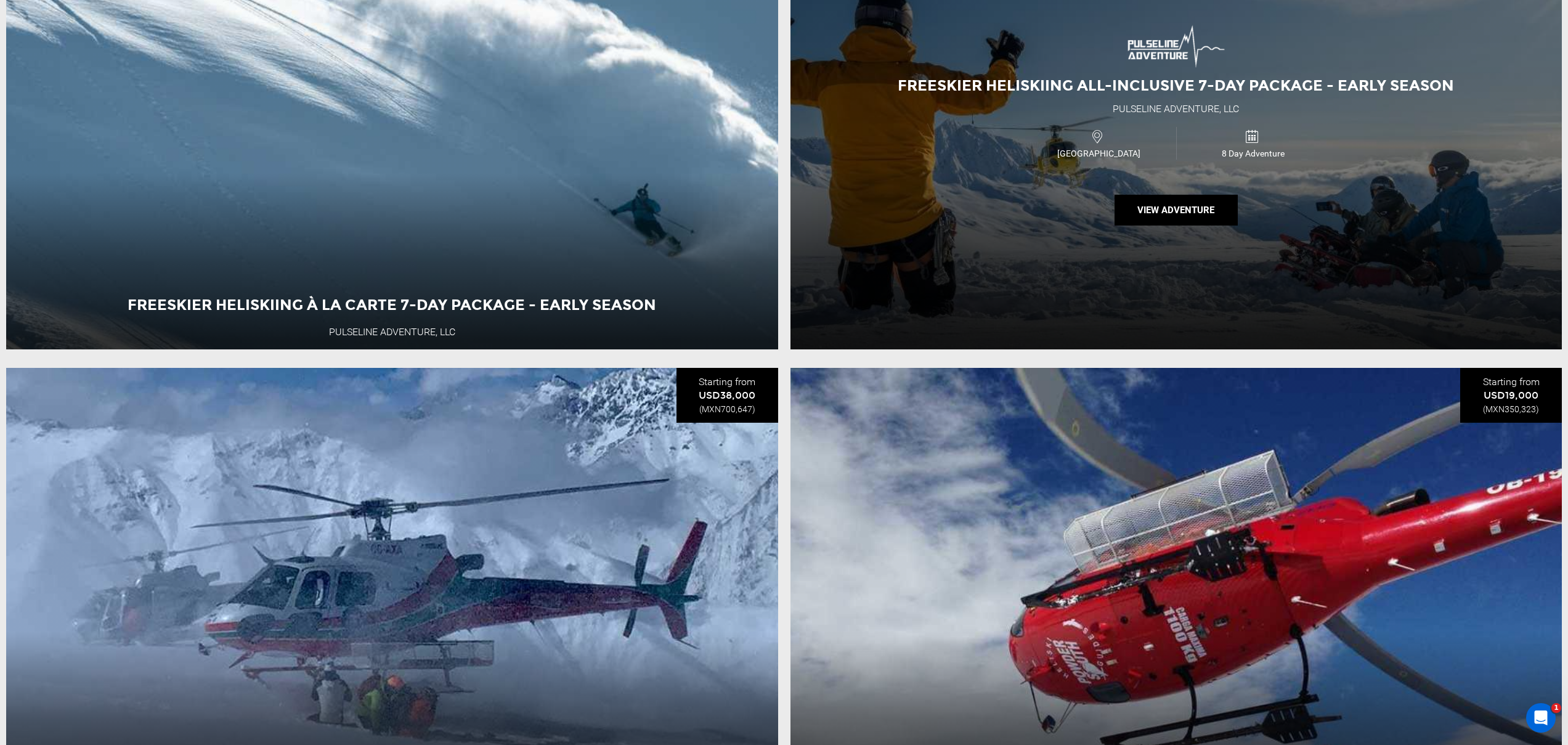
click at [1004, 191] on div "Freeskier Heliskiing All-Inclusive 7-Day Package - Early Season Pulseline Adven…" at bounding box center [1177, 129] width 772 height 439
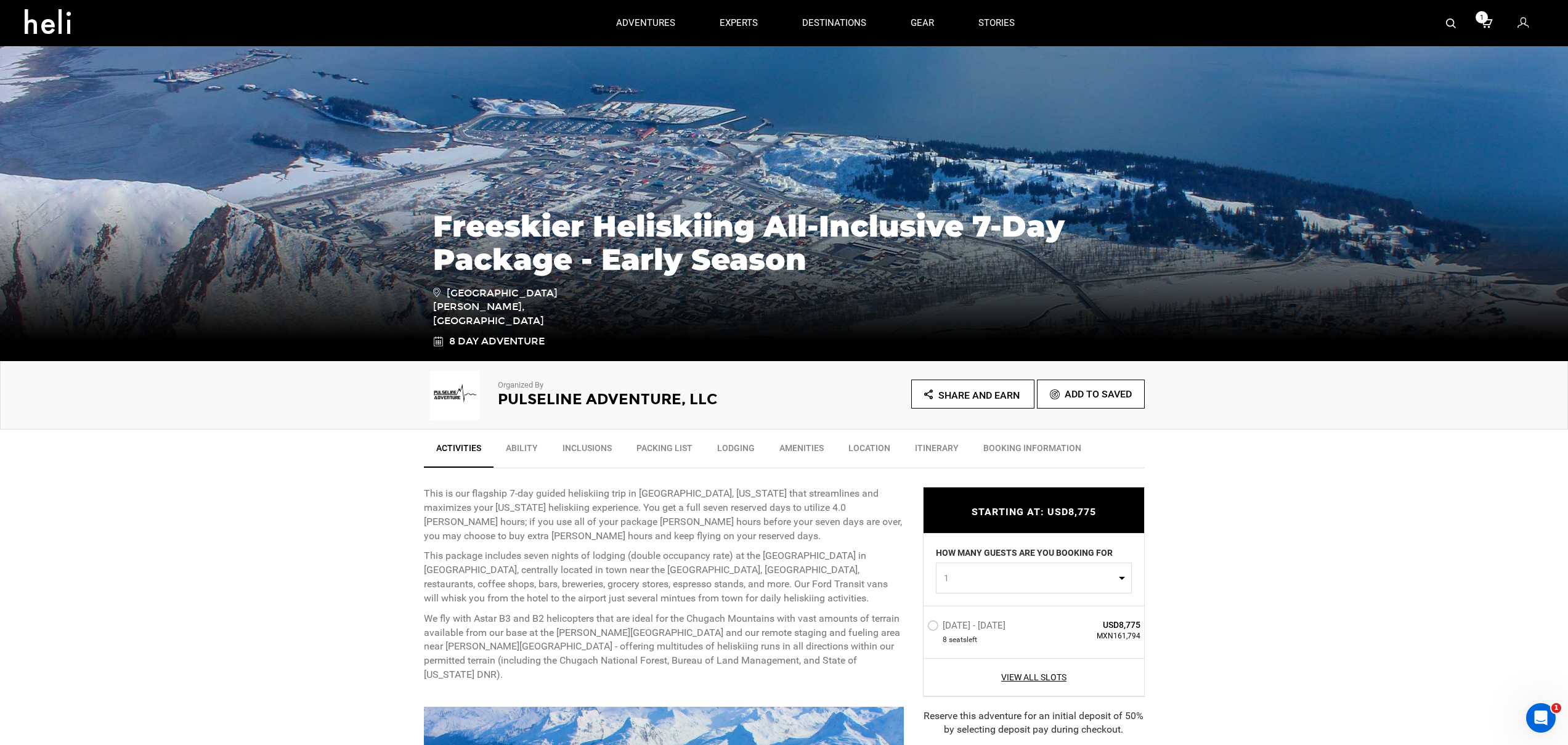
scroll to position [804, 0]
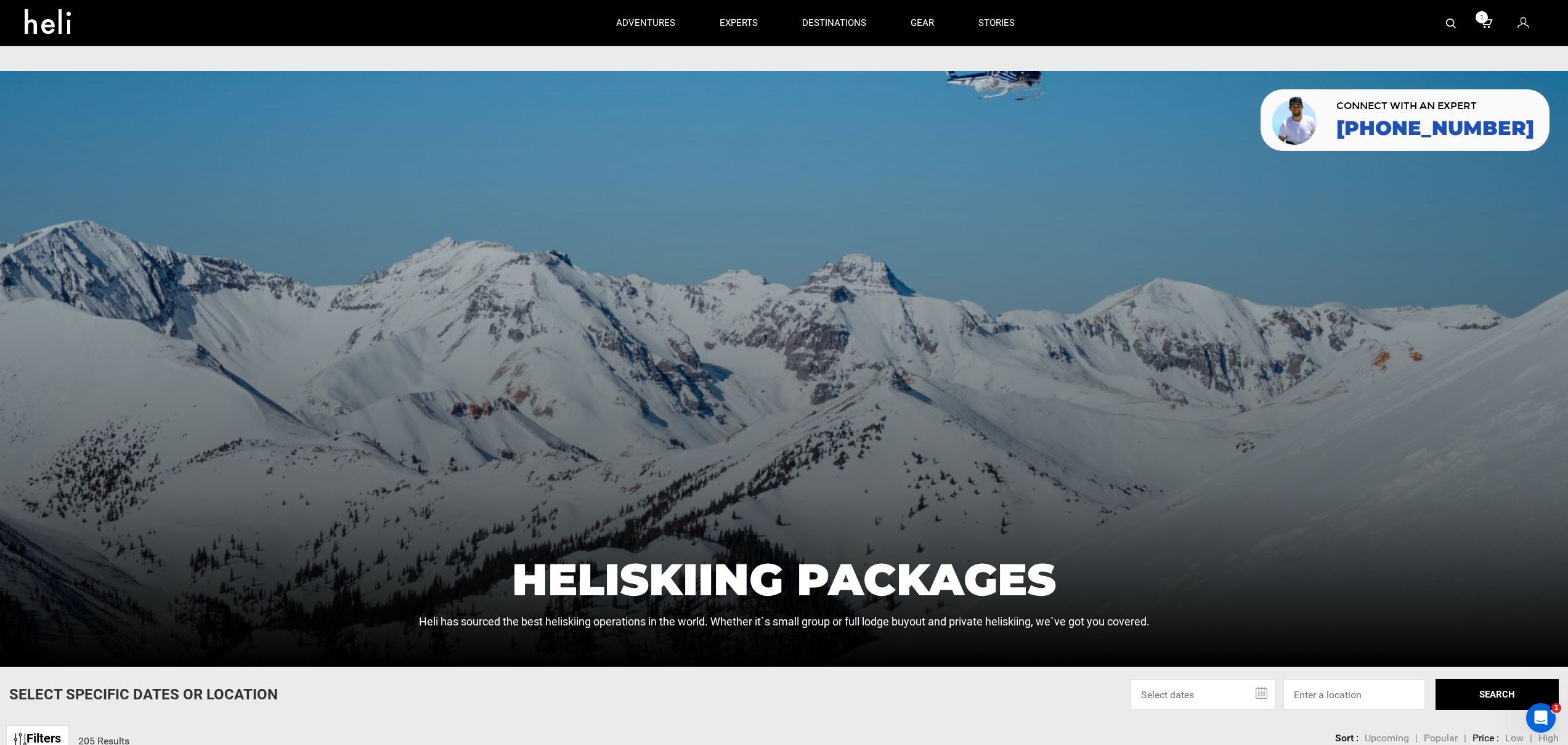
click at [791, 141] on div at bounding box center [784, 369] width 1568 height 596
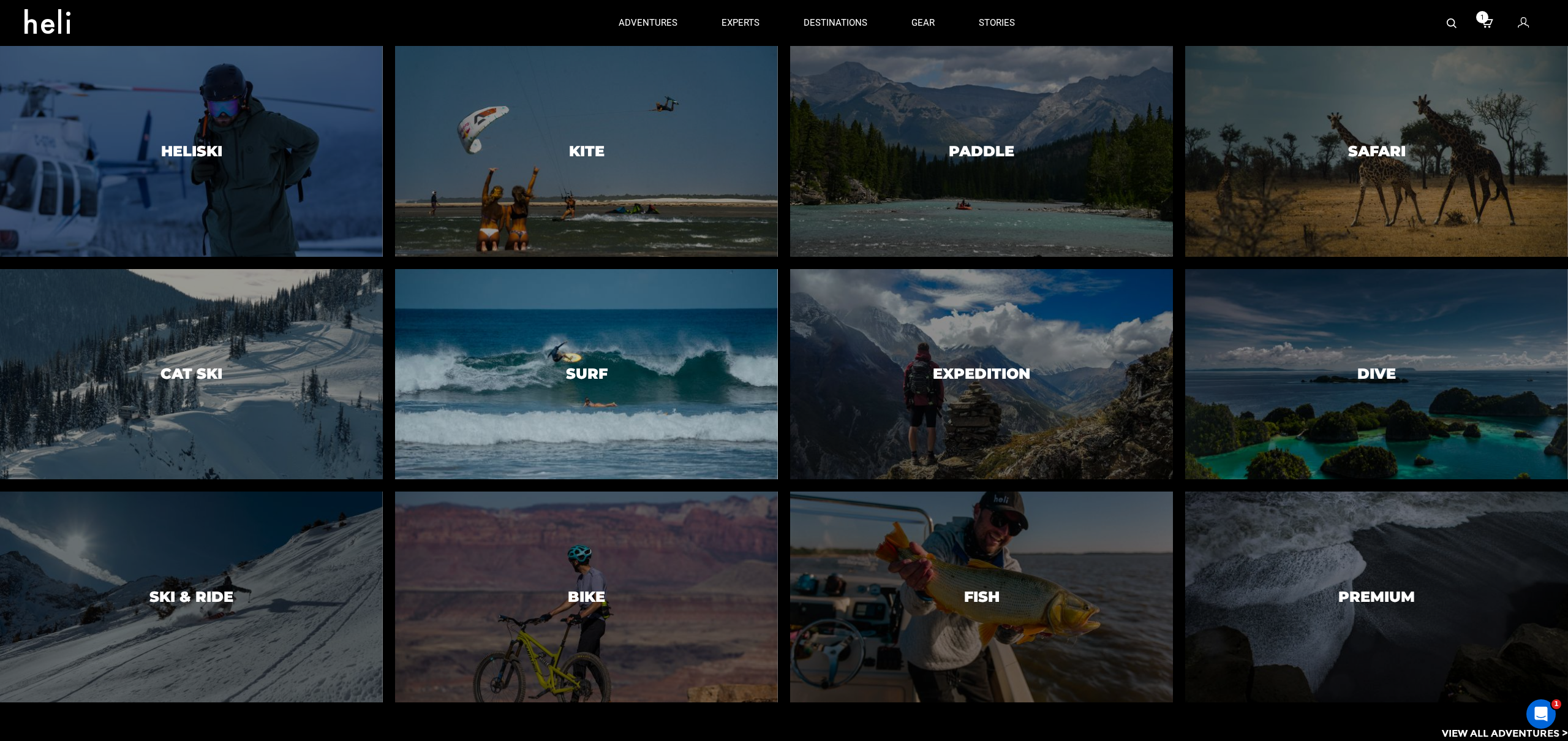
click at [643, 365] on div at bounding box center [586, 374] width 391 height 215
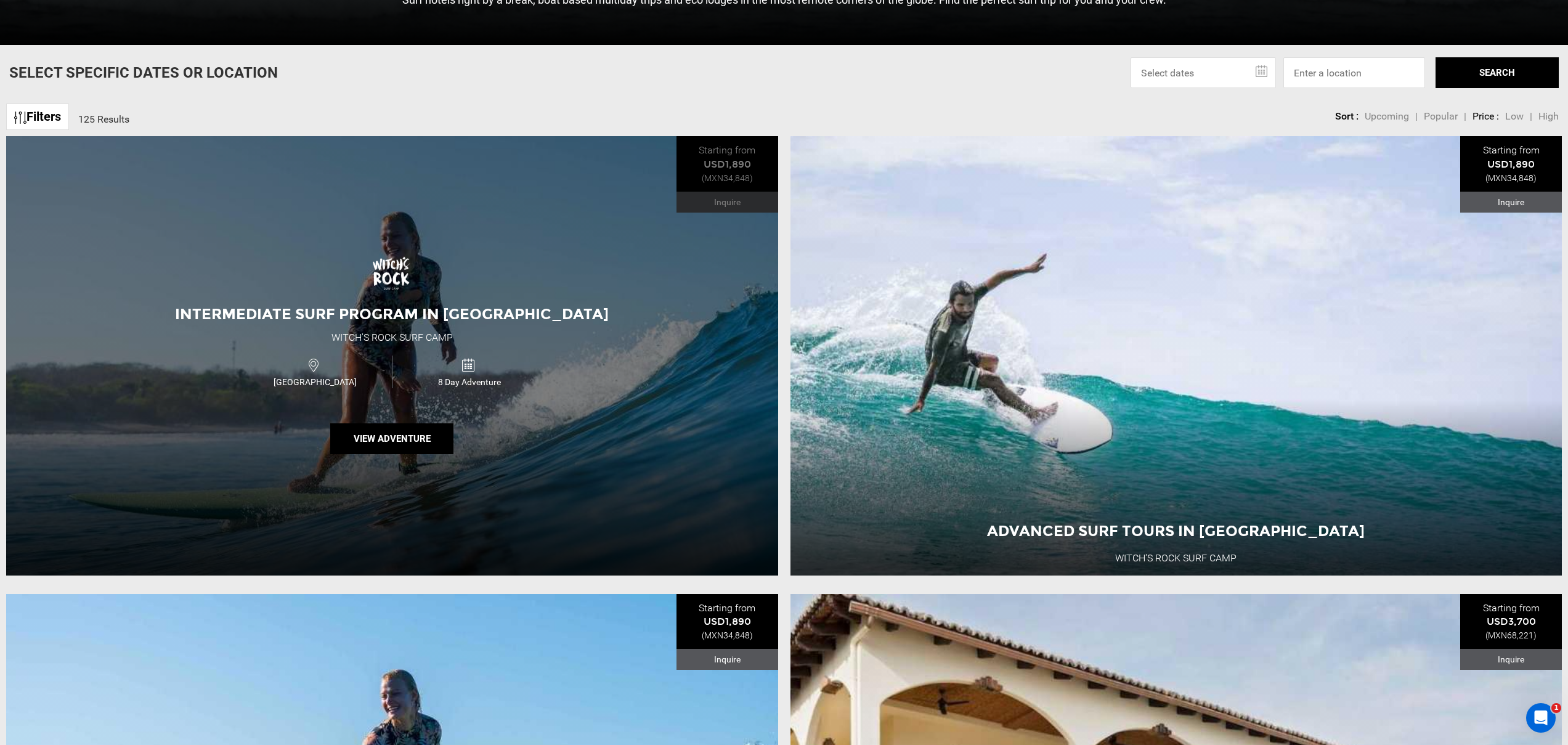
scroll to position [799, 0]
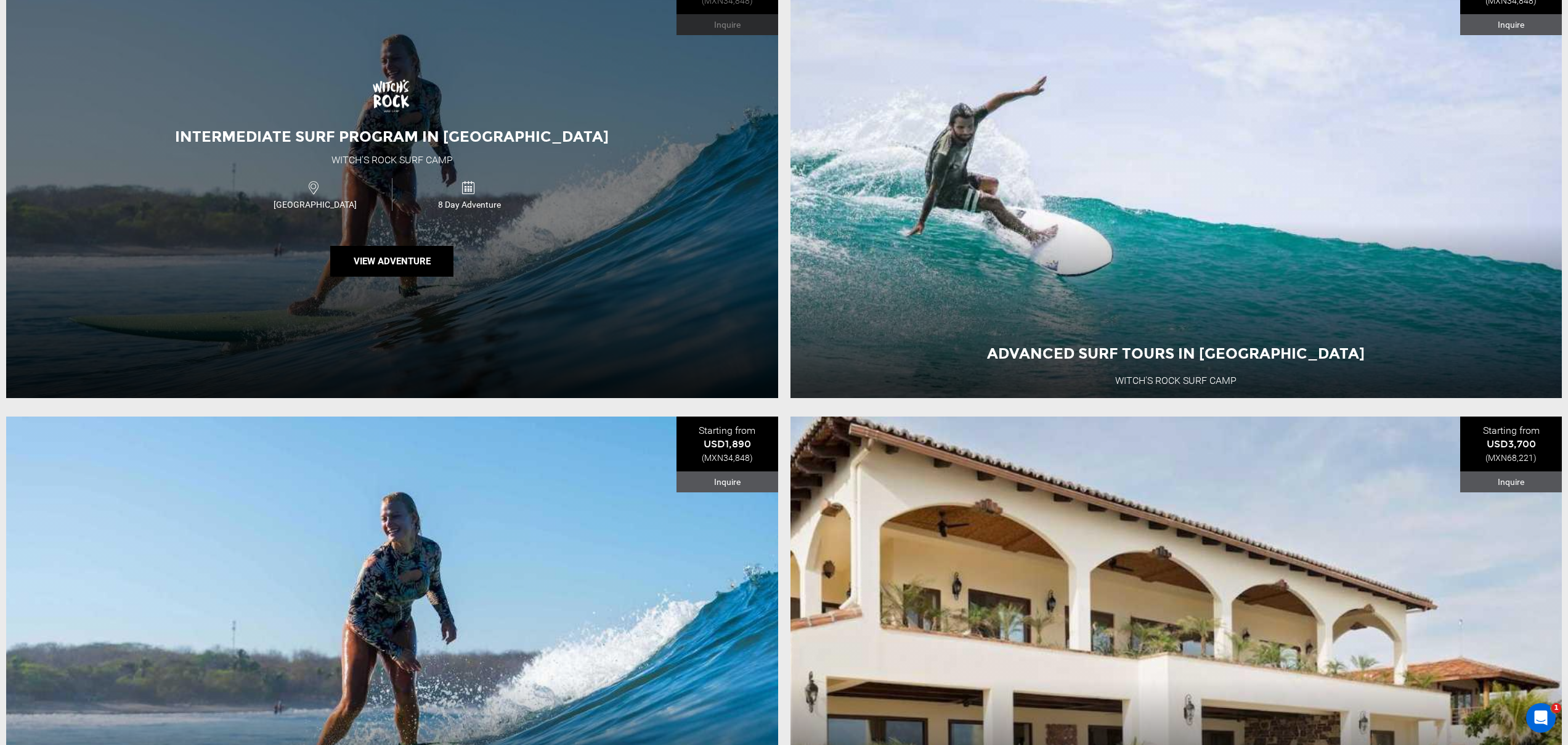
click at [449, 308] on div "Intermediate Surf Program in Costa Rica Witch's Rock Surf Camp Costa Rica 8 Day…" at bounding box center [393, 178] width 772 height 439
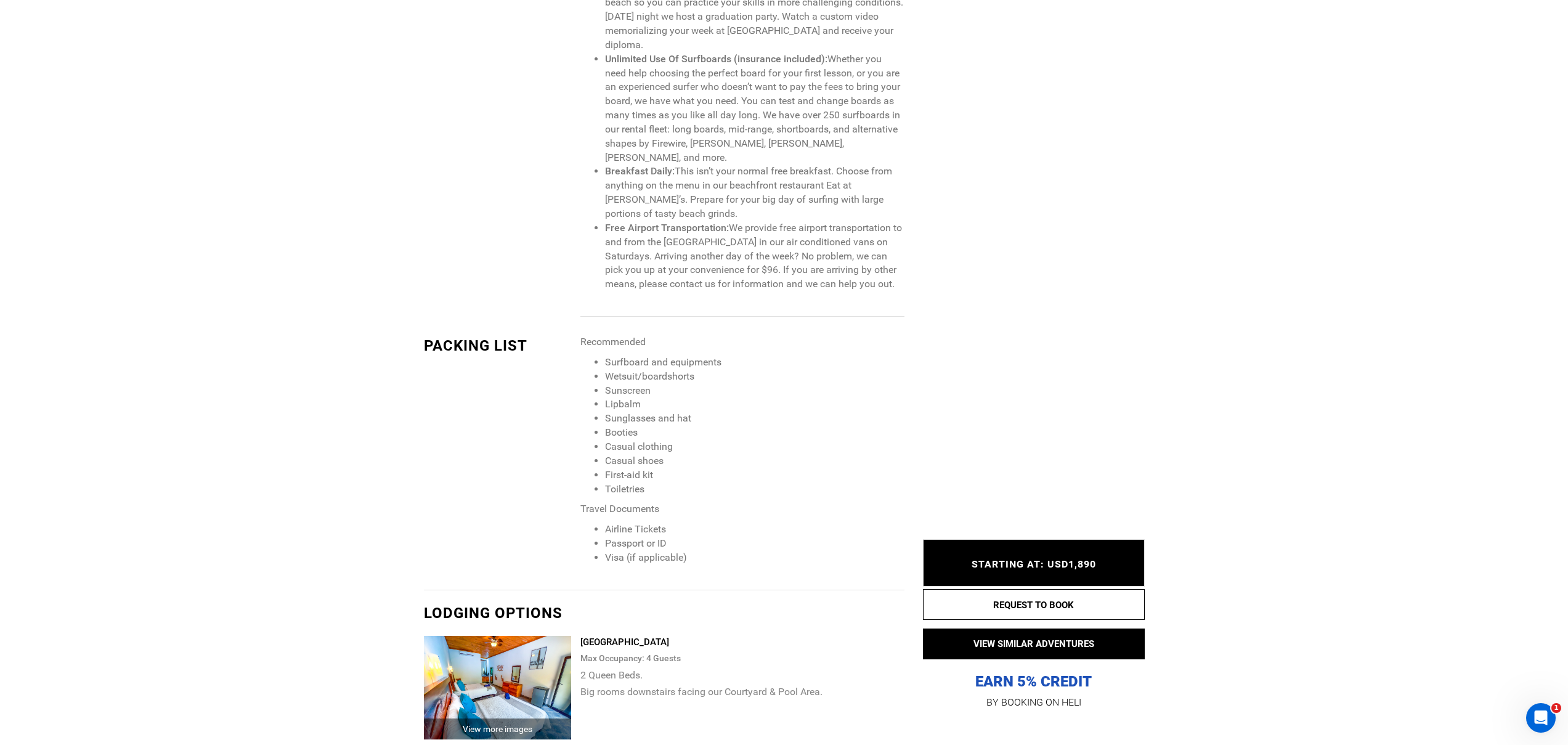
scroll to position [2302, 0]
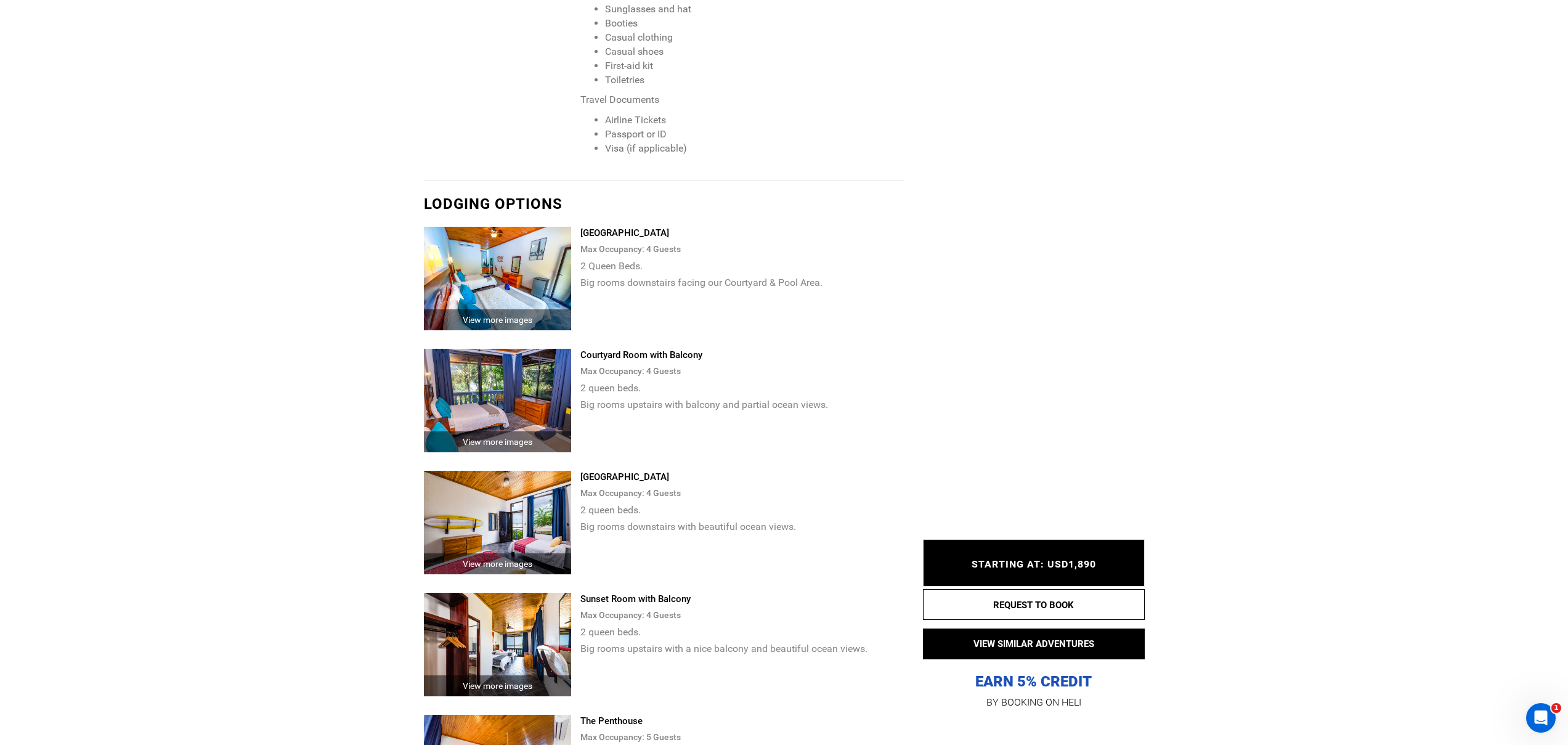
click at [1061, 563] on span "STARTING AT: USD1,890" at bounding box center [1034, 564] width 124 height 11
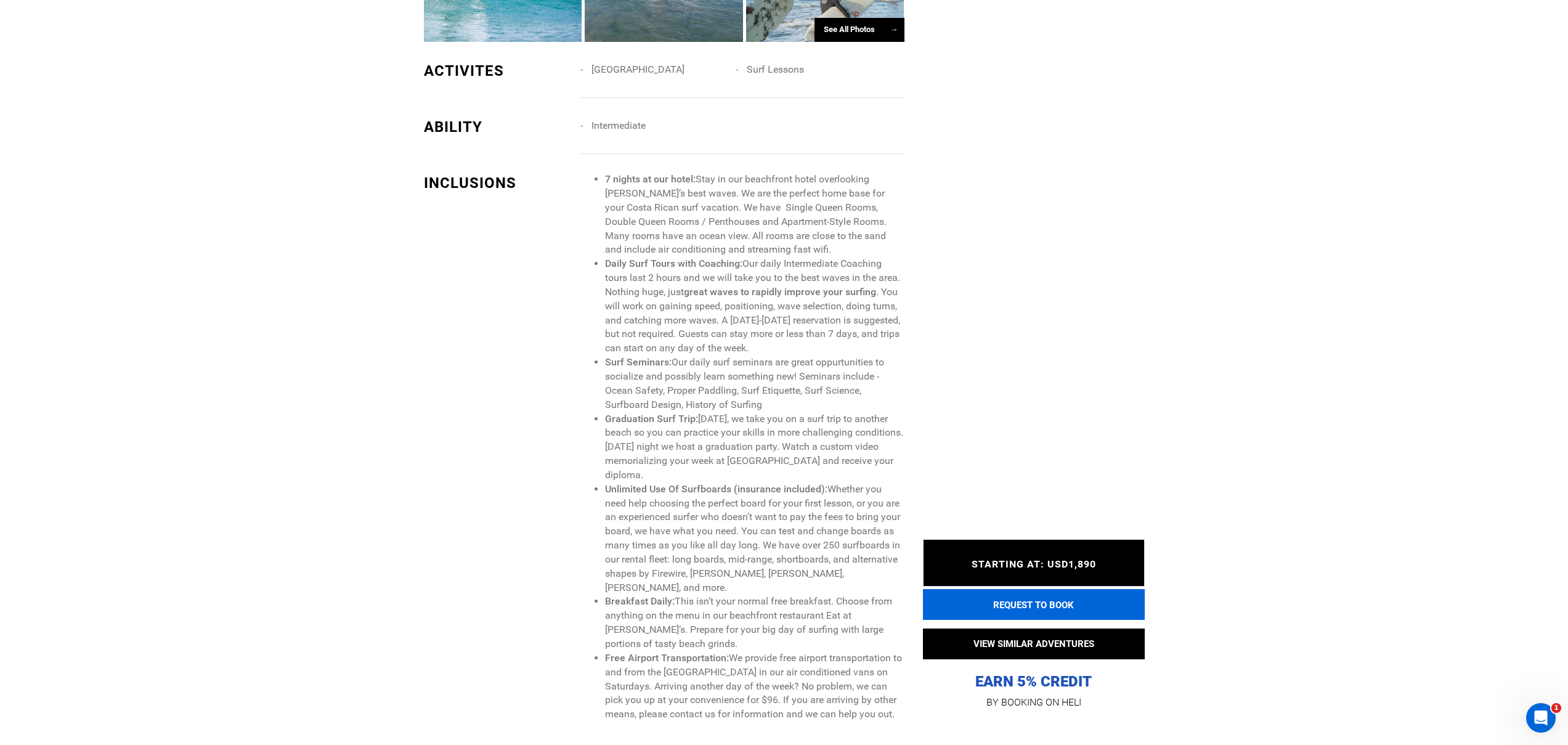
scroll to position [1600, 0]
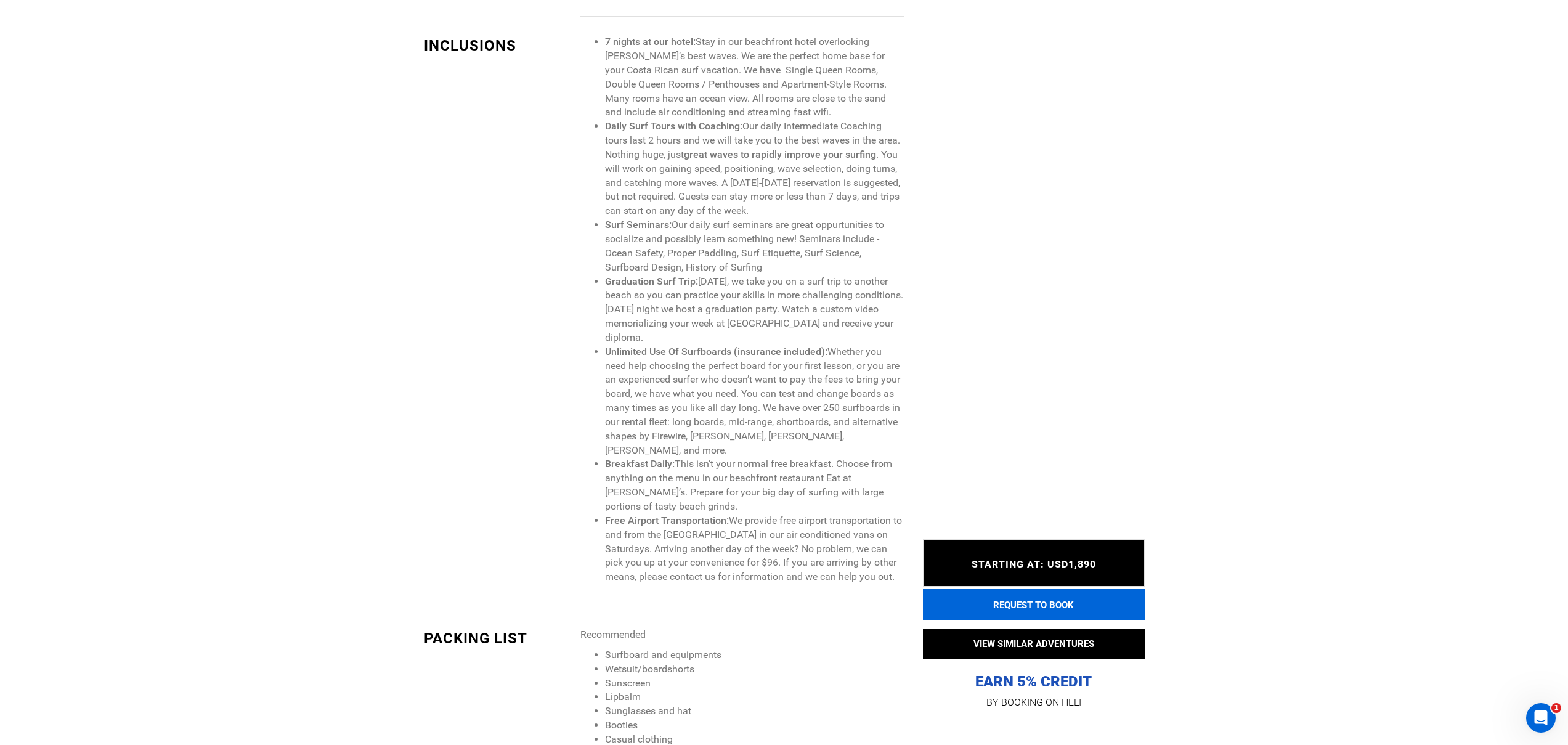
click at [995, 603] on button "REQUEST TO BOOK" at bounding box center [1034, 604] width 222 height 31
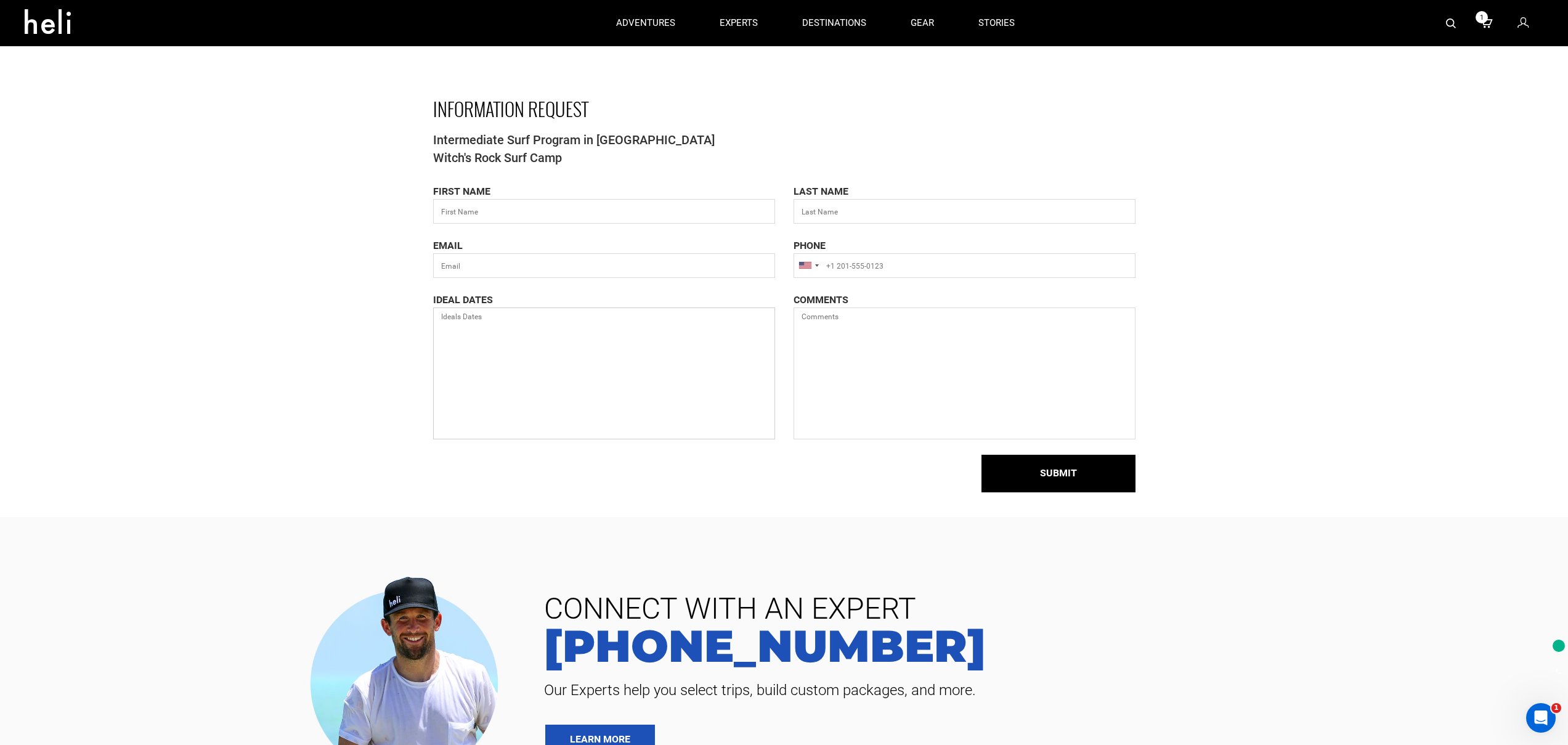
drag, startPoint x: 565, startPoint y: 357, endPoint x: 627, endPoint y: 343, distance: 63.6
click at [566, 357] on textarea at bounding box center [604, 373] width 342 height 132
click at [1166, 163] on div "INFORMATION REQUEST Intermediate Surf Program in Costa Rica Witch's Rock Surf C…" at bounding box center [784, 271] width 1568 height 492
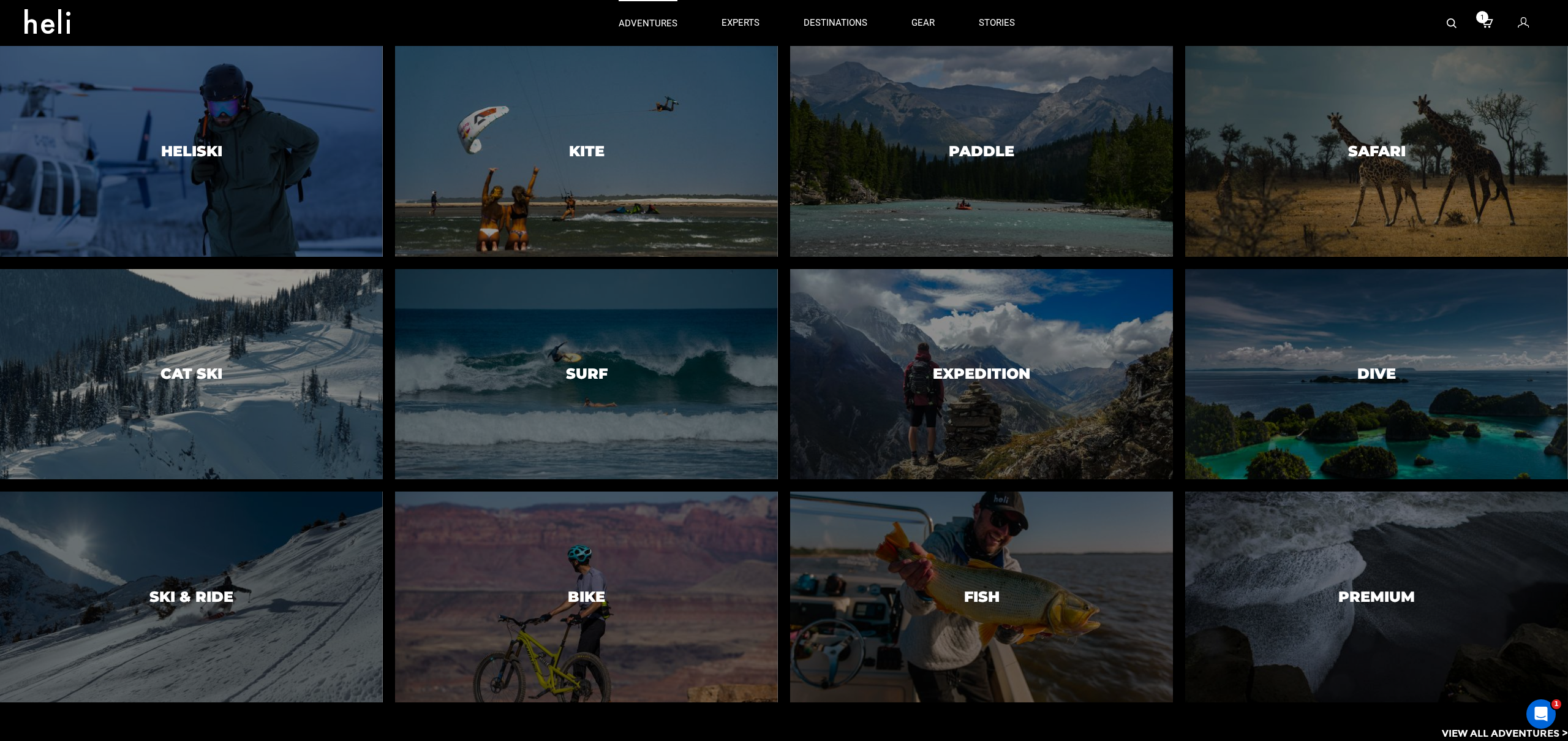
click at [654, 21] on p "adventures" at bounding box center [648, 24] width 59 height 13
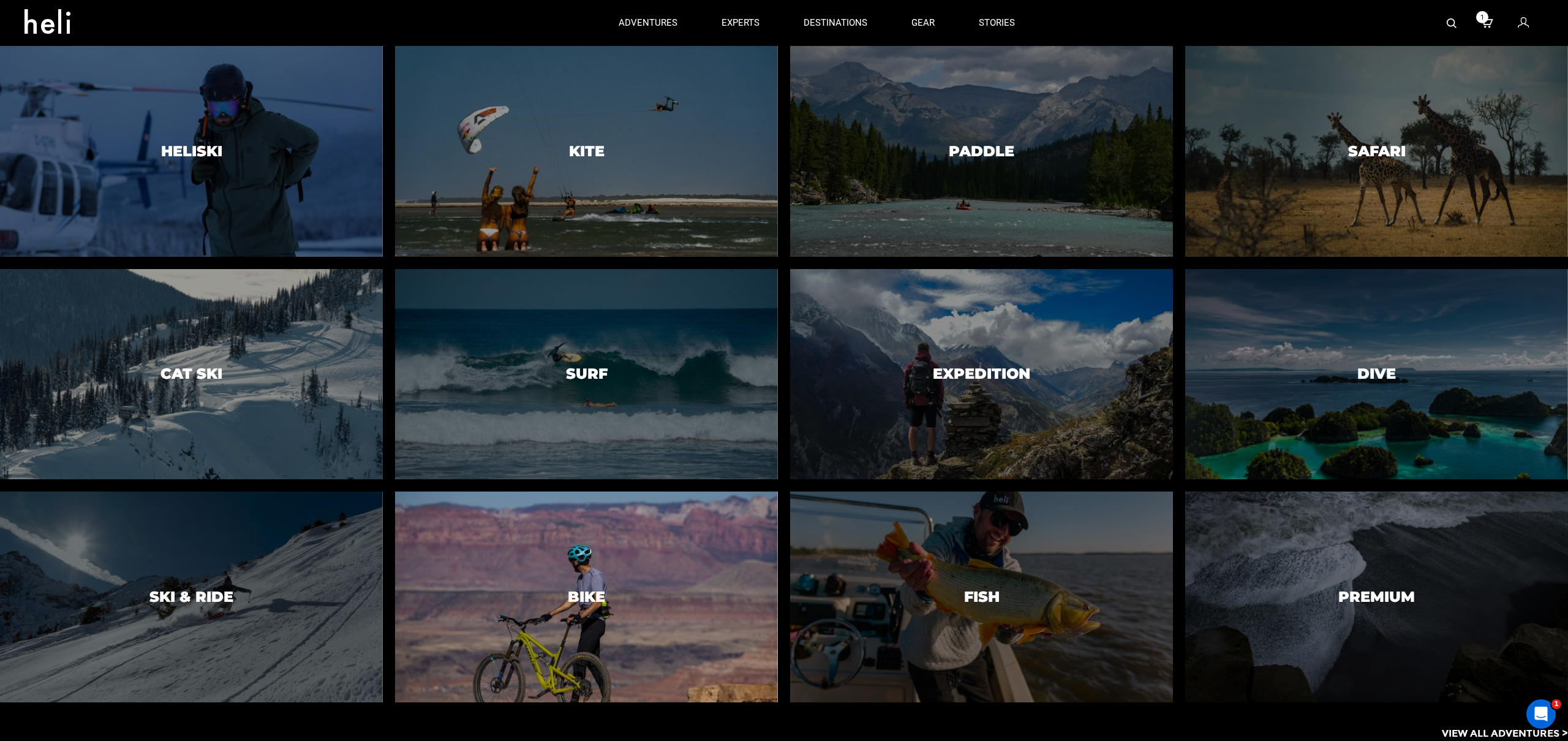
click at [665, 558] on div at bounding box center [586, 597] width 391 height 215
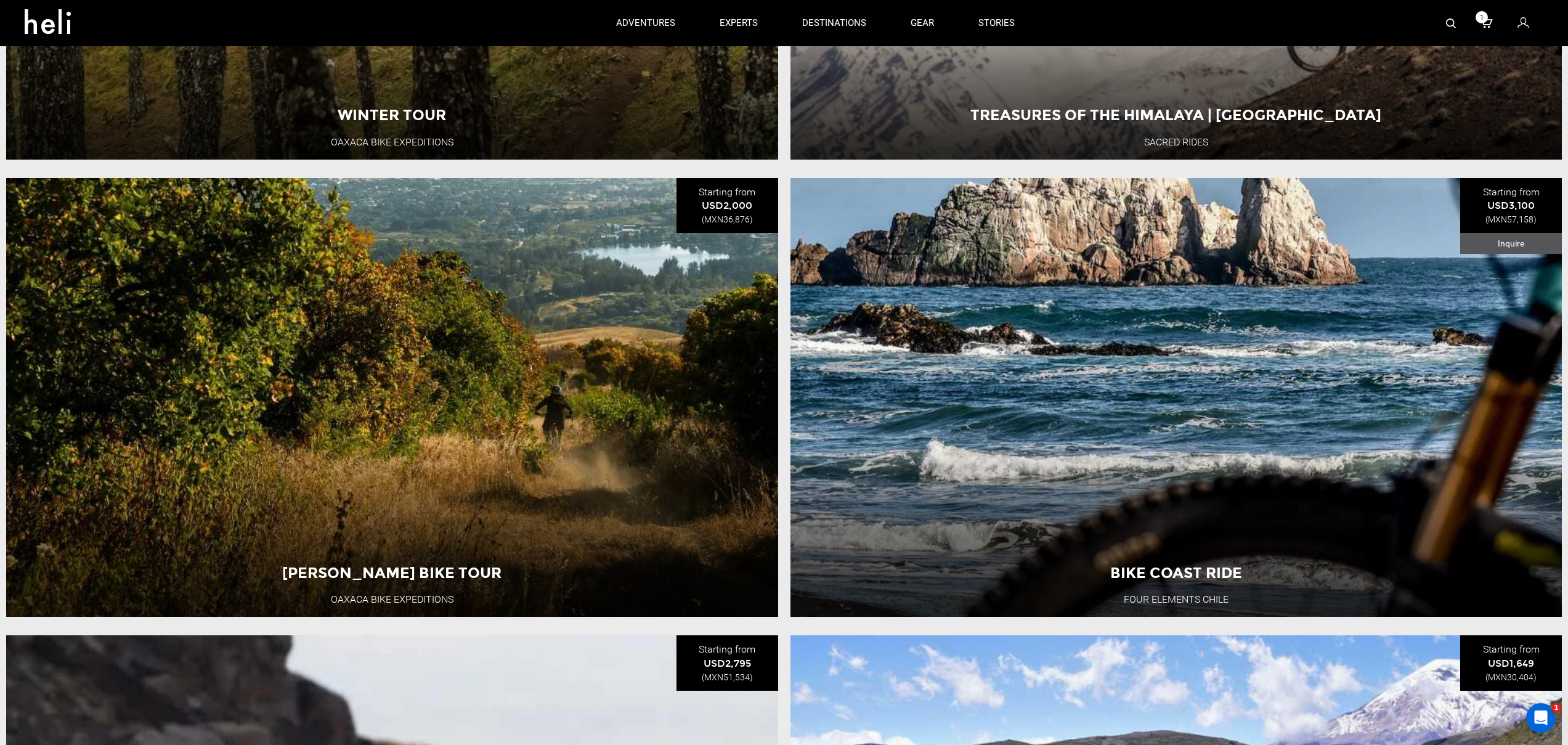
scroll to position [927, 0]
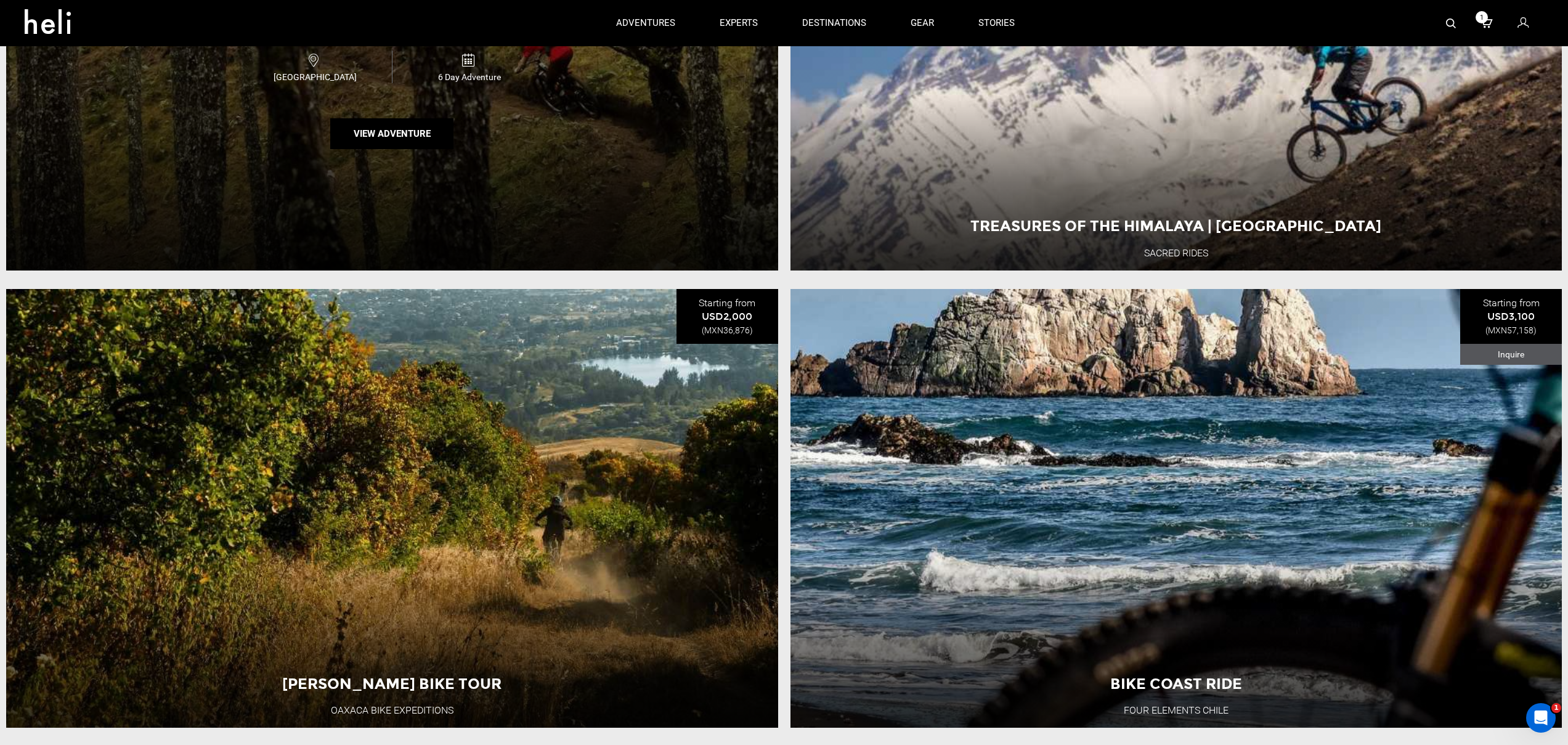
click at [388, 217] on div "Winter Tour Oaxaca Bike Expeditions Mexico 6 Day Adventure View Adventure" at bounding box center [393, 51] width 772 height 439
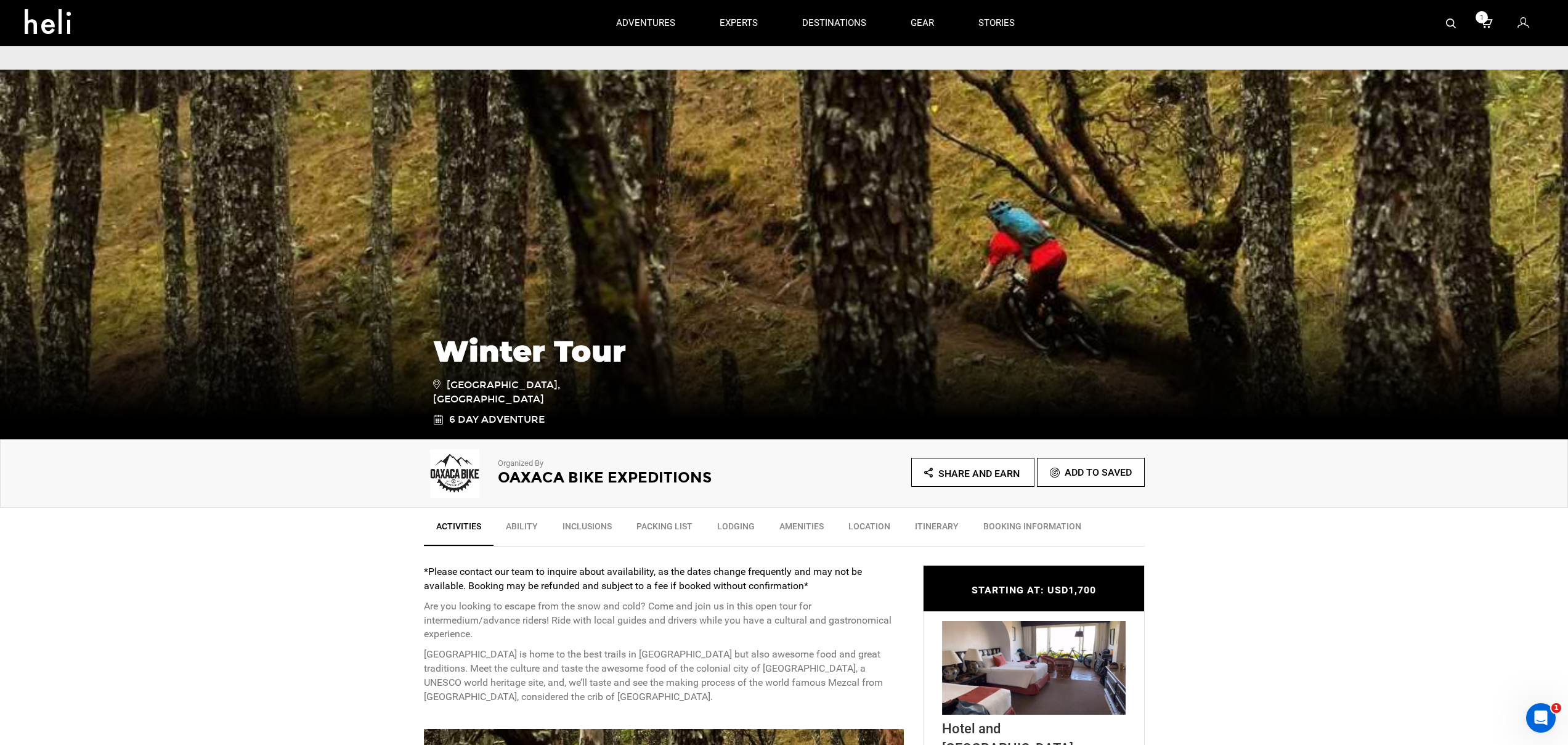
click at [583, 338] on h1 "Winter Tour" at bounding box center [784, 351] width 703 height 34
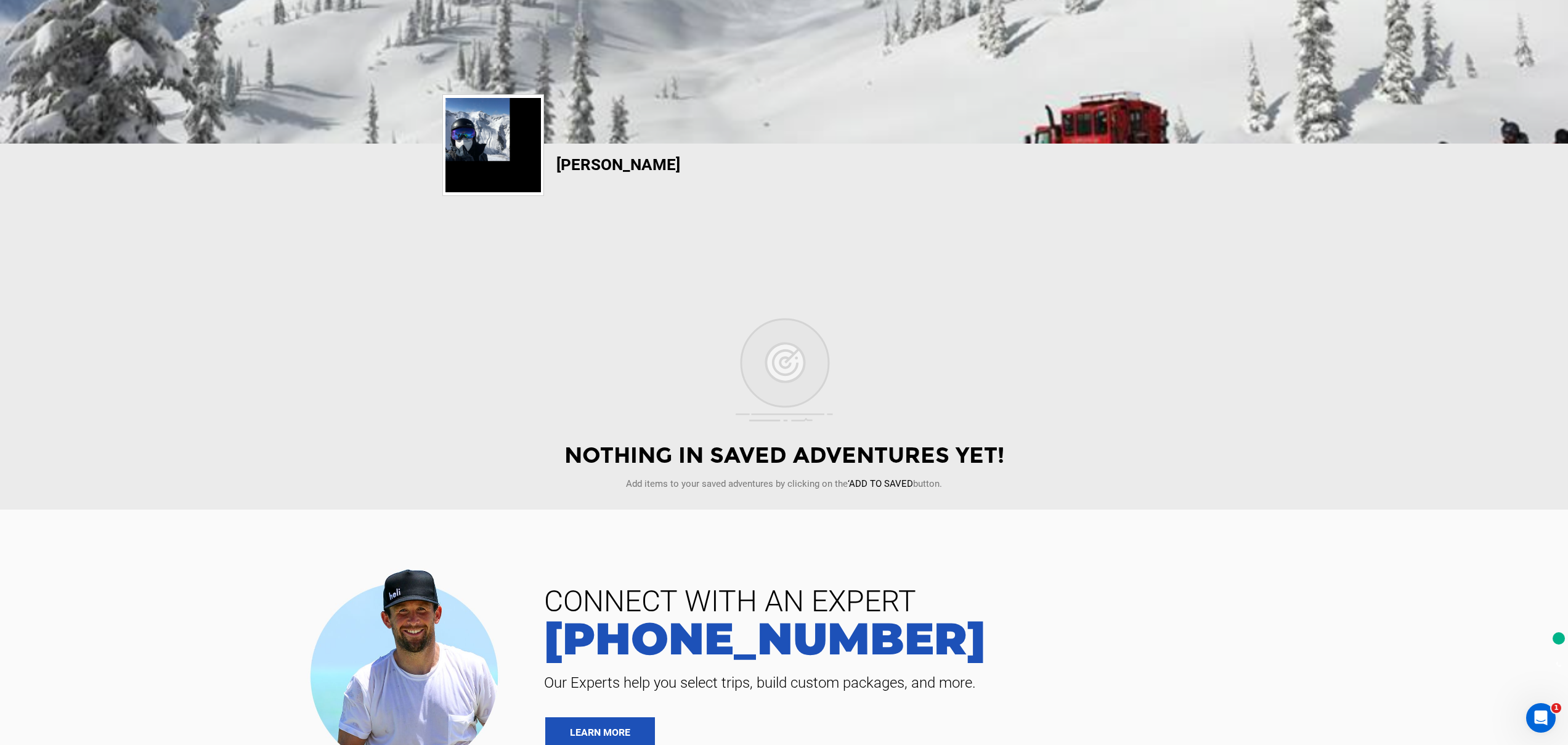
scroll to position [257, 0]
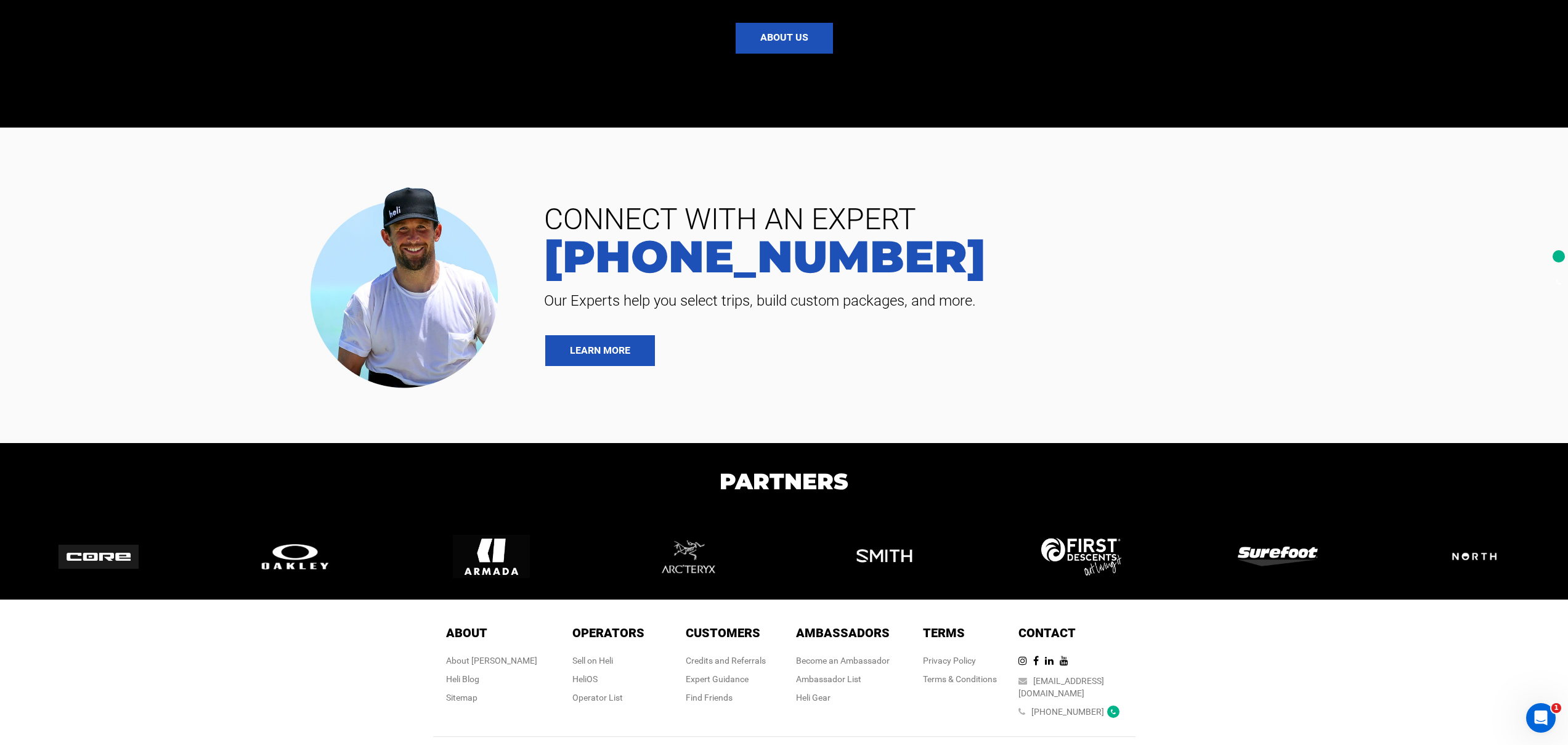
scroll to position [3185, 0]
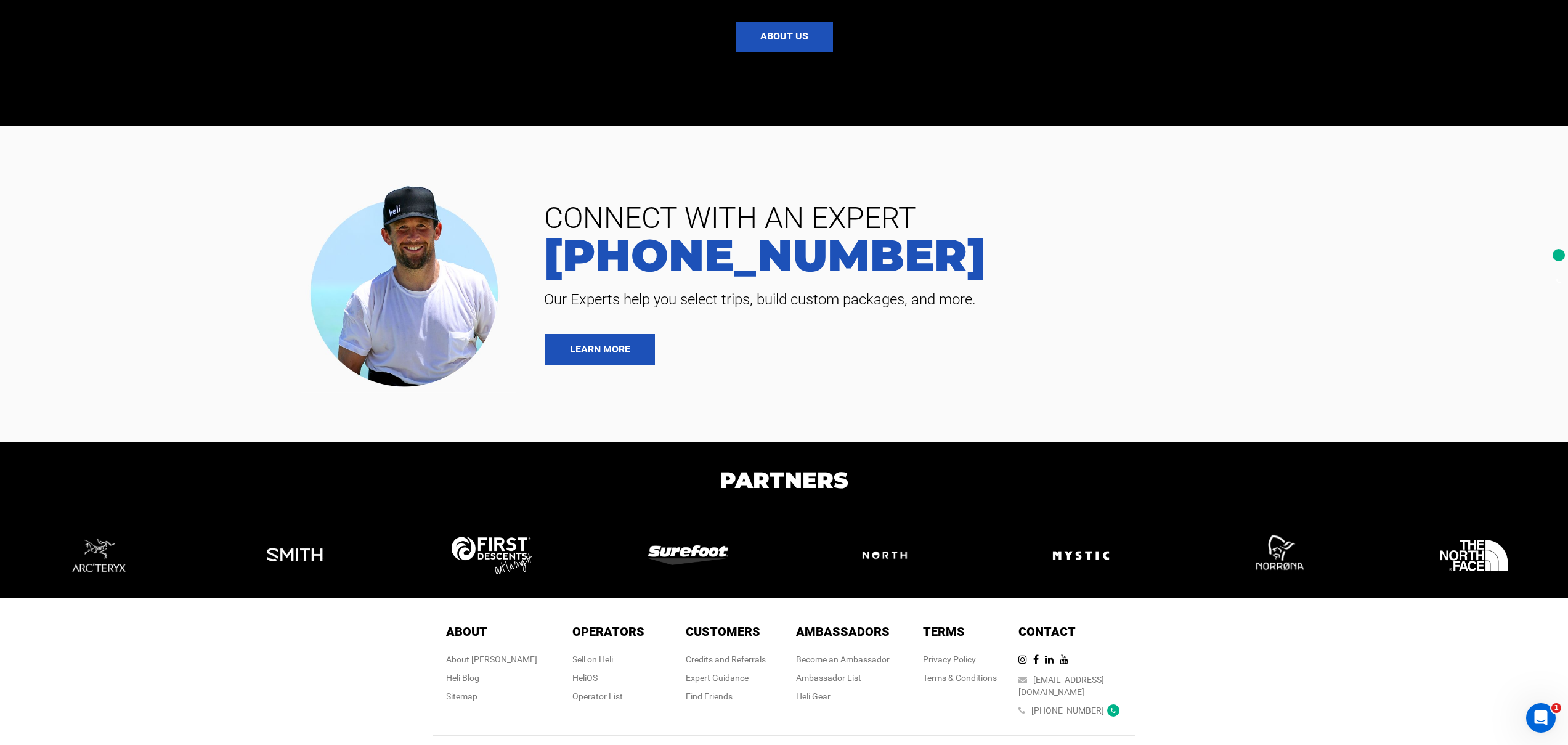
click at [586, 673] on link "HeliOS" at bounding box center [585, 678] width 25 height 10
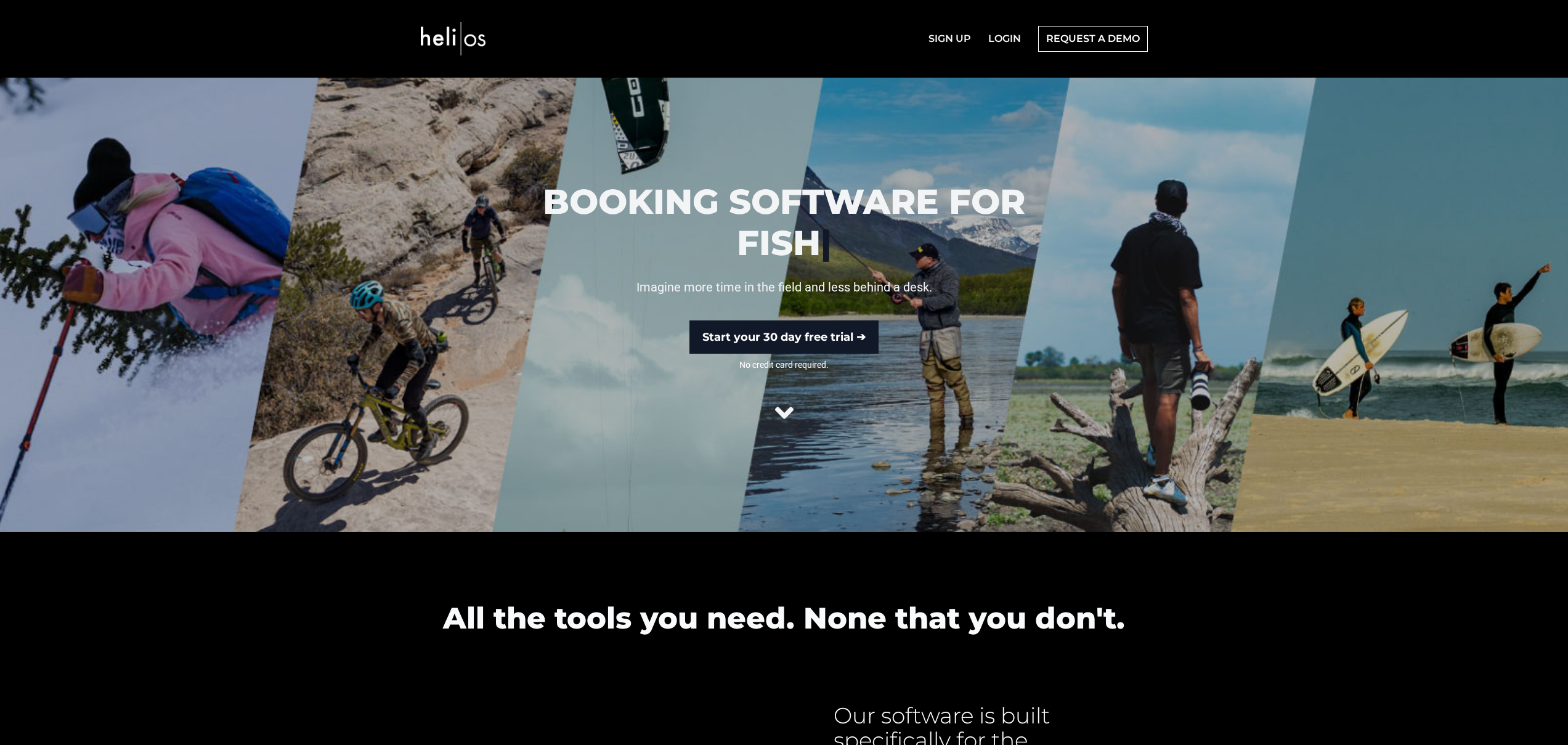
click at [798, 369] on span "No credit card required." at bounding box center [784, 364] width 539 height 12
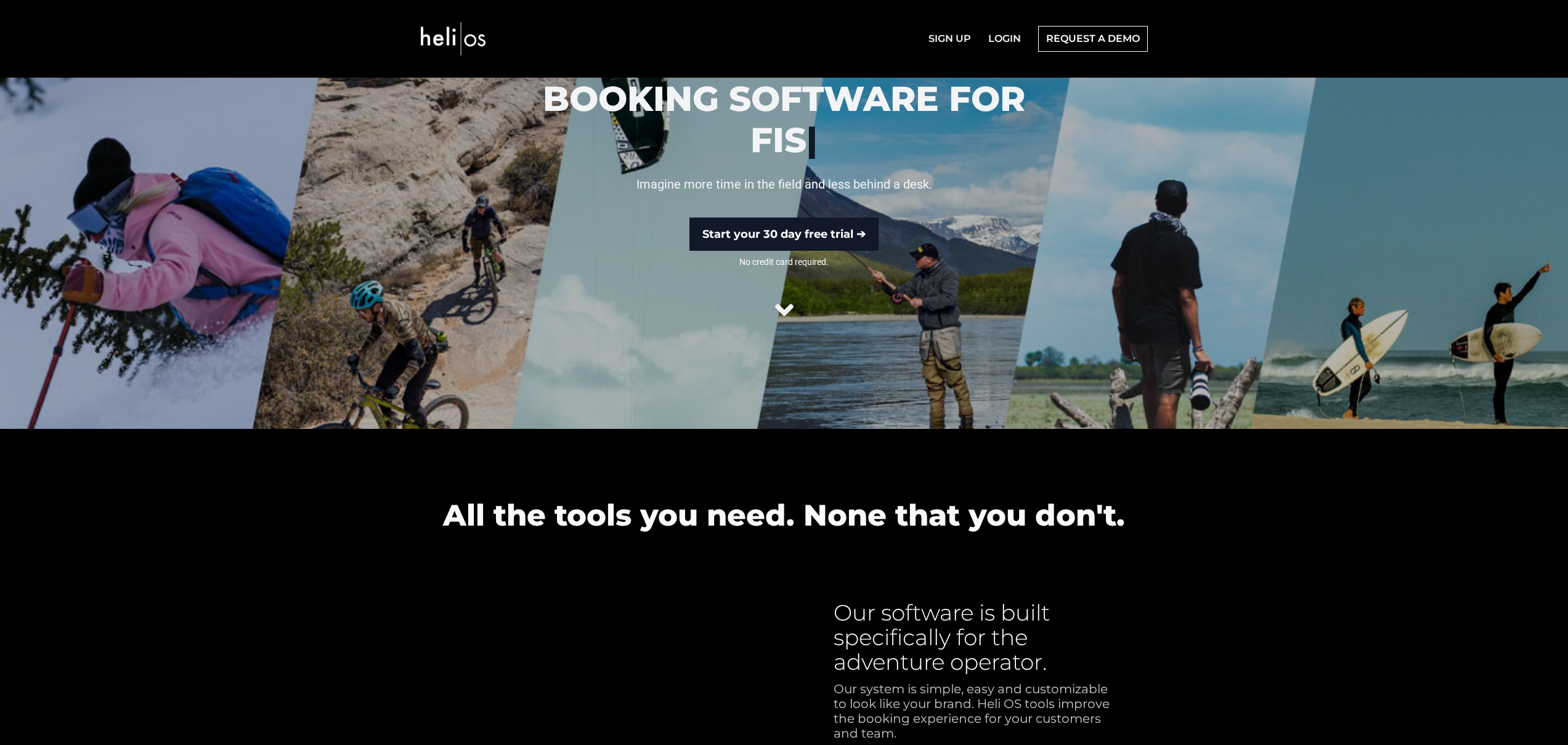
scroll to position [231, 0]
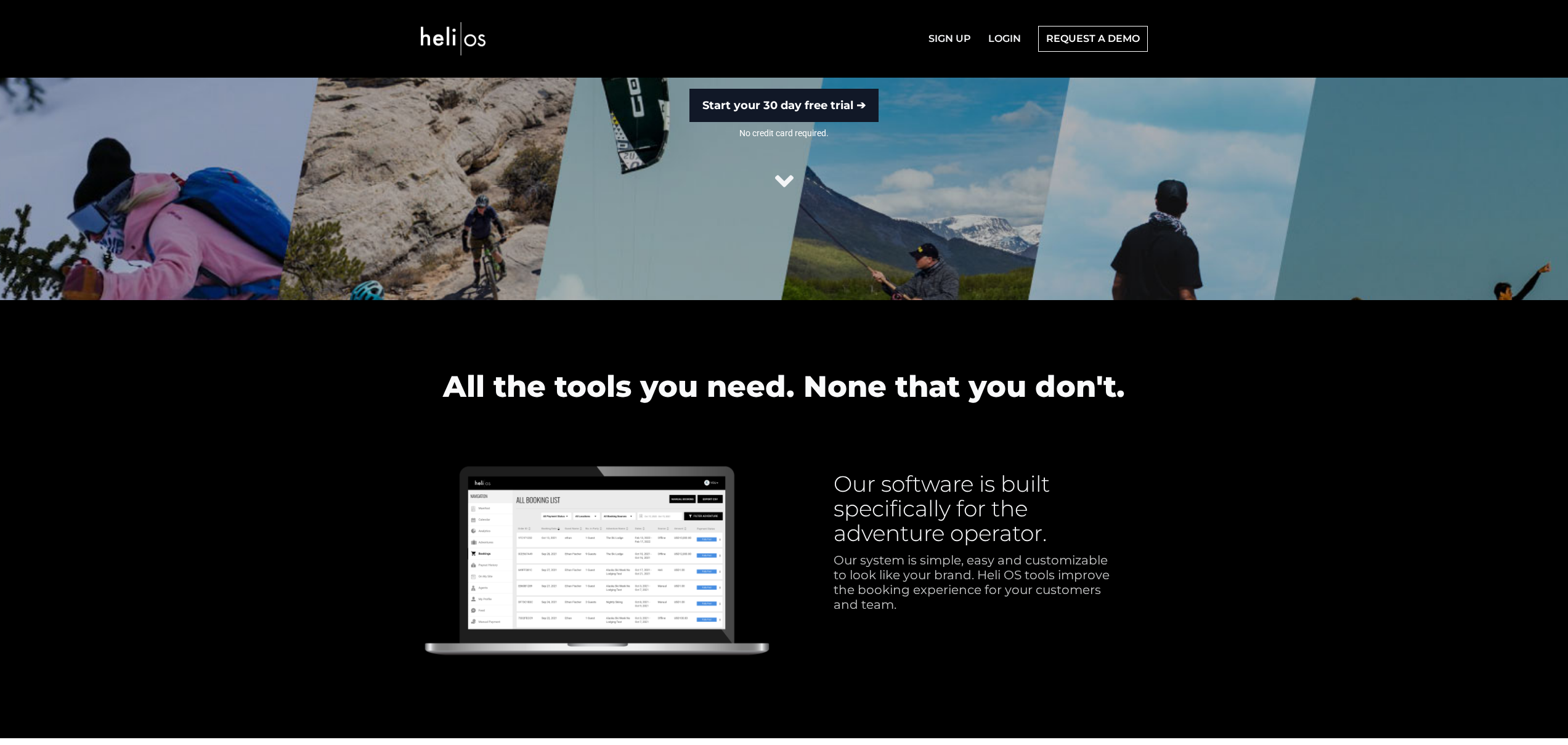
click at [626, 506] on img at bounding box center [596, 565] width 351 height 208
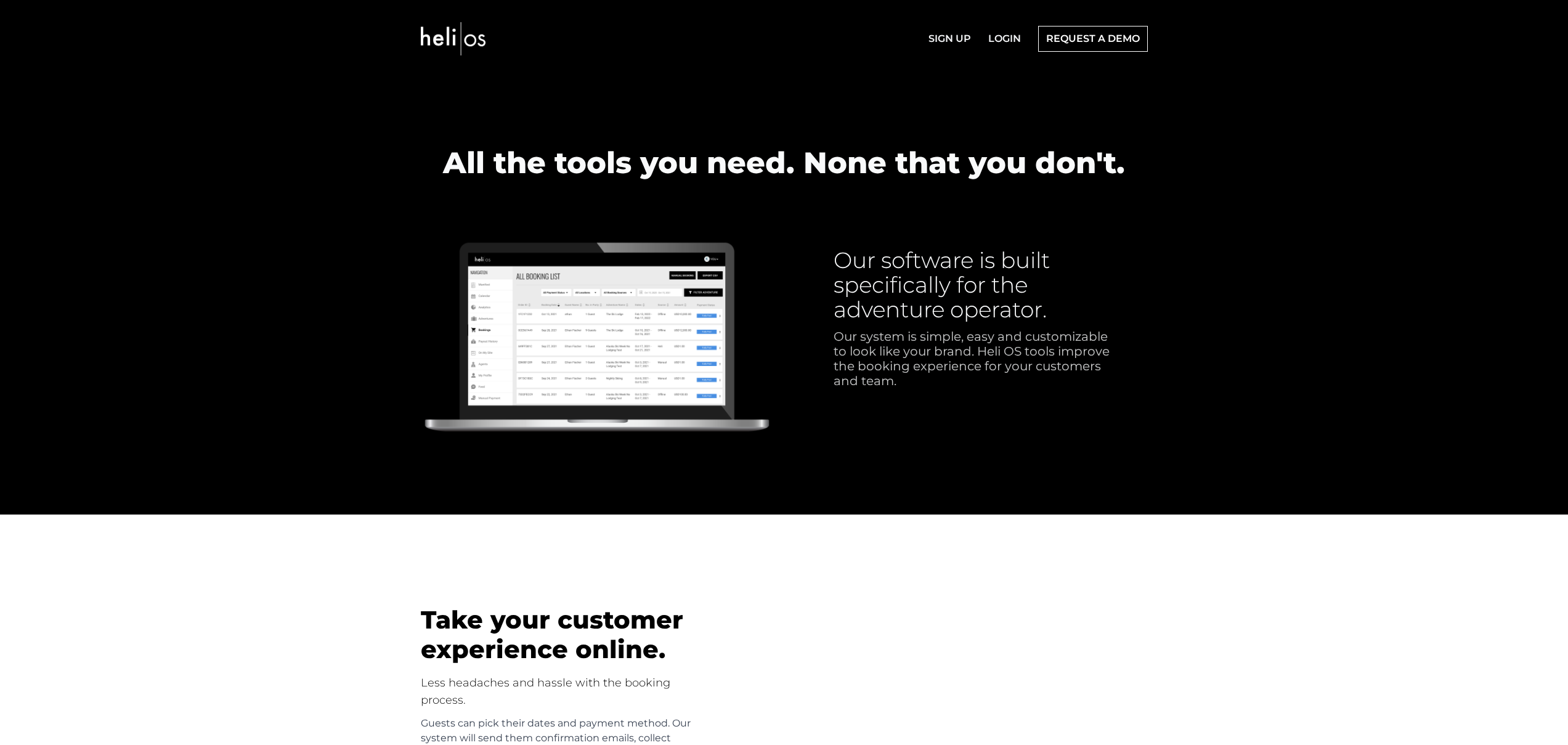
scroll to position [458, 0]
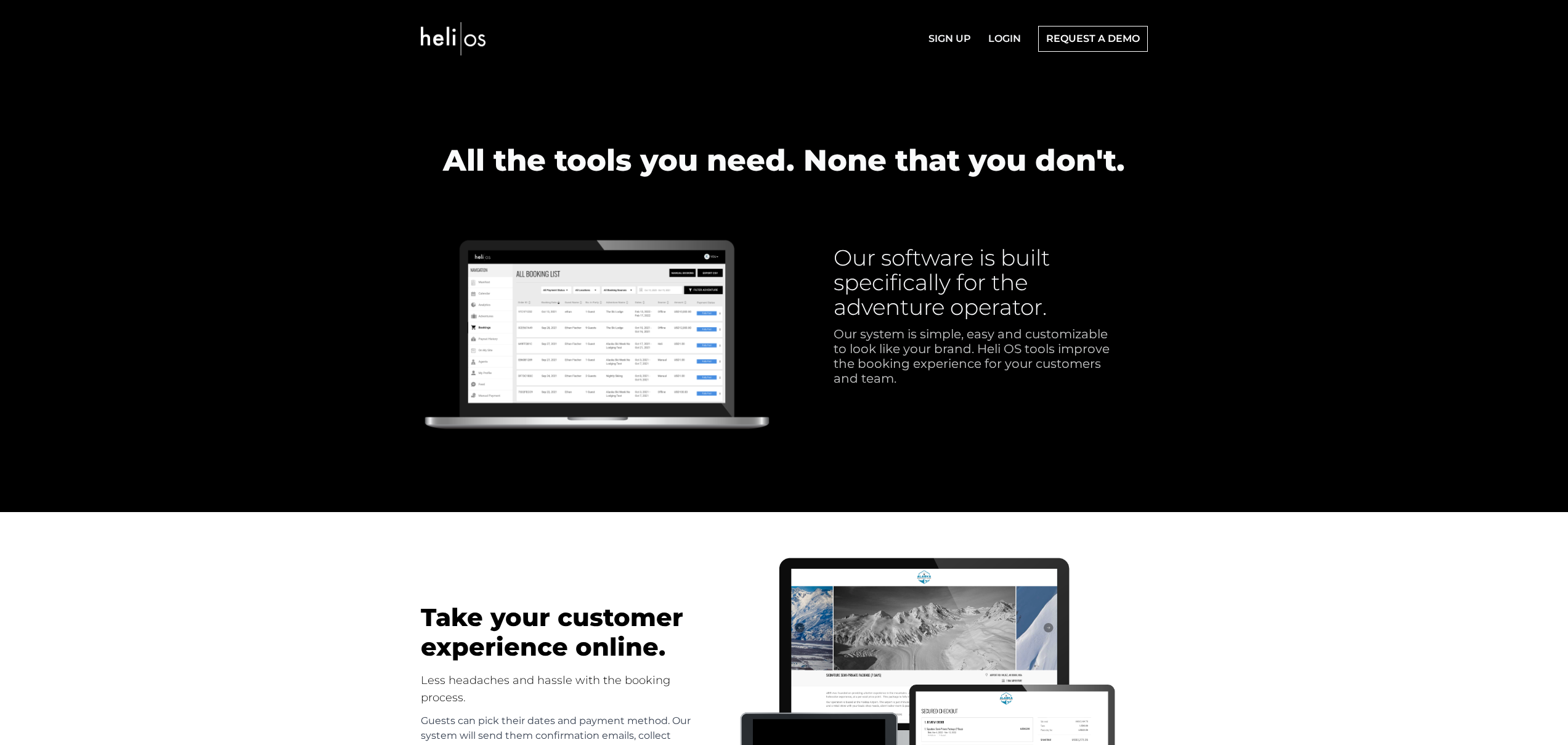
click at [622, 329] on img at bounding box center [596, 339] width 351 height 208
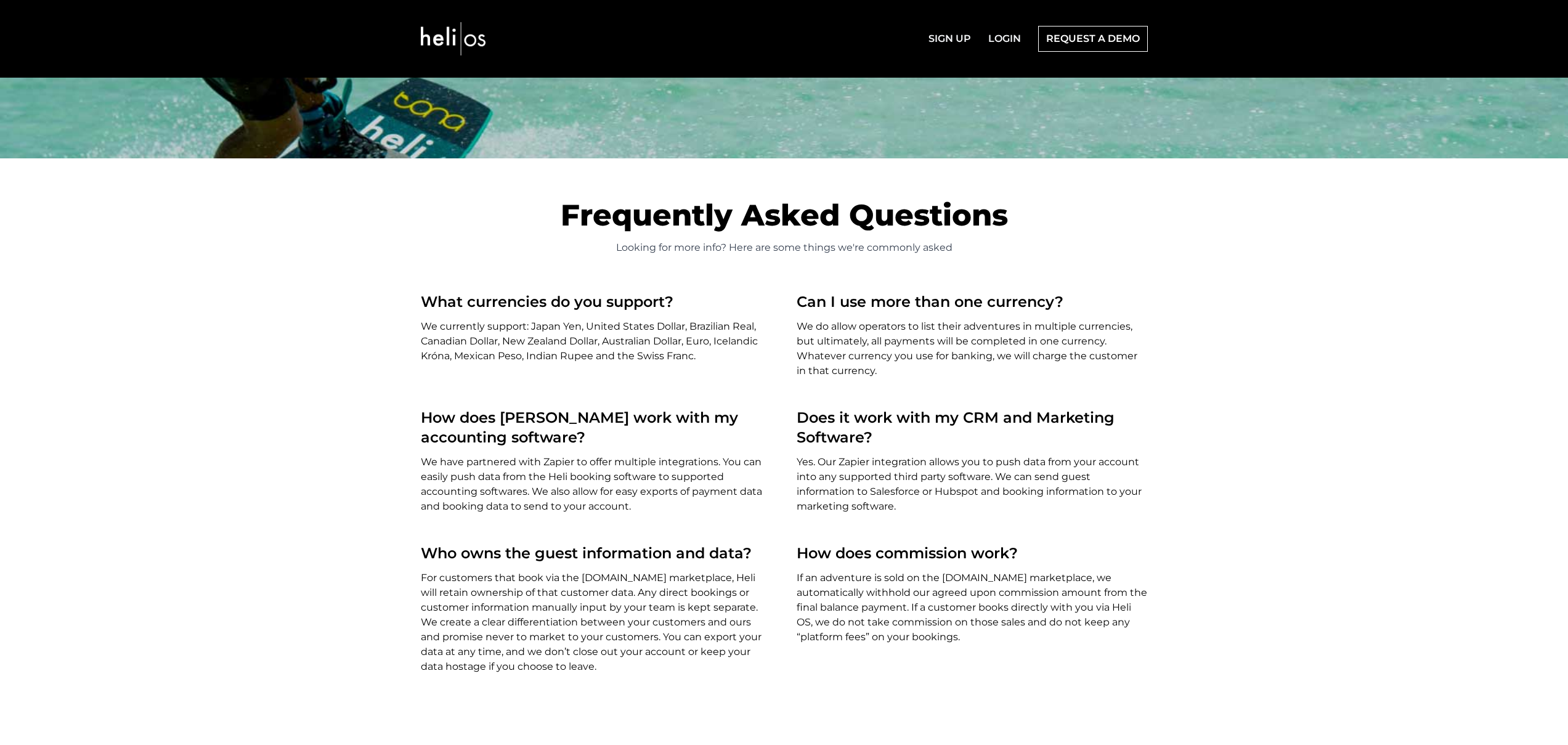
scroll to position [4107, 0]
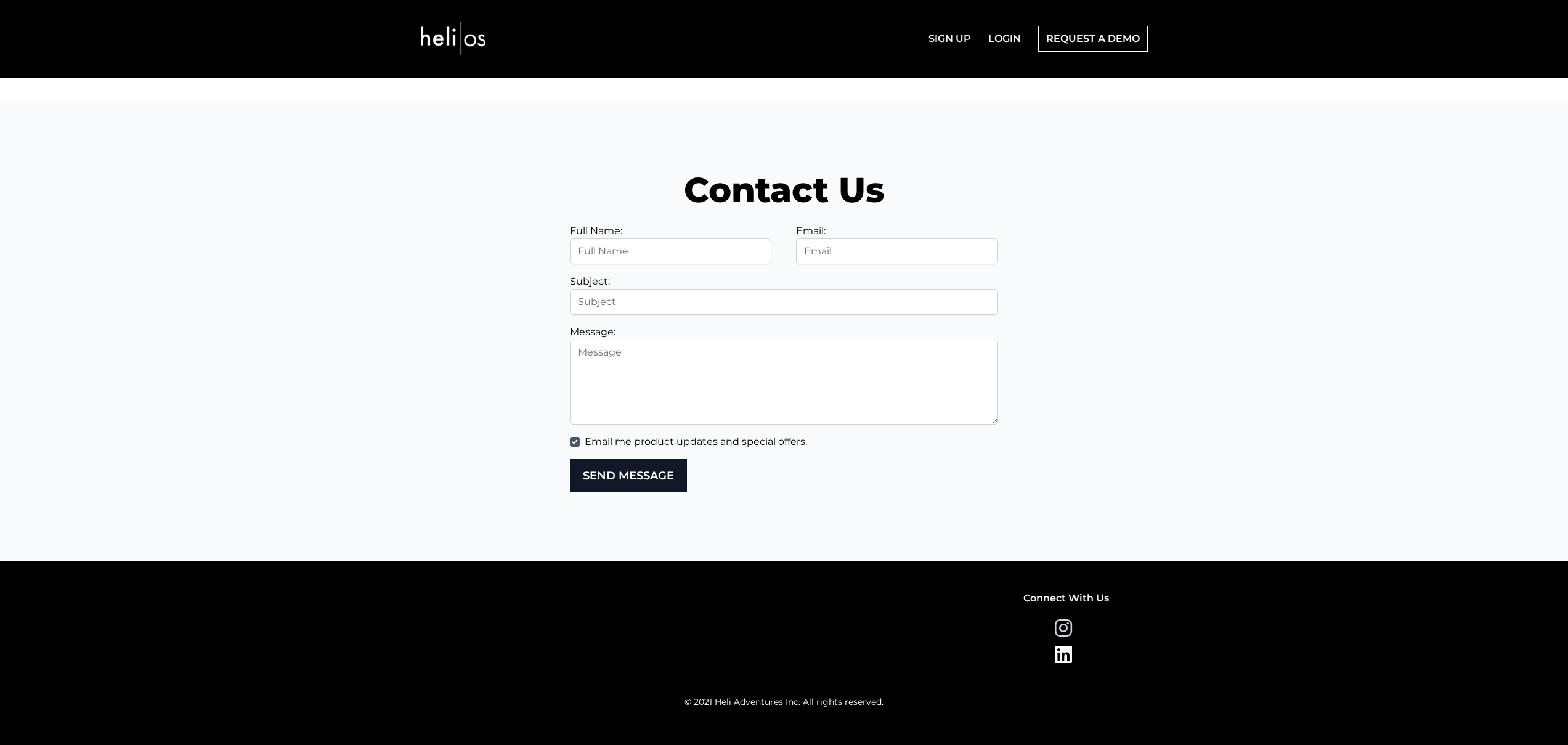
click at [1066, 638] on link at bounding box center [1067, 629] width 164 height 21
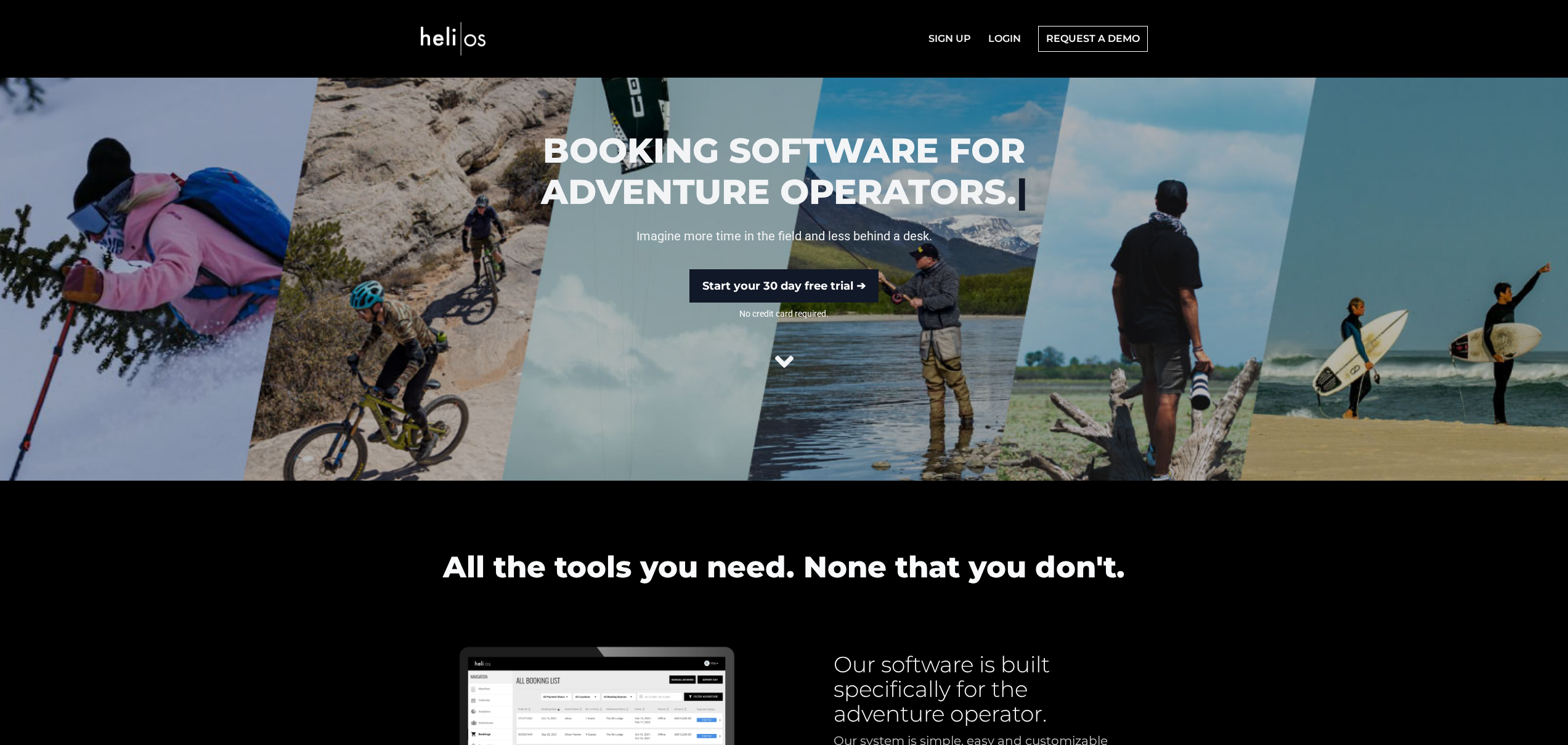
scroll to position [0, 0]
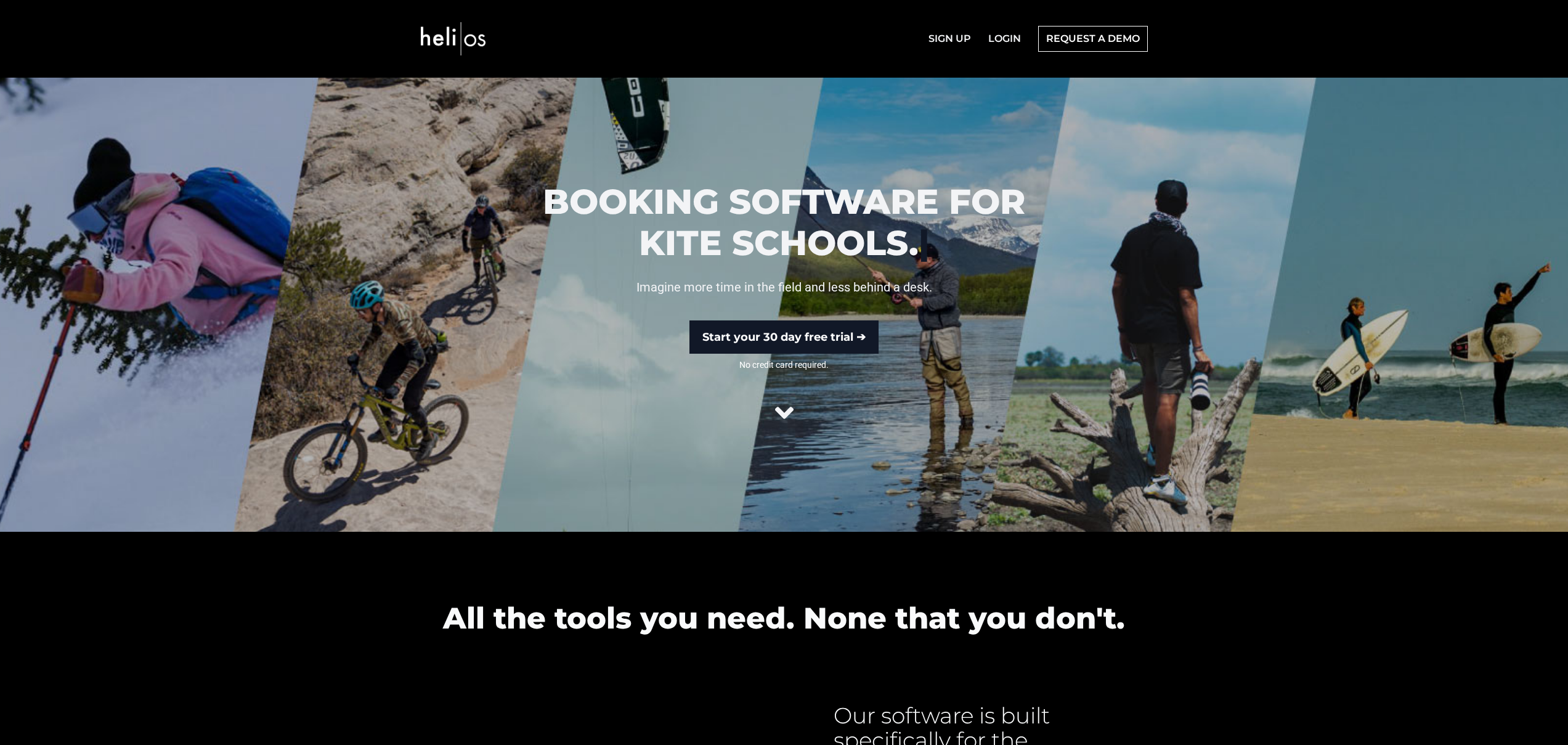
click at [790, 423] on icon at bounding box center [784, 413] width 19 height 29
click at [786, 415] on icon at bounding box center [784, 413] width 19 height 29
click at [784, 414] on icon at bounding box center [784, 413] width 19 height 29
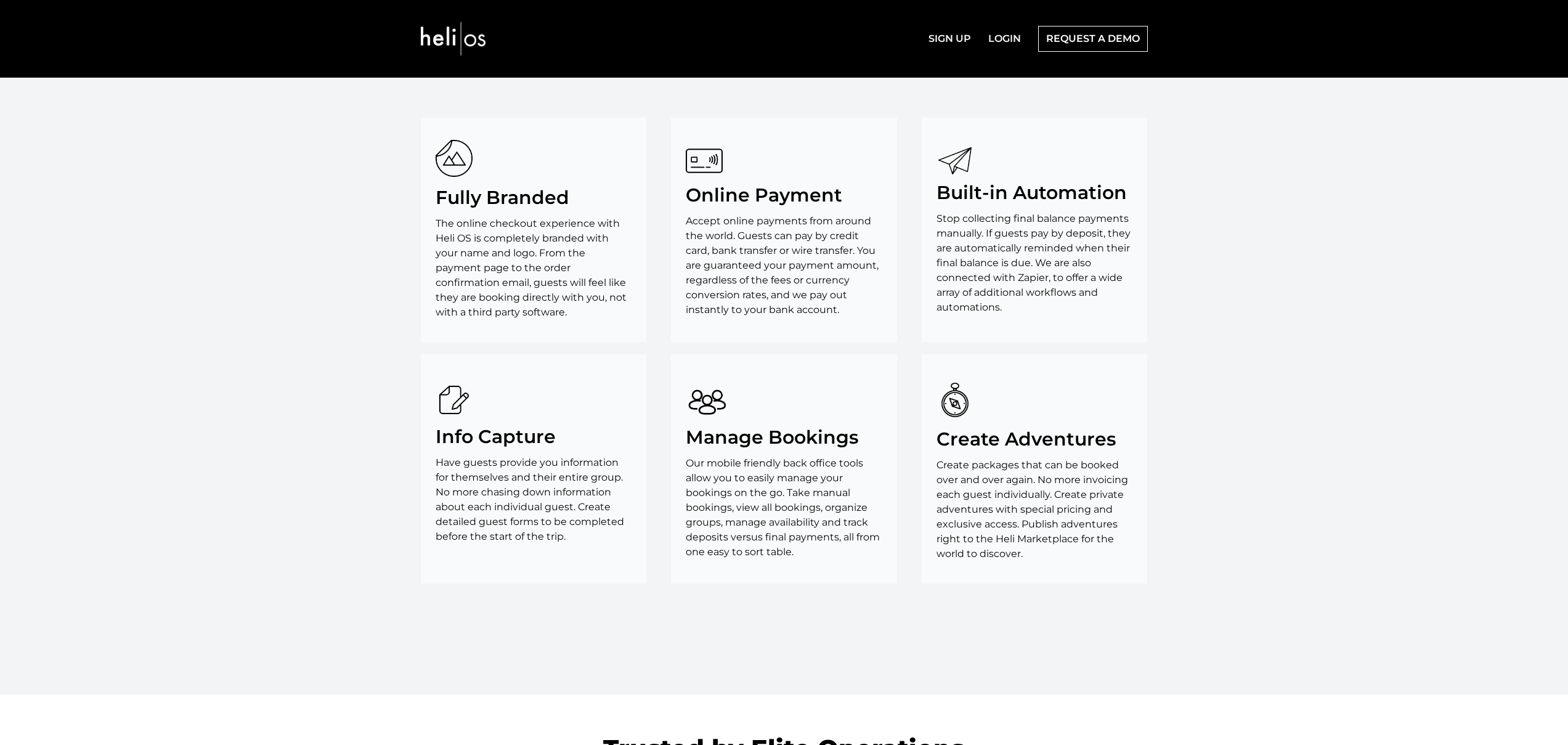
scroll to position [2858, 0]
